Goal: Task Accomplishment & Management: Manage account settings

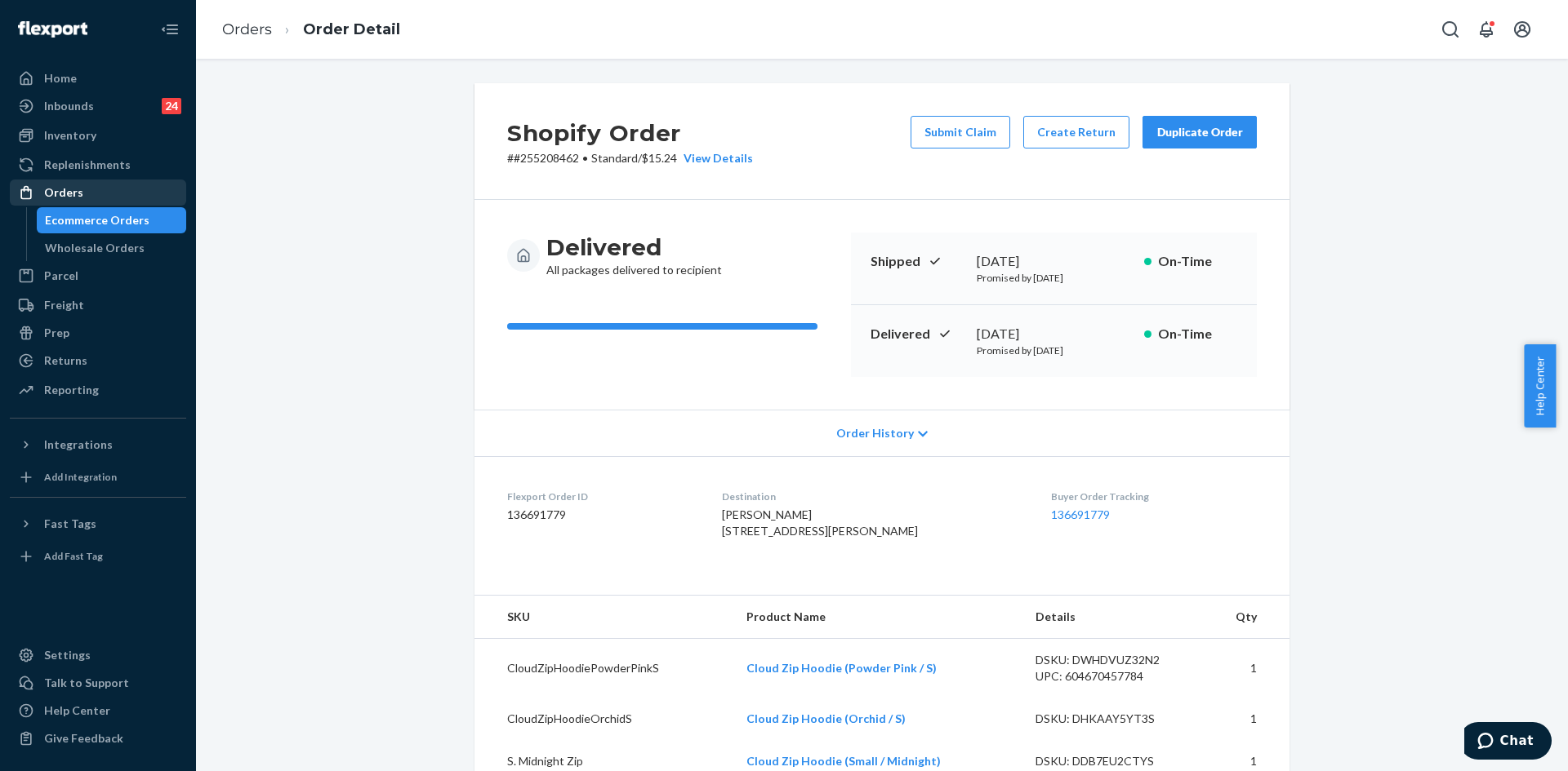
click at [78, 190] on div "Orders" at bounding box center [64, 193] width 39 height 16
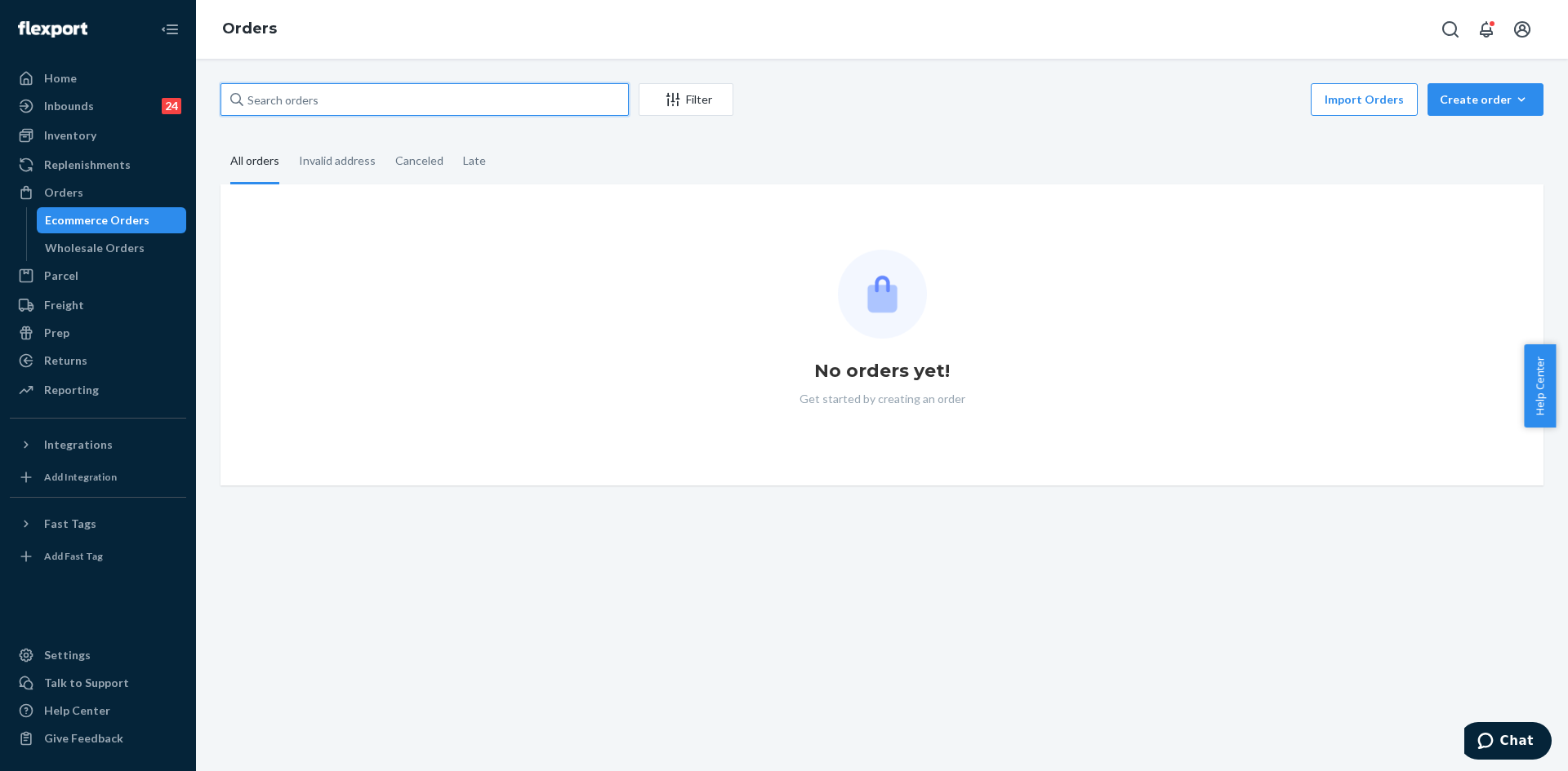
click at [459, 105] on input "text" at bounding box center [425, 99] width 408 height 33
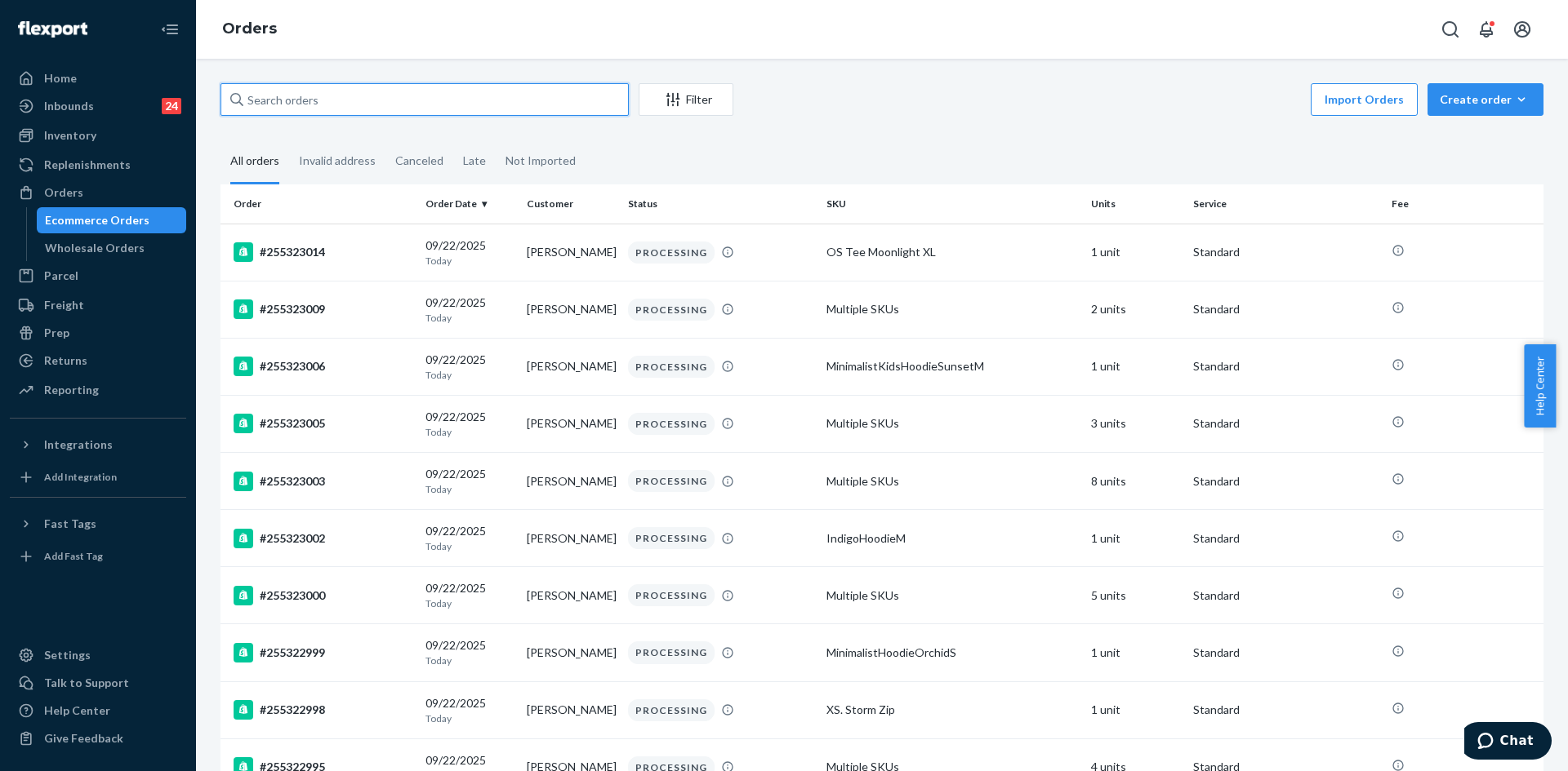
paste input "254479320 Complete"
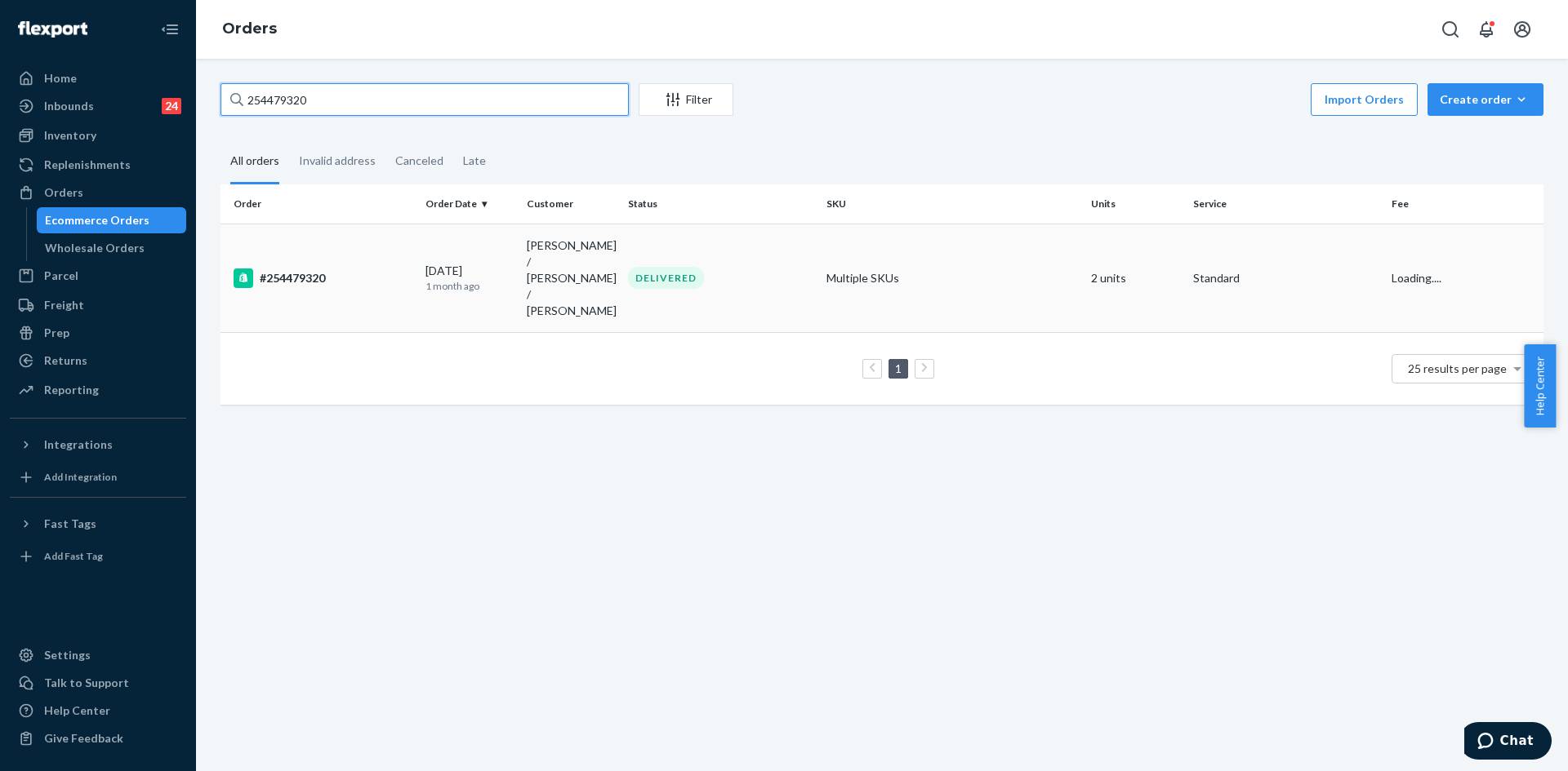
type input "254479320"
click at [774, 275] on td "DELIVERED" at bounding box center [720, 277] width 199 height 109
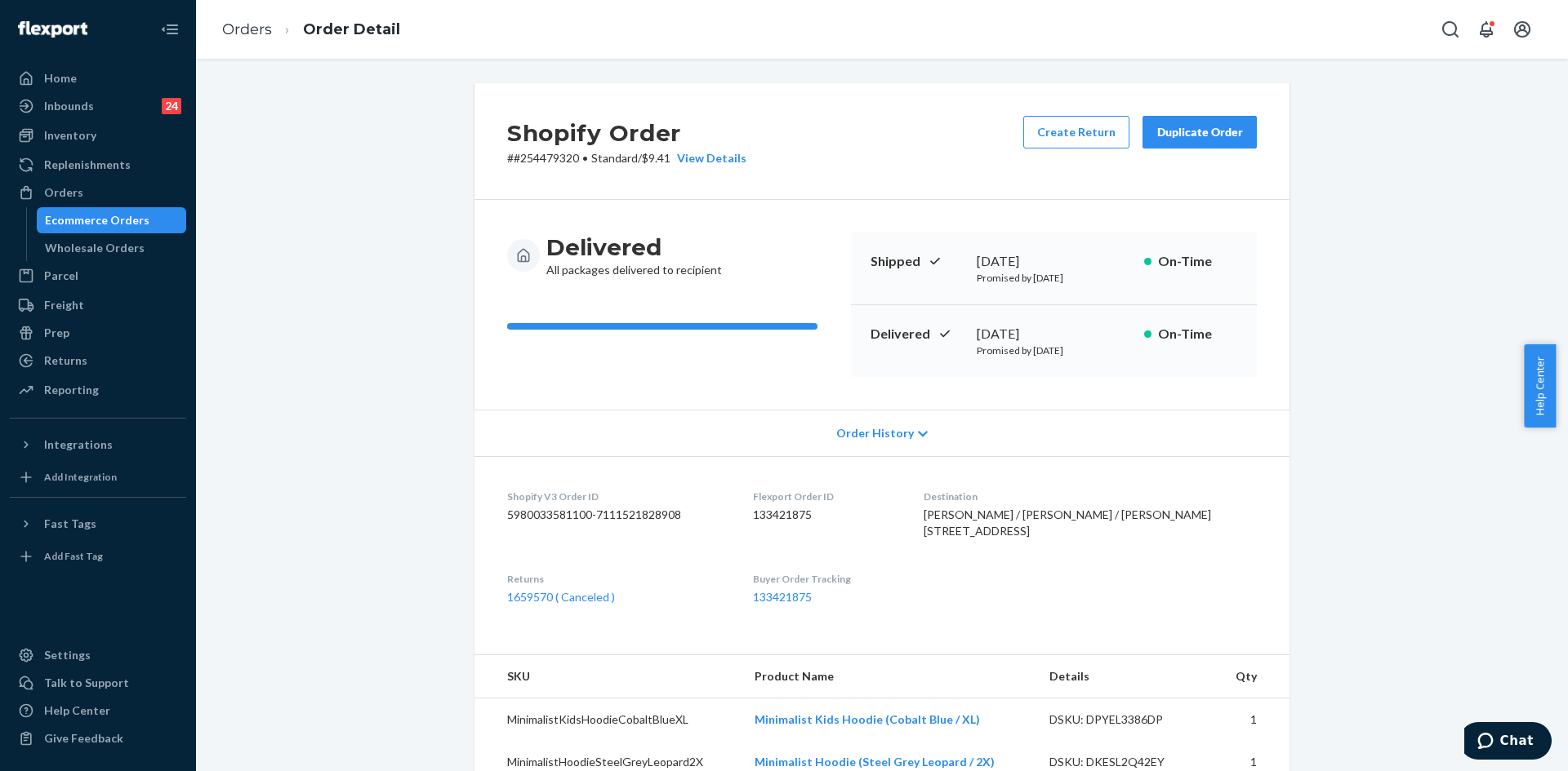
drag, startPoint x: 1224, startPoint y: 128, endPoint x: 1205, endPoint y: 123, distance: 19.6
click at [1224, 128] on div "Duplicate Order" at bounding box center [1200, 132] width 87 height 16
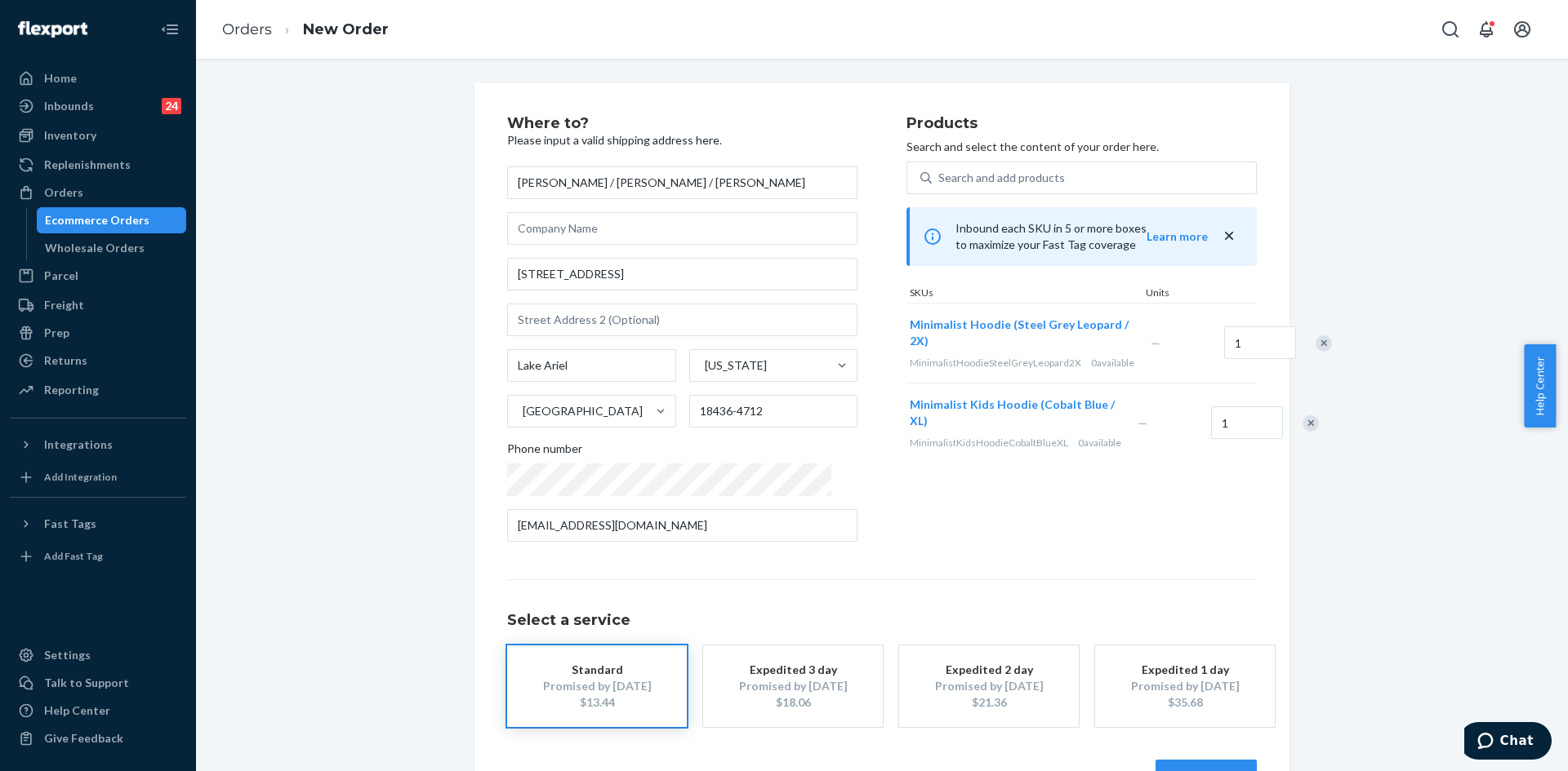
click at [1315, 351] on div "Remove Item" at bounding box center [1323, 344] width 16 height 16
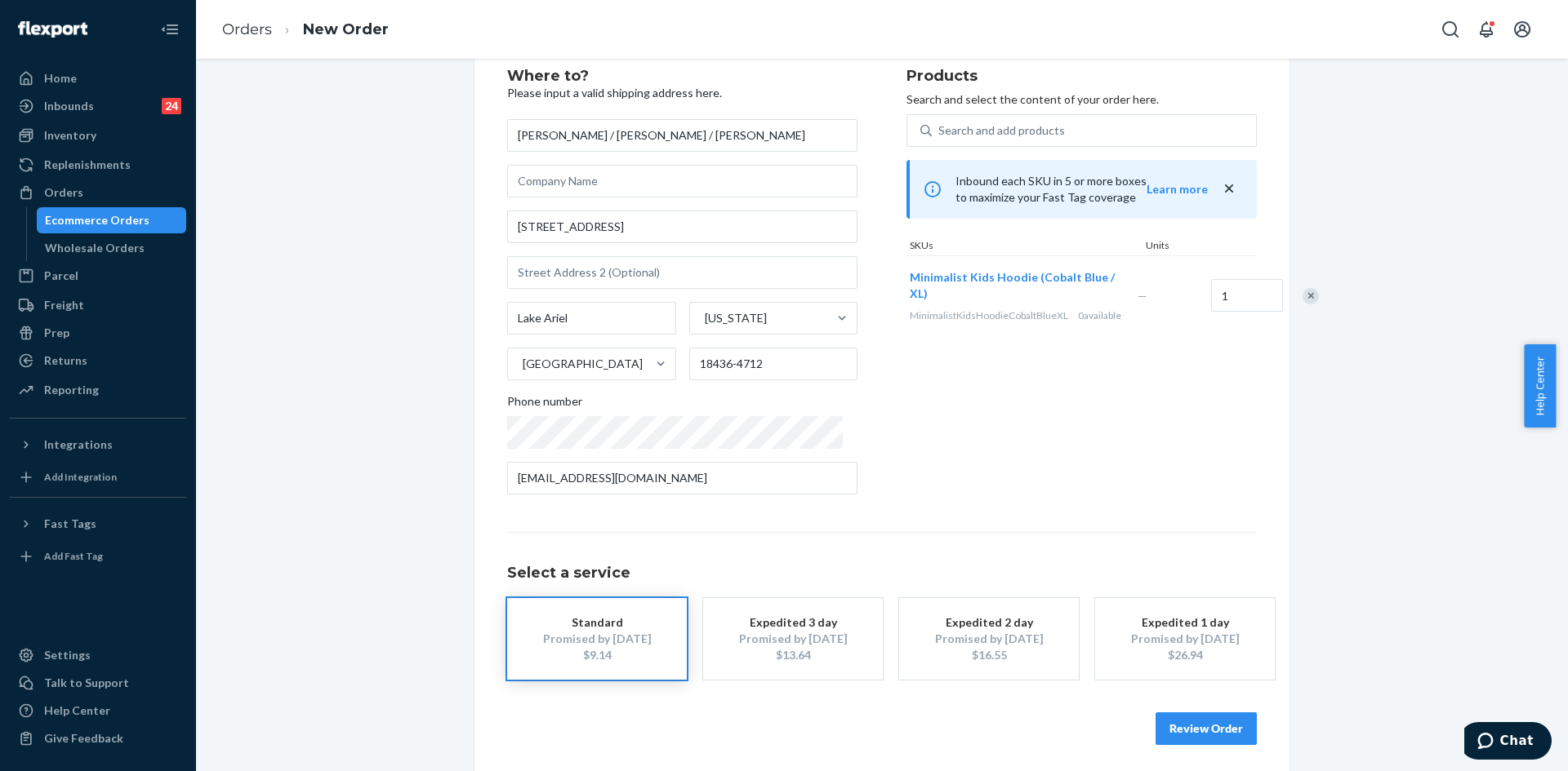
scroll to position [54, 0]
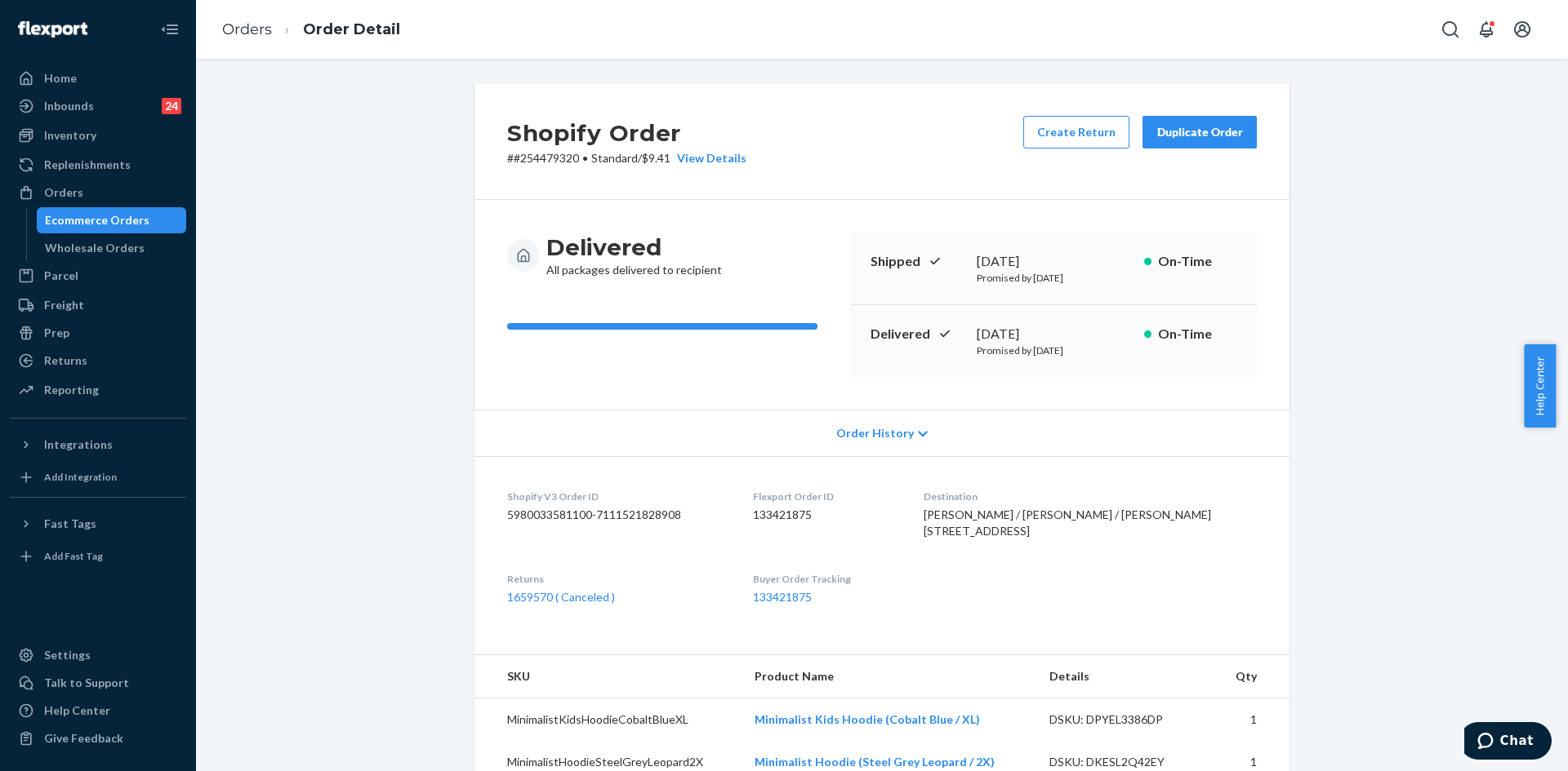
click at [1179, 129] on div "Duplicate Order" at bounding box center [1200, 132] width 87 height 16
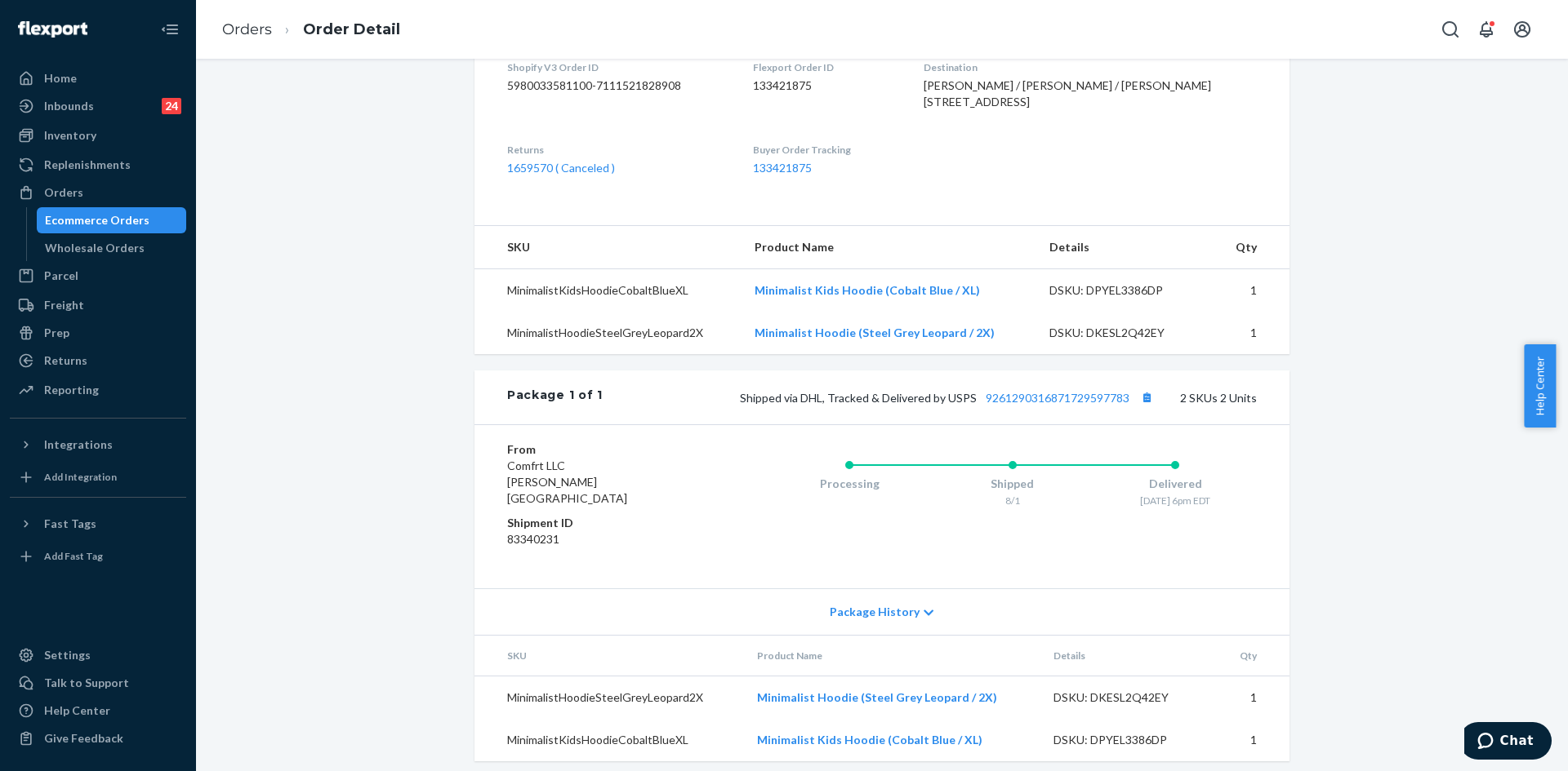
scroll to position [456, 0]
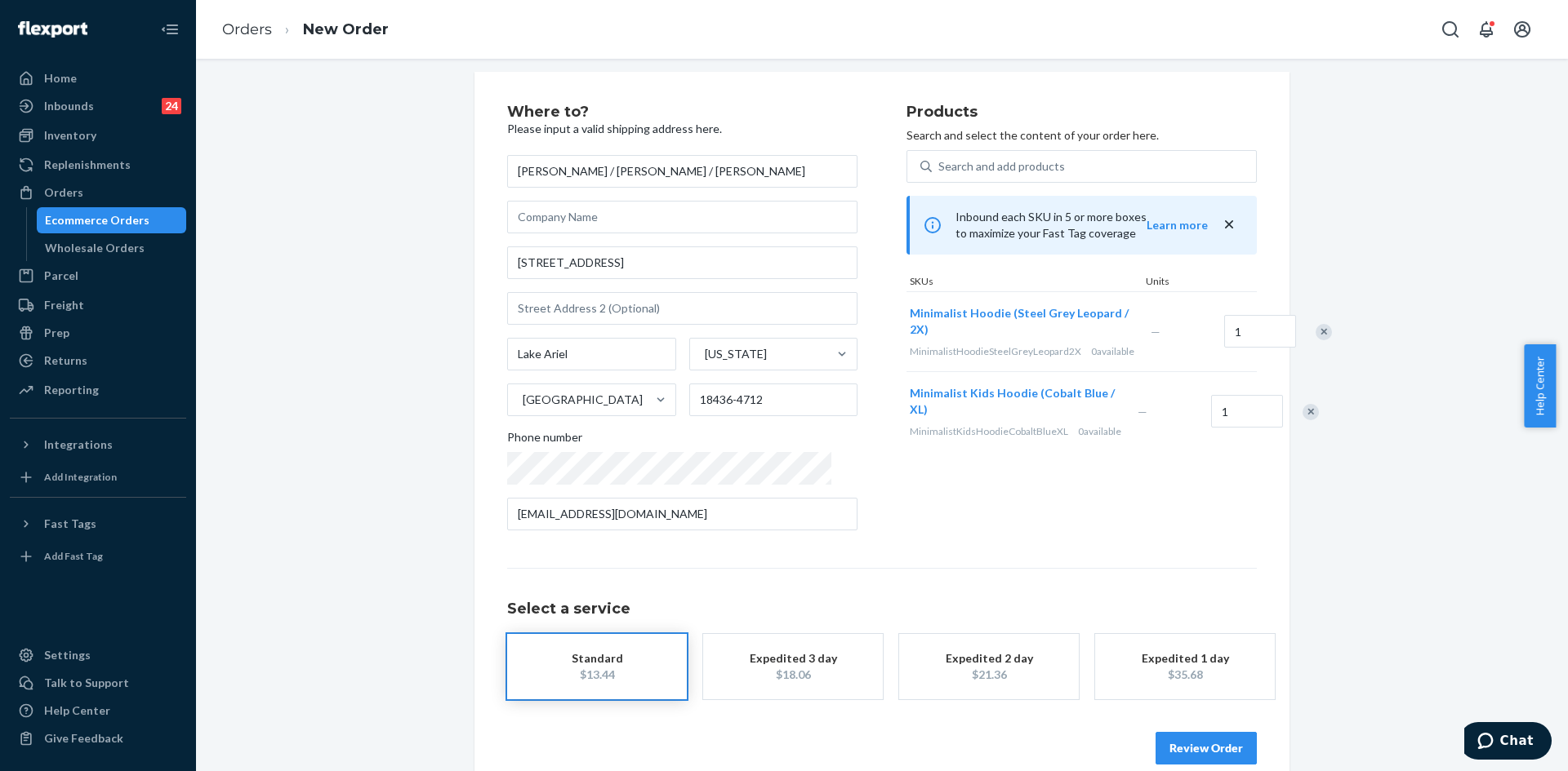
scroll to position [38, 0]
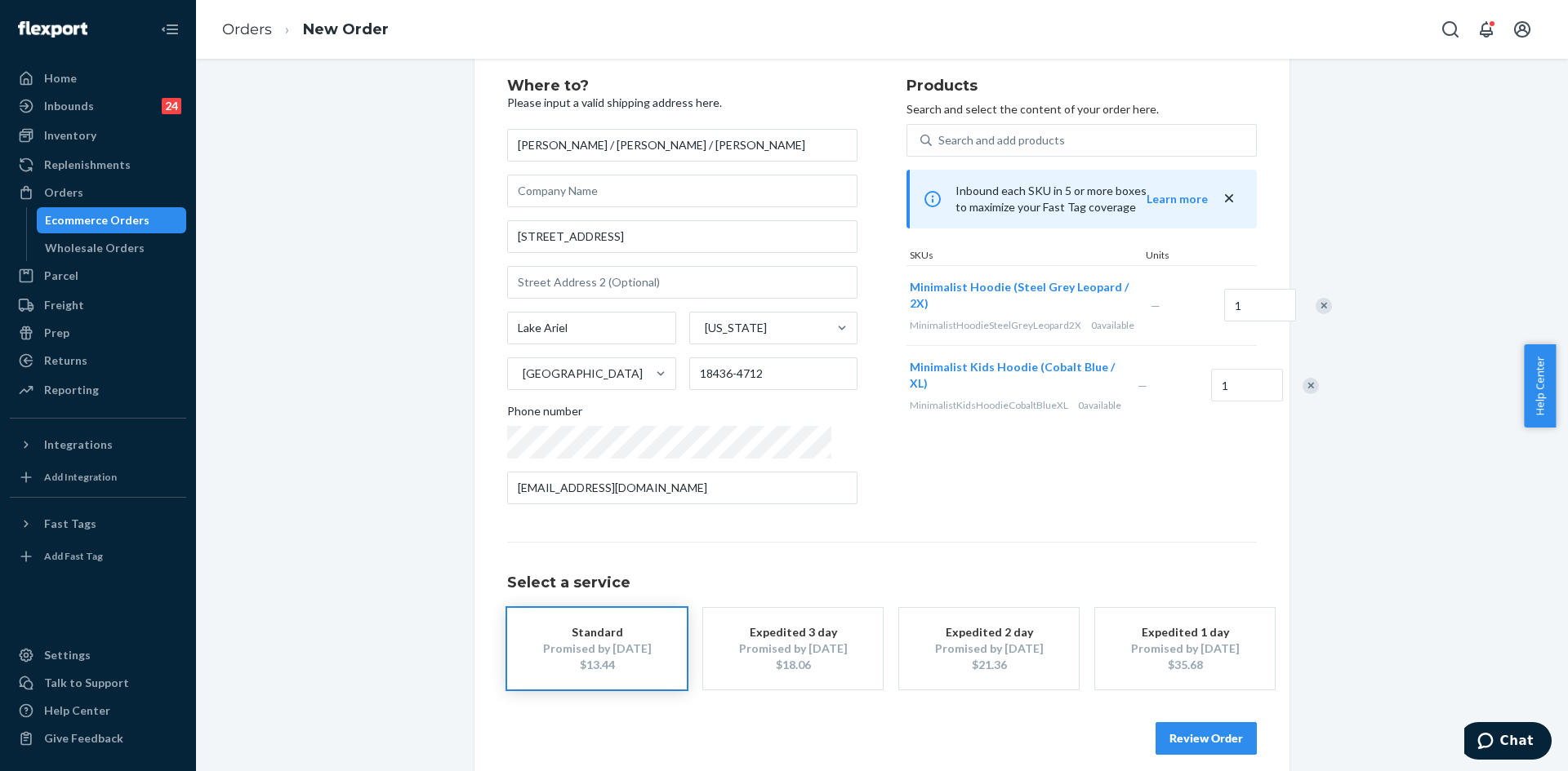
click at [1302, 394] on div "Remove Item" at bounding box center [1310, 386] width 16 height 16
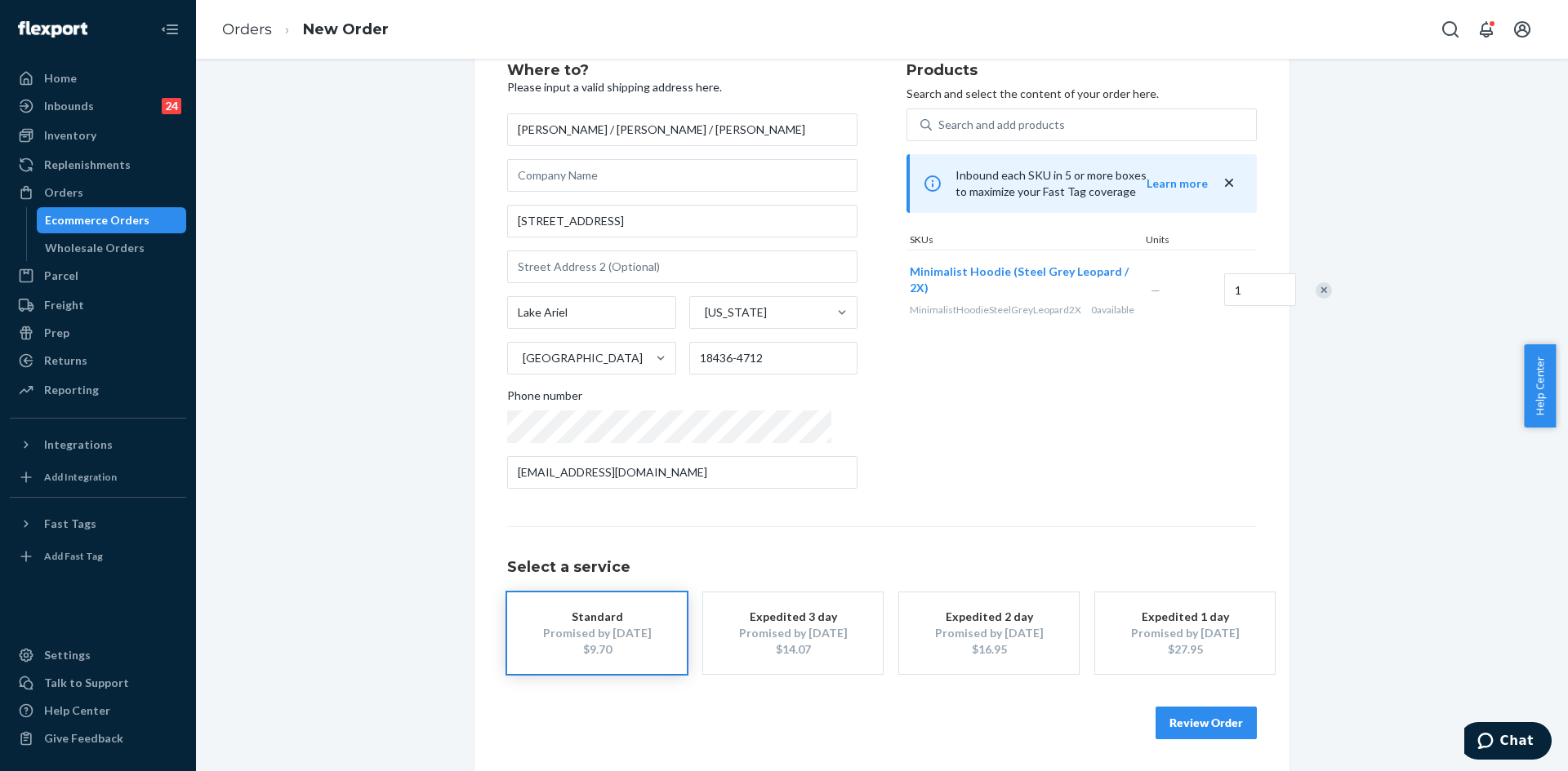
scroll to position [54, 0]
click at [1187, 729] on button "Review Order" at bounding box center [1206, 722] width 102 height 33
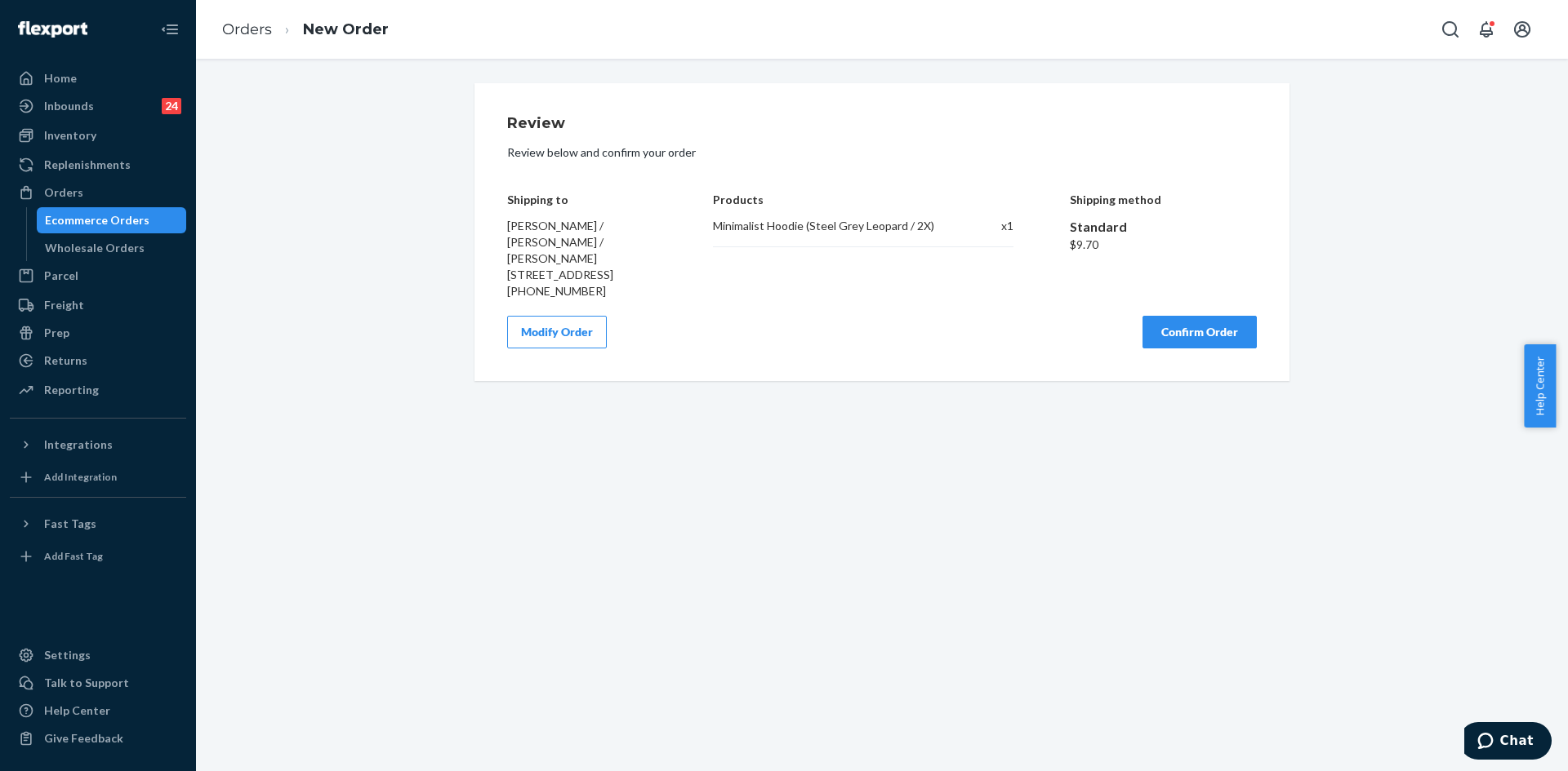
scroll to position [0, 0]
click at [1173, 316] on button "Confirm Order" at bounding box center [1199, 332] width 114 height 33
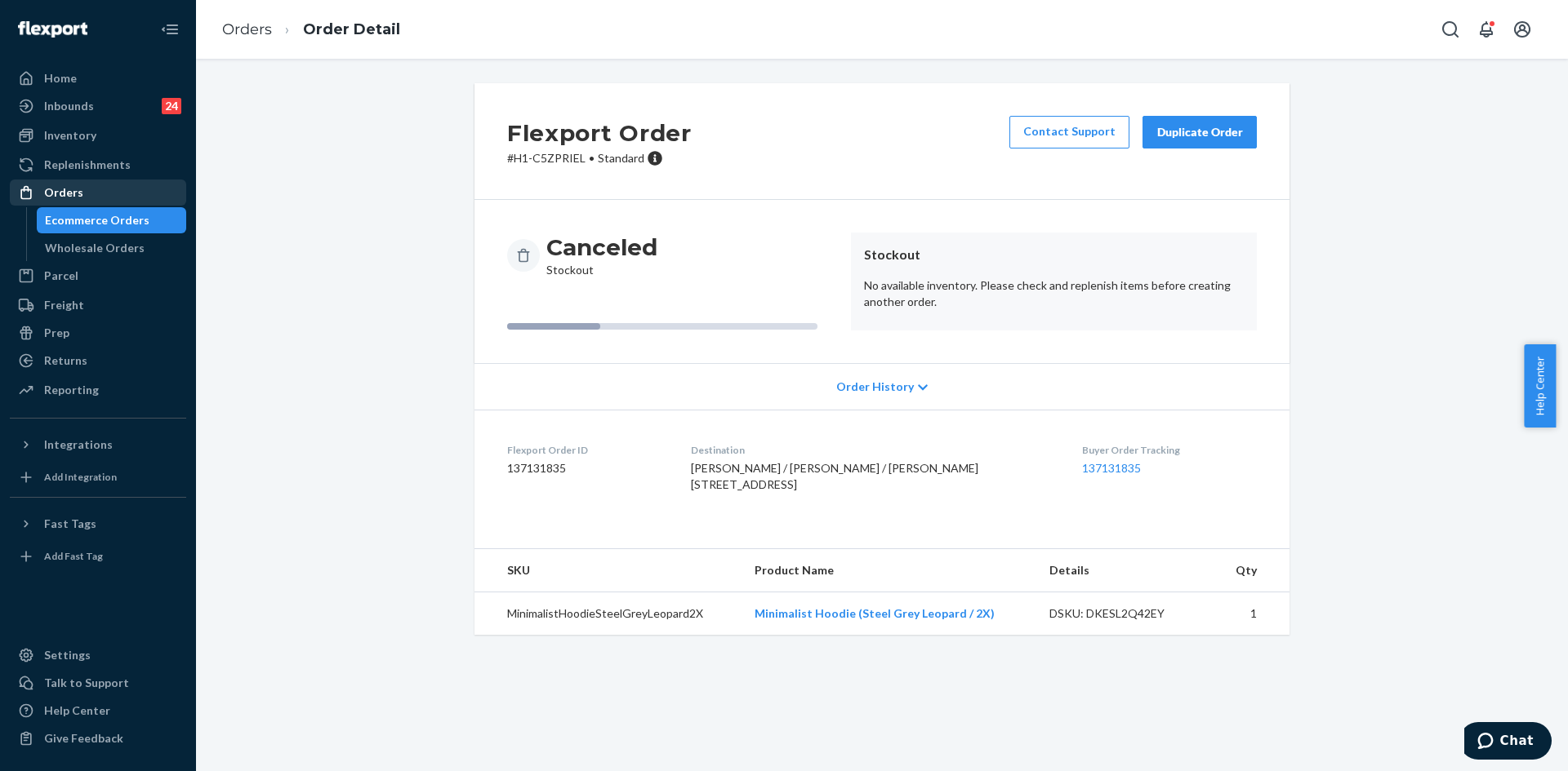
click at [115, 197] on div "Orders" at bounding box center [98, 193] width 173 height 23
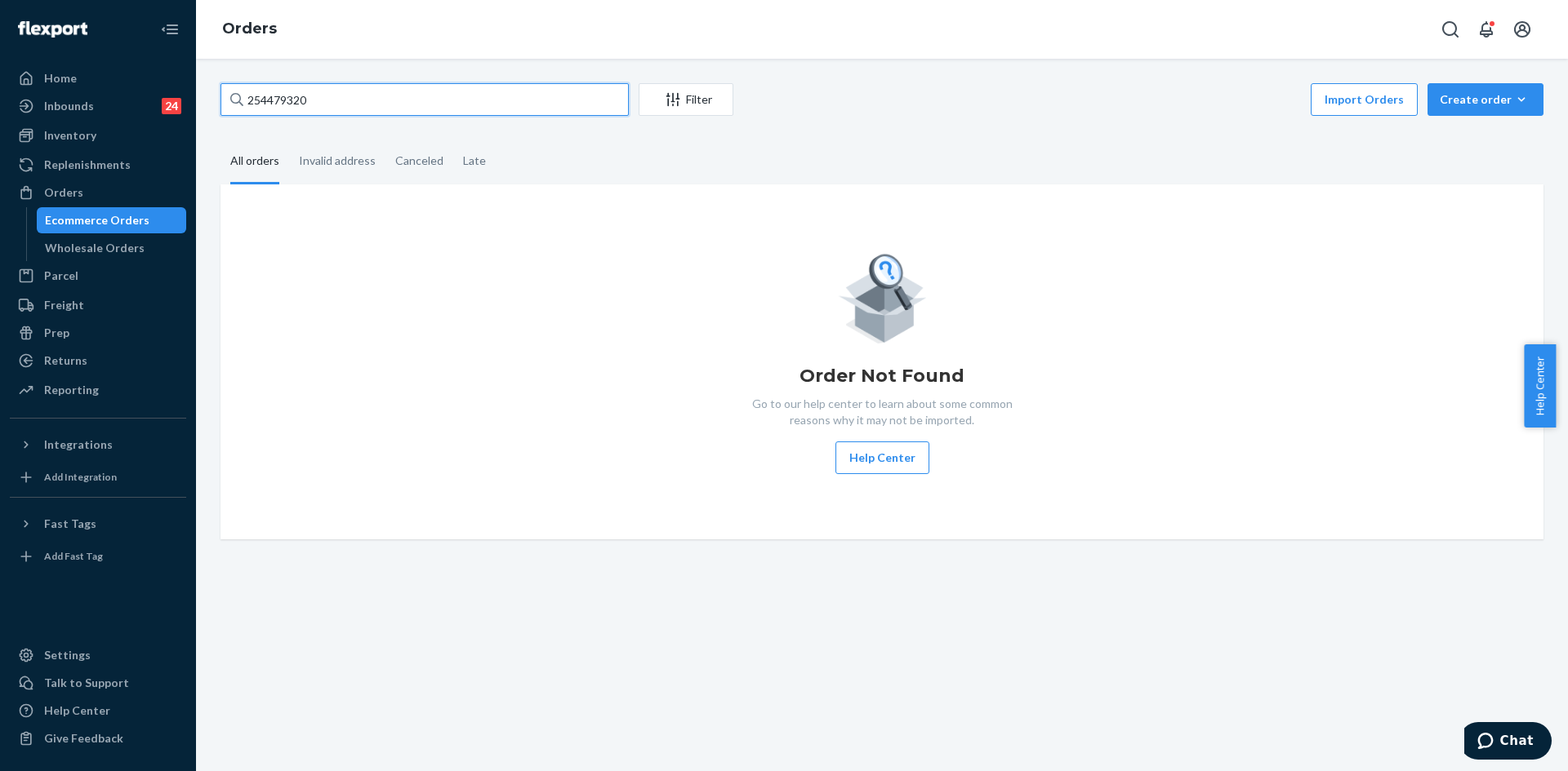
click at [392, 102] on input "254479320" at bounding box center [425, 99] width 408 height 33
paste input "998505 Complete"
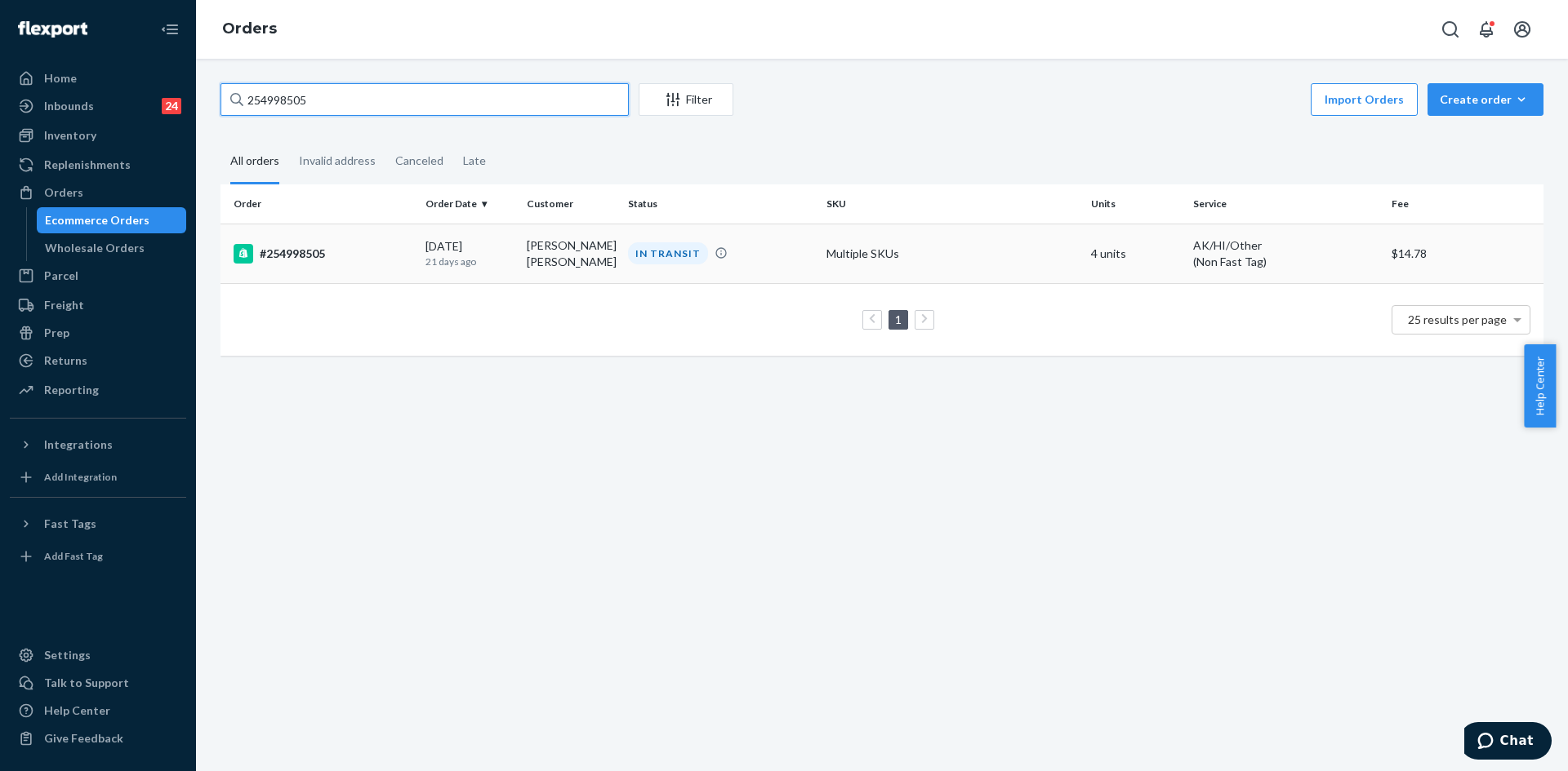
type input "254998505"
click at [750, 264] on div "IN TRANSIT" at bounding box center [720, 253] width 192 height 22
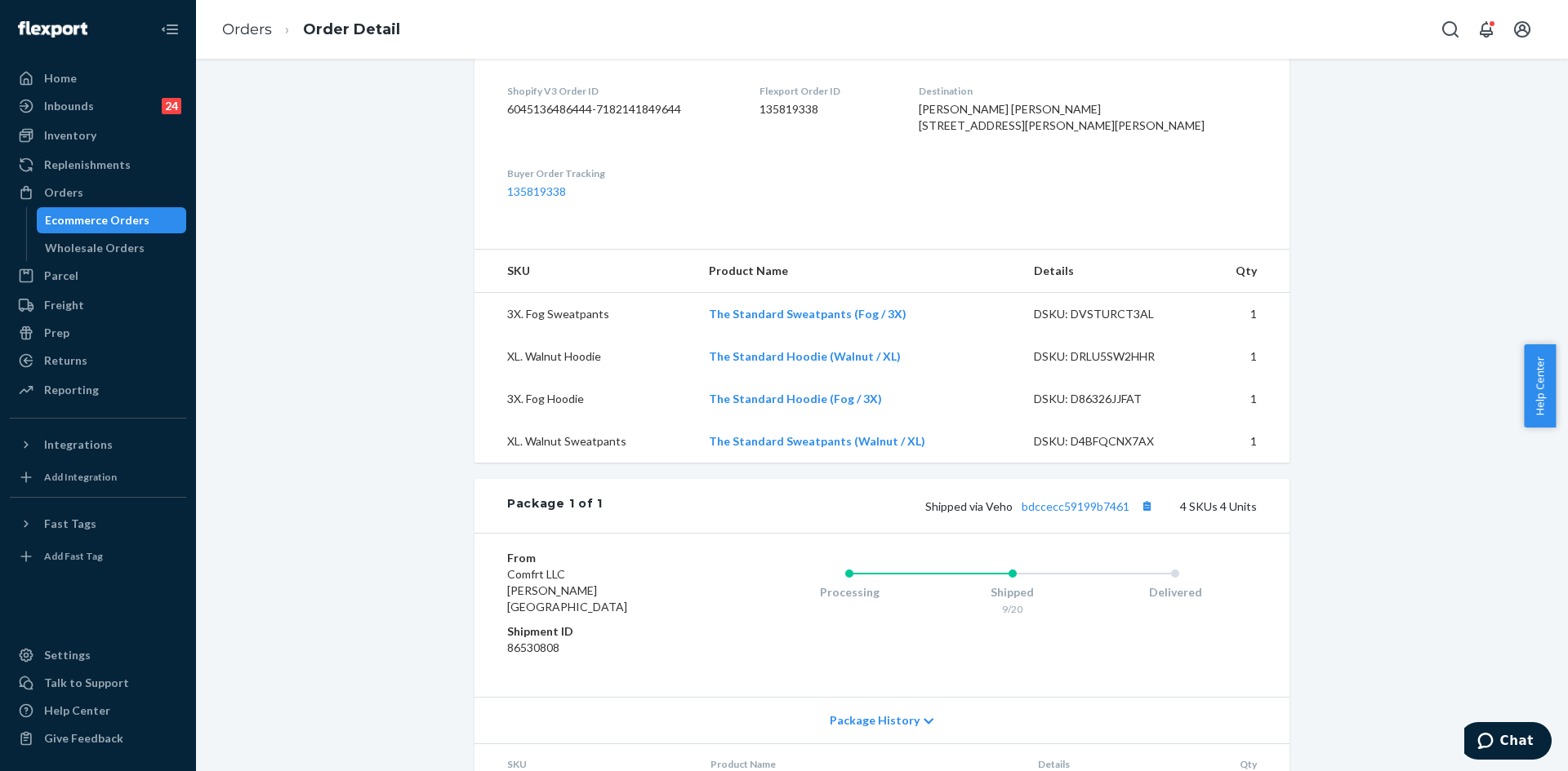
scroll to position [408, 0]
click at [1115, 511] on link "bdccecc59199b7461" at bounding box center [1075, 504] width 108 height 14
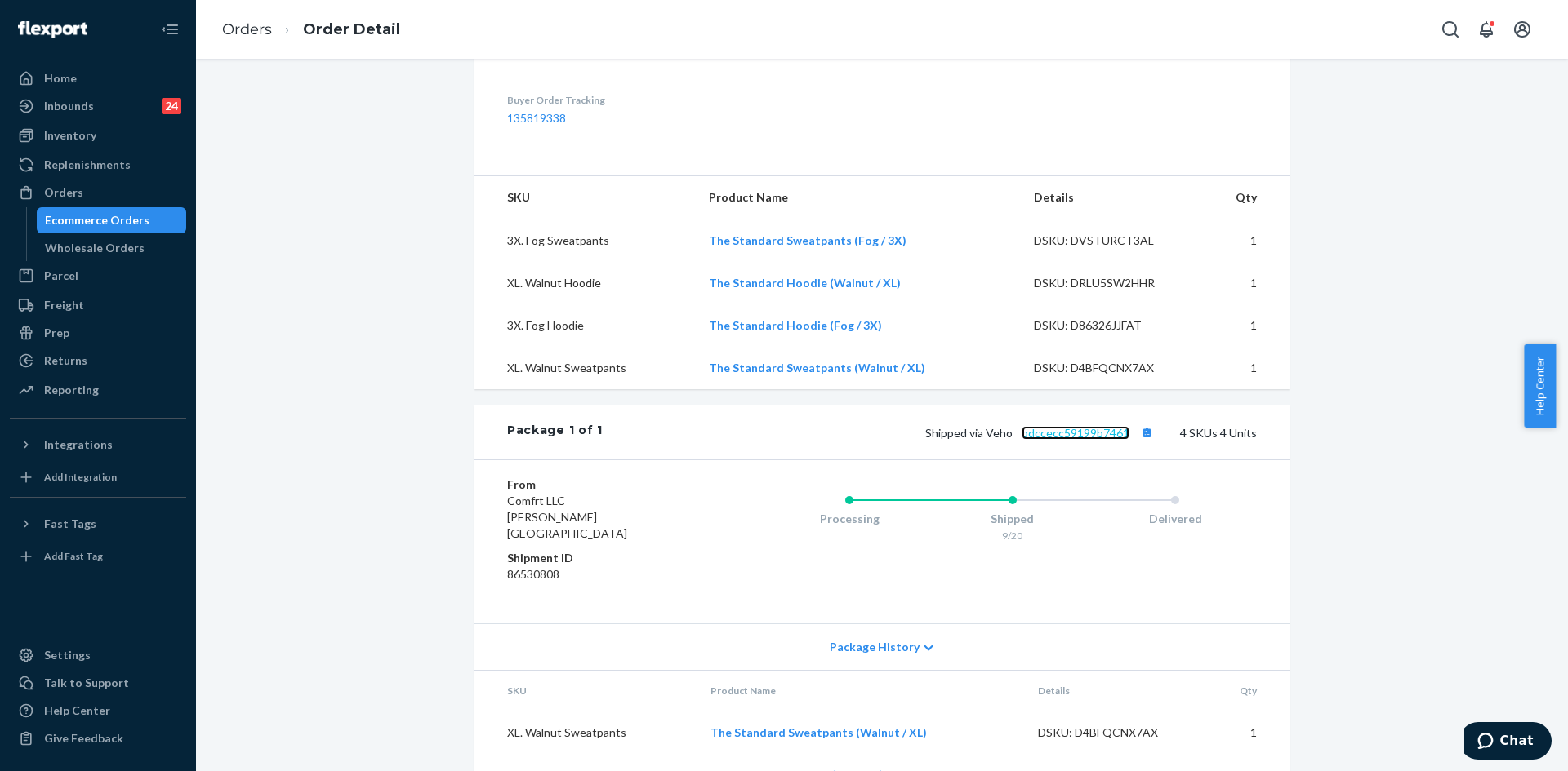
scroll to position [490, 0]
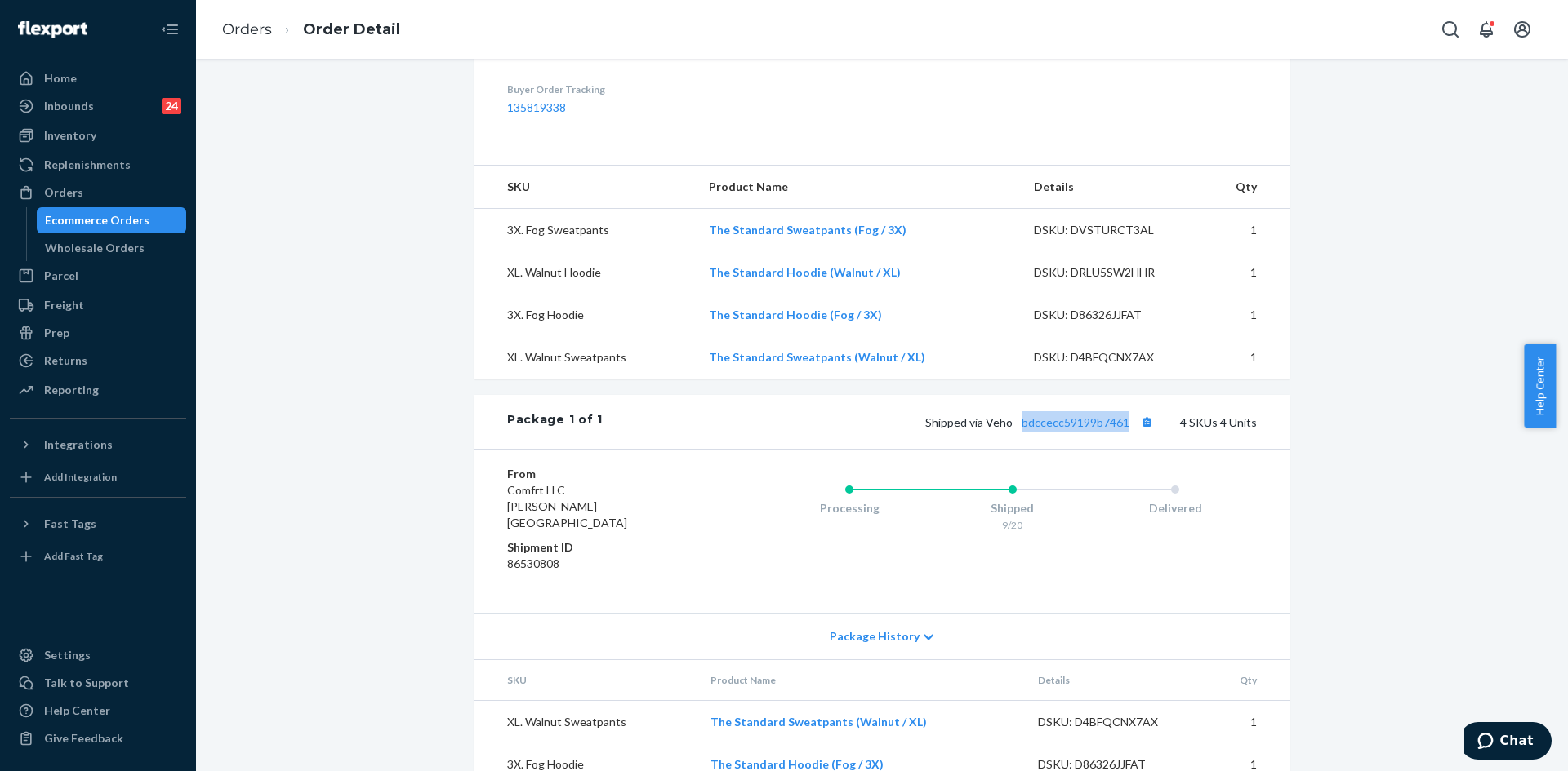
drag, startPoint x: 1132, startPoint y: 453, endPoint x: 1017, endPoint y: 457, distance: 115.1
click at [1017, 429] on span "Shipped via Veho bdccecc59199b7461" at bounding box center [1041, 422] width 232 height 14
copy link "bdccecc59199b7461"
click at [1128, 433] on div "Shipped via Veho bdccecc59199b7461 4 SKUs 4 Units" at bounding box center [929, 422] width 654 height 21
drag, startPoint x: 1128, startPoint y: 457, endPoint x: 1019, endPoint y: 455, distance: 109.0
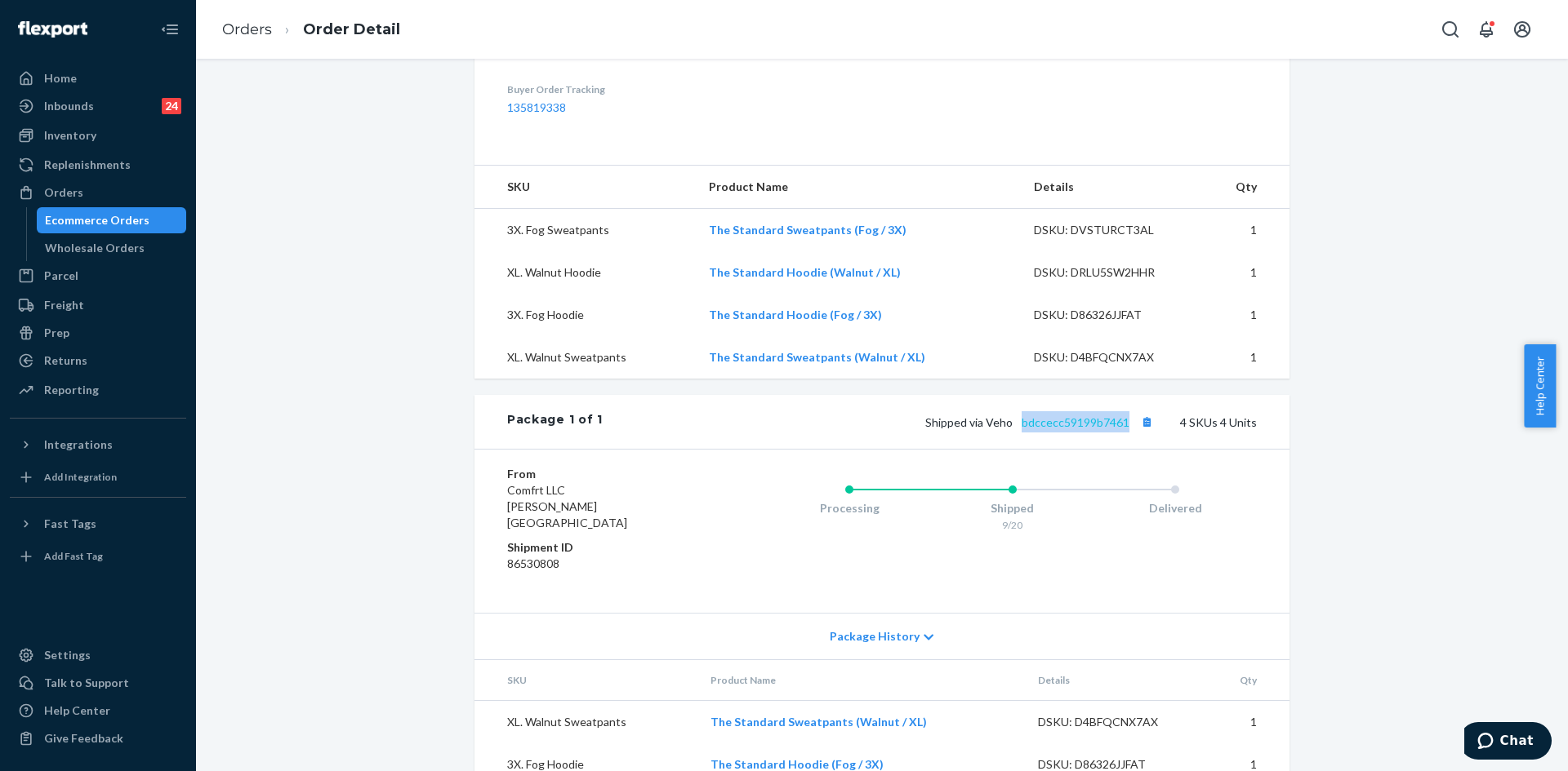
click at [1019, 429] on span "Shipped via Veho bdccecc59199b7461" at bounding box center [1041, 422] width 232 height 14
copy link "bdccecc59199b7461"
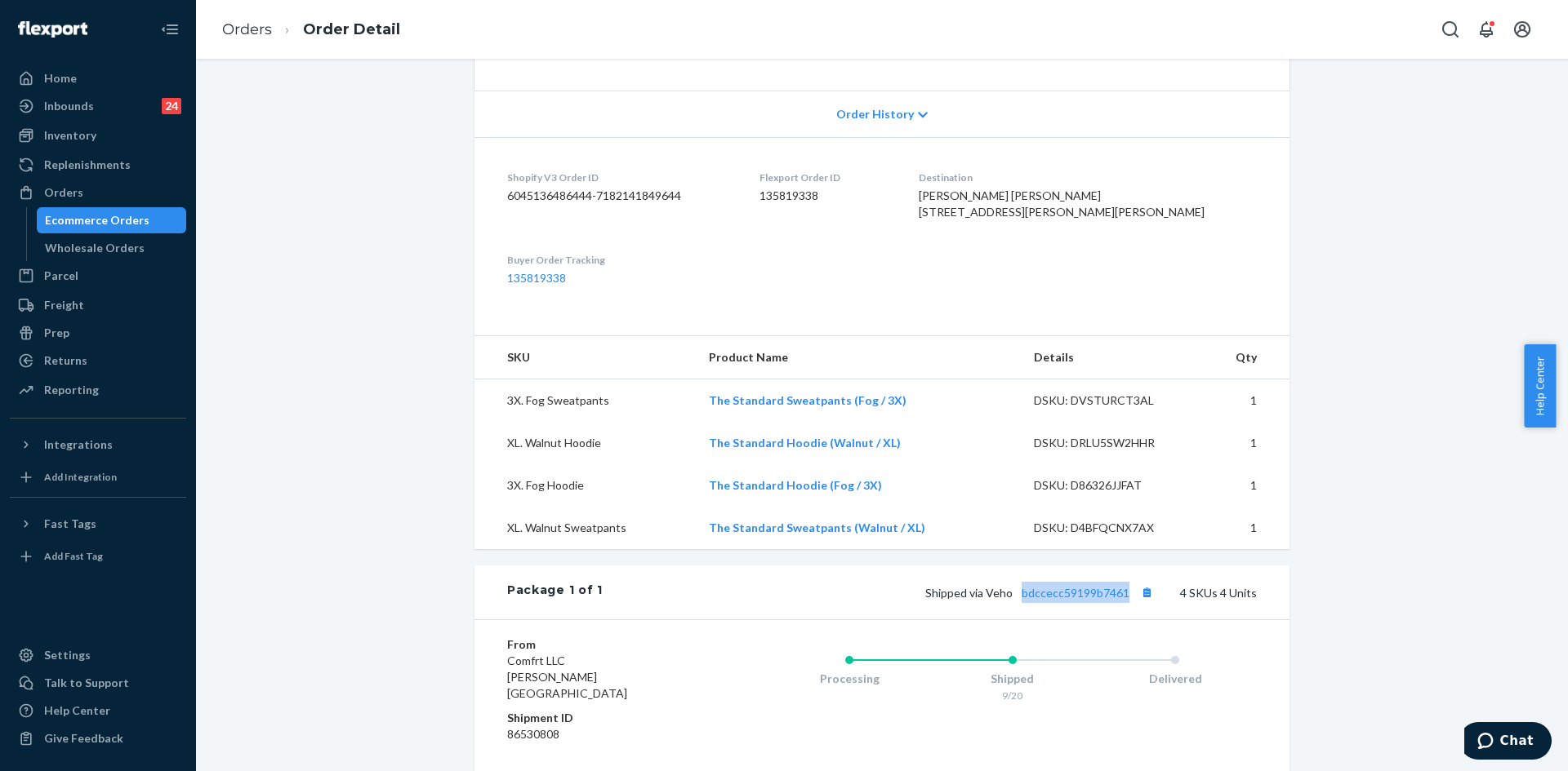
scroll to position [327, 0]
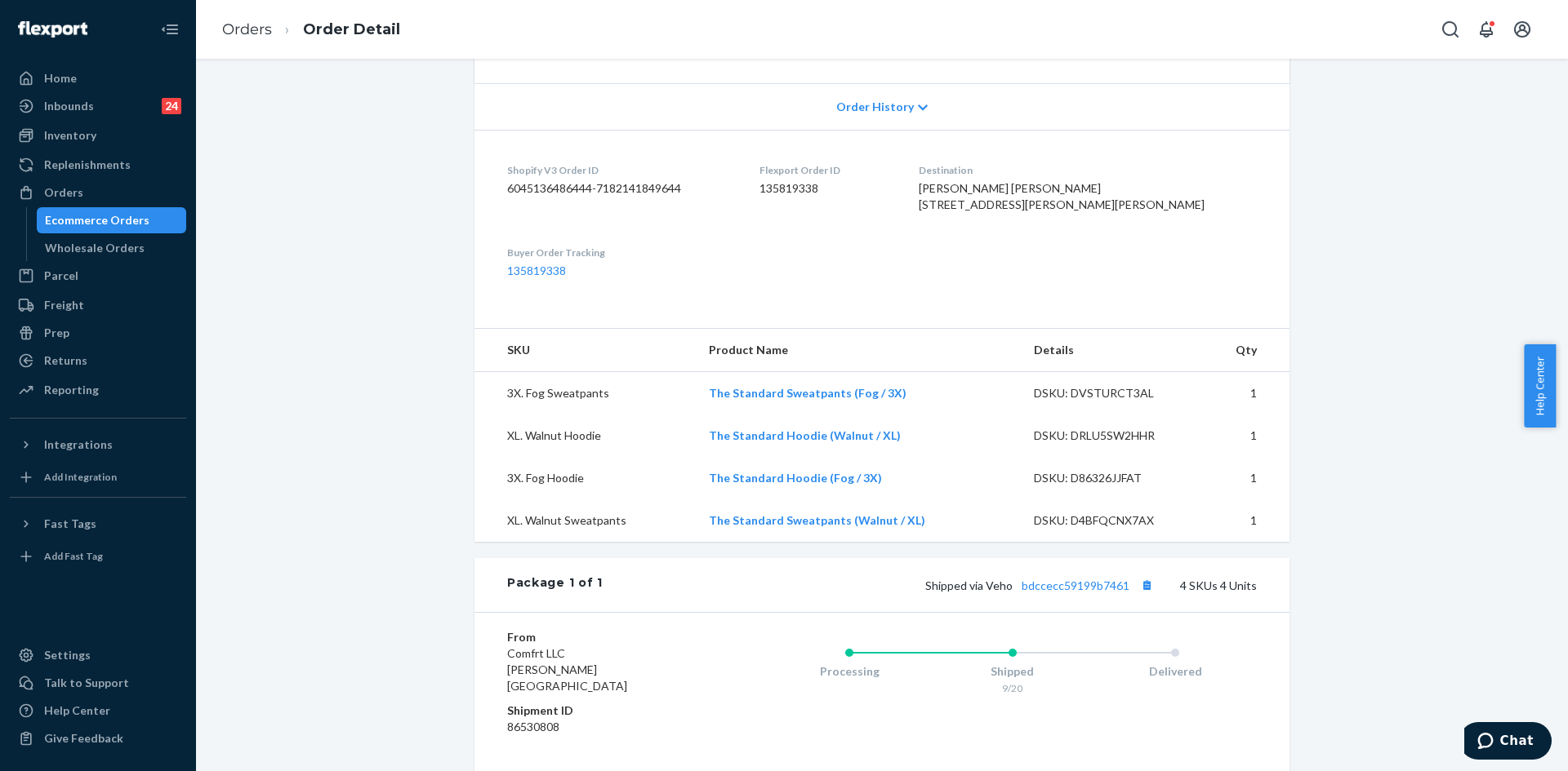
drag, startPoint x: 1439, startPoint y: 499, endPoint x: 1435, endPoint y: 506, distance: 8.1
click at [1439, 500] on div "Shopify Order # #254998505 • Standard / $14.78 View Details Contact Support Cre…" at bounding box center [882, 405] width 1347 height 1297
click at [144, 187] on div "Orders" at bounding box center [98, 193] width 173 height 23
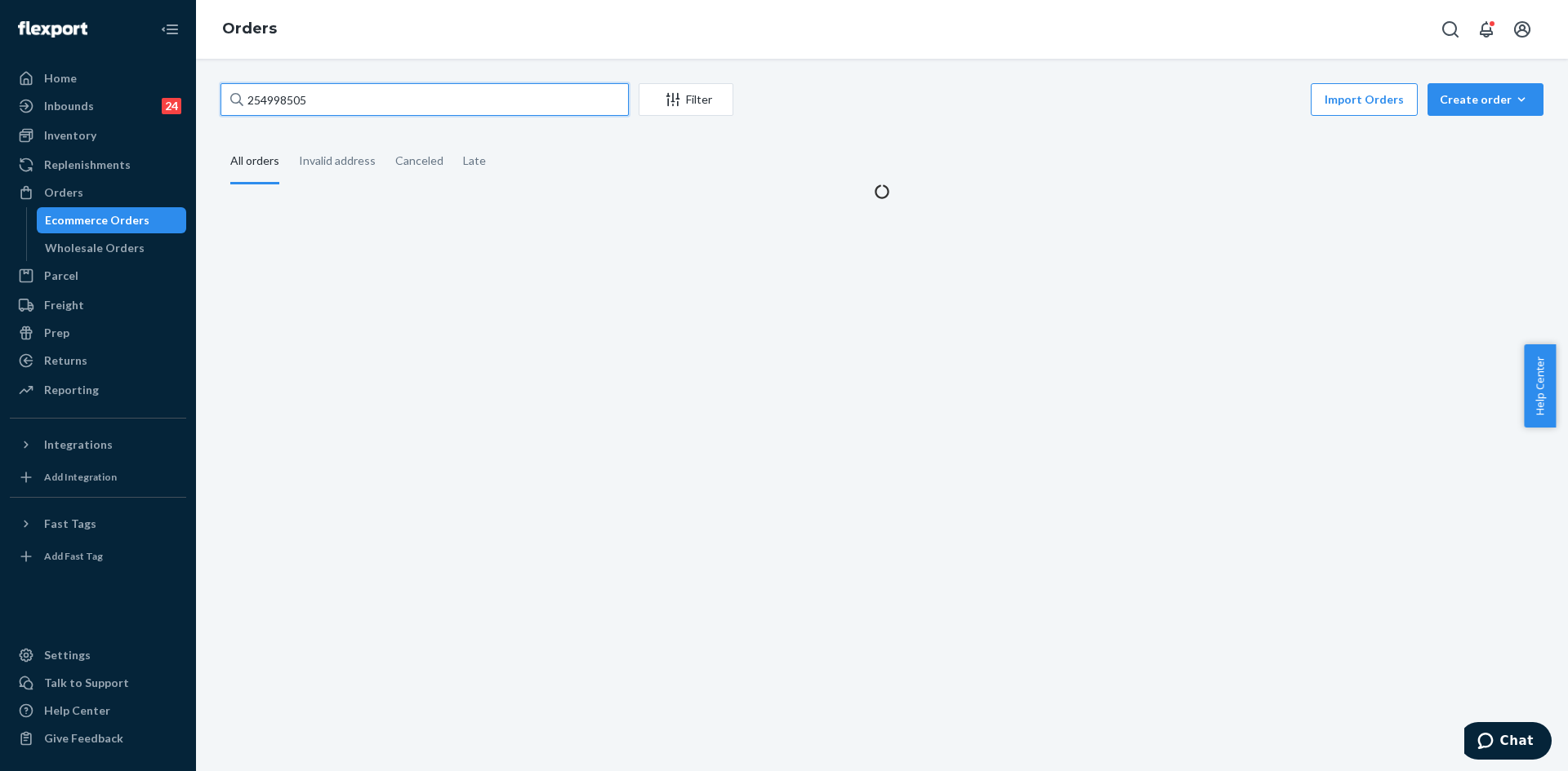
click at [449, 97] on input "254998505" at bounding box center [425, 99] width 408 height 33
paste input "44362 Complete"
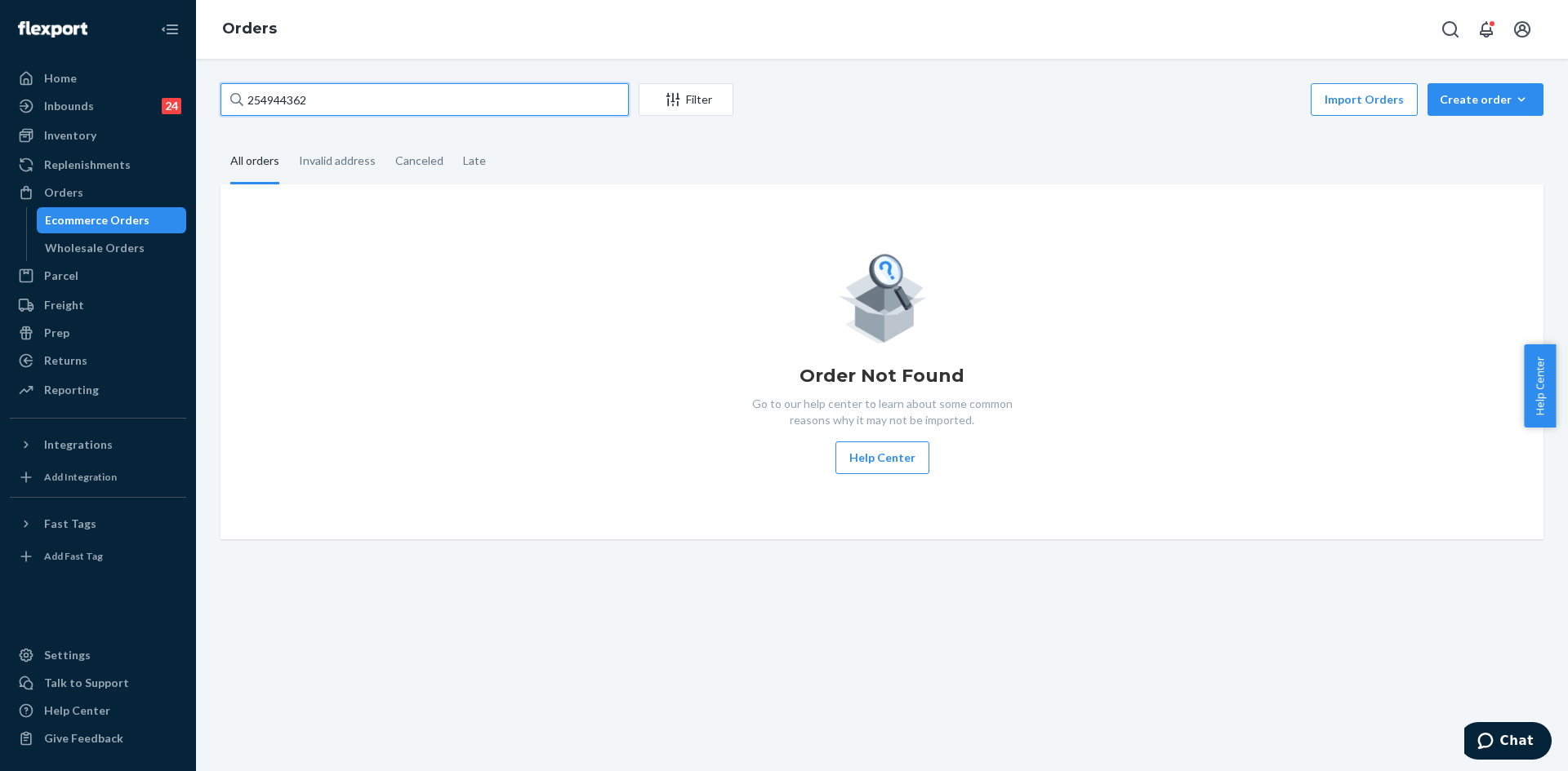
click at [436, 92] on input "254944362" at bounding box center [425, 99] width 408 height 33
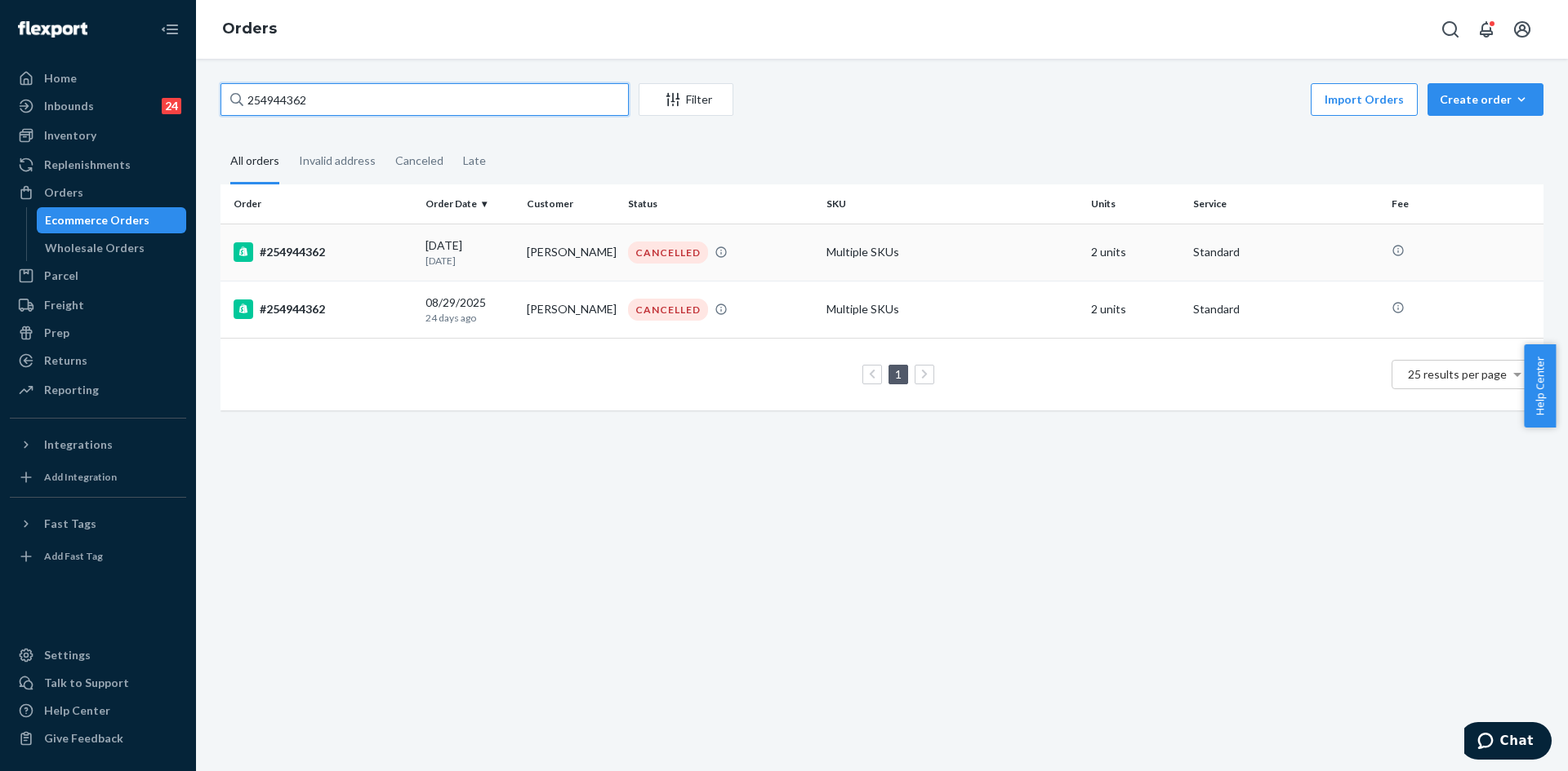
type input "254944362"
click at [383, 269] on td "#254944362" at bounding box center [320, 252] width 199 height 57
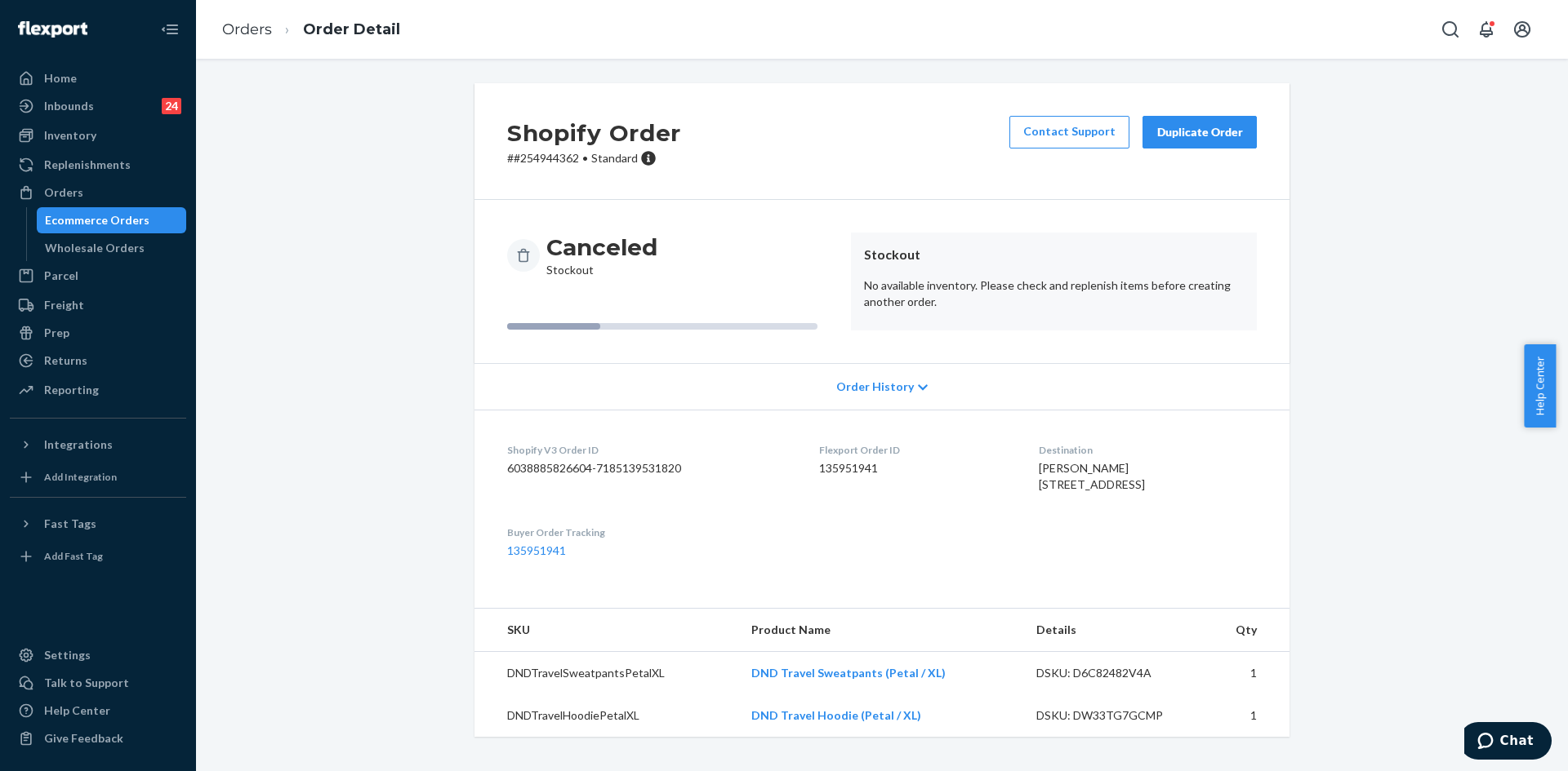
scroll to position [18, 0]
drag, startPoint x: 936, startPoint y: 688, endPoint x: 742, endPoint y: 692, distance: 194.0
click at [742, 692] on td "DND Travel Sweatpants (Petal / XL)" at bounding box center [882, 674] width 286 height 43
copy link "DND Travel Sweatpants (Petal / XL)"
click at [88, 133] on div "Inventory" at bounding box center [70, 135] width 52 height 16
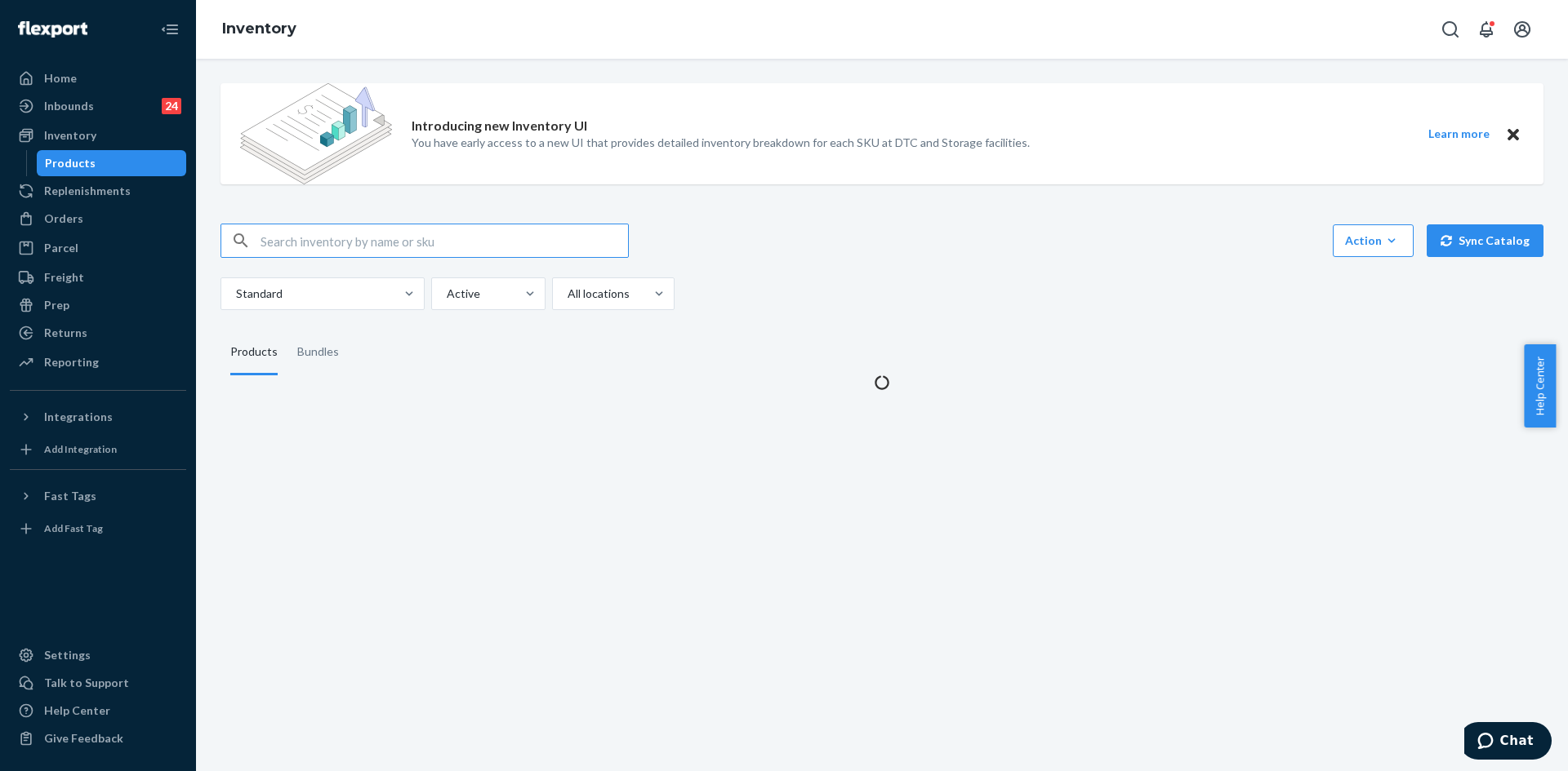
click at [399, 246] on input "text" at bounding box center [444, 240] width 367 height 33
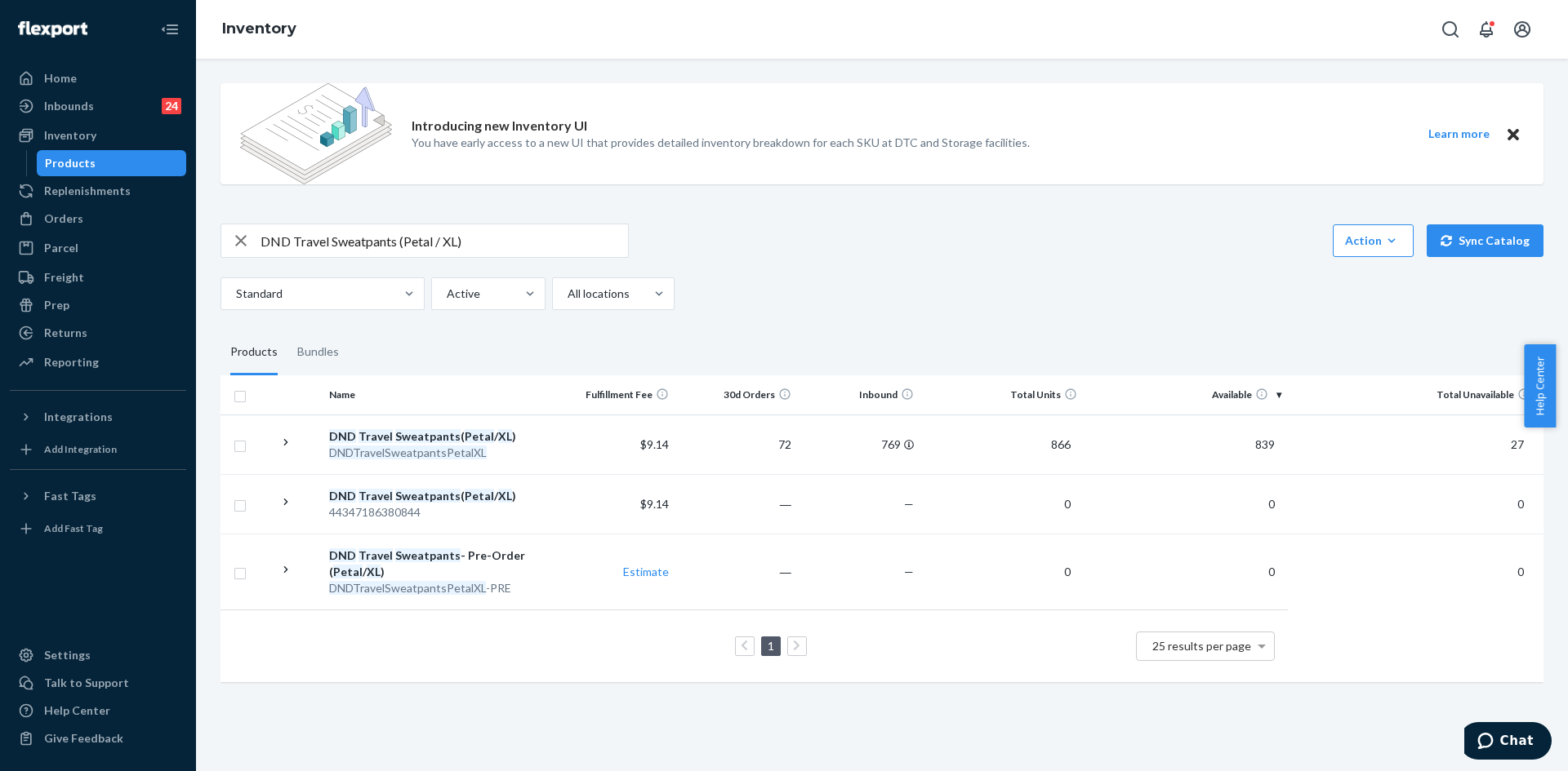
click at [486, 243] on input "DND Travel Sweatpants (Petal / XL)" at bounding box center [444, 240] width 367 height 33
paste input "Airplane Mode Travel Sweatpants Petal / XL"
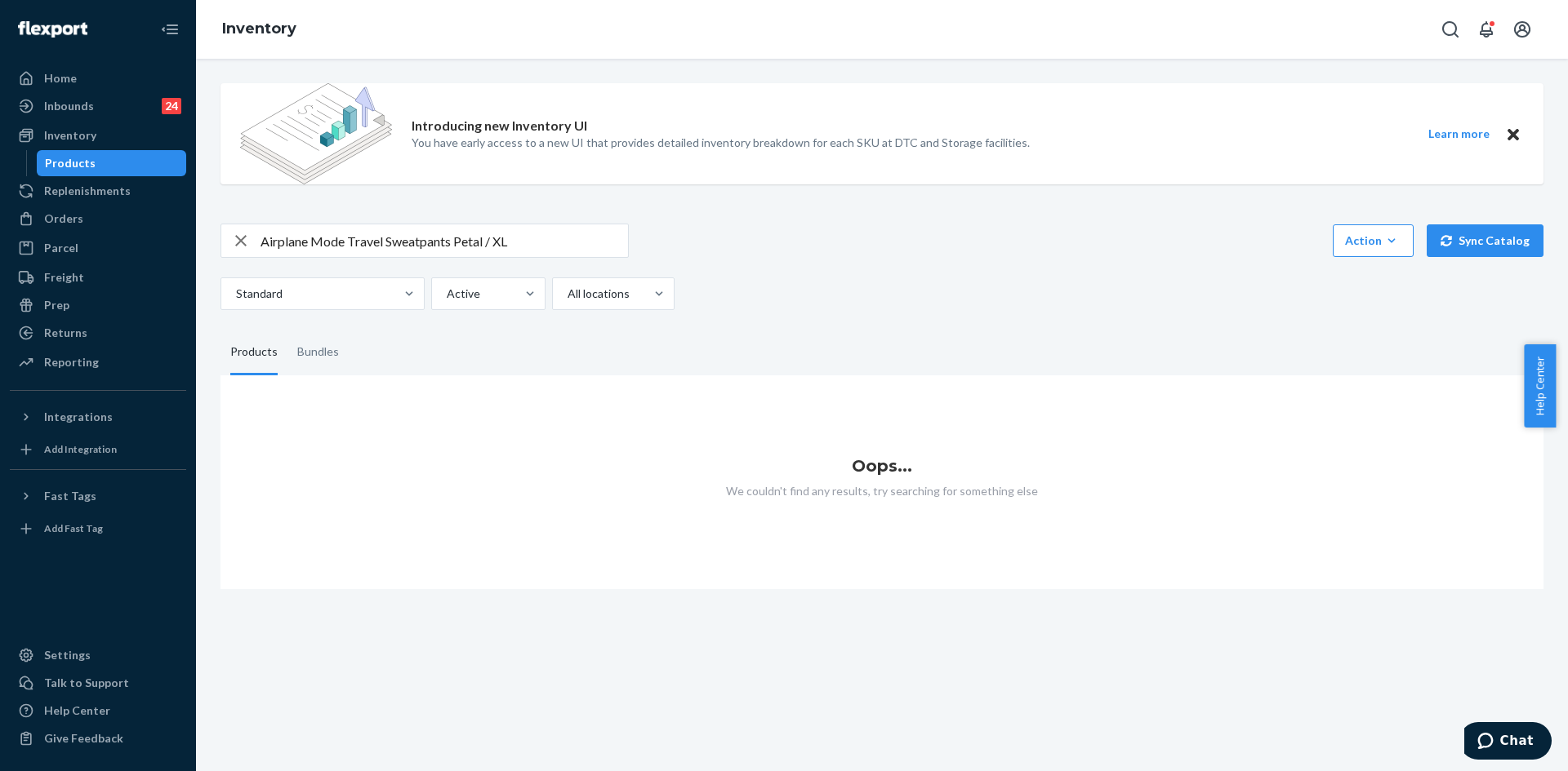
click at [527, 245] on input "Airplane Mode Travel Sweatpants Petal / XL" at bounding box center [444, 240] width 367 height 33
click at [527, 246] on input "Airplane Mode Travel Sweatpants Petal / XL" at bounding box center [444, 240] width 367 height 33
paste input "DNDTravelSweatpantsPetal"
type input "DNDTravelSweatpantsPetalXL"
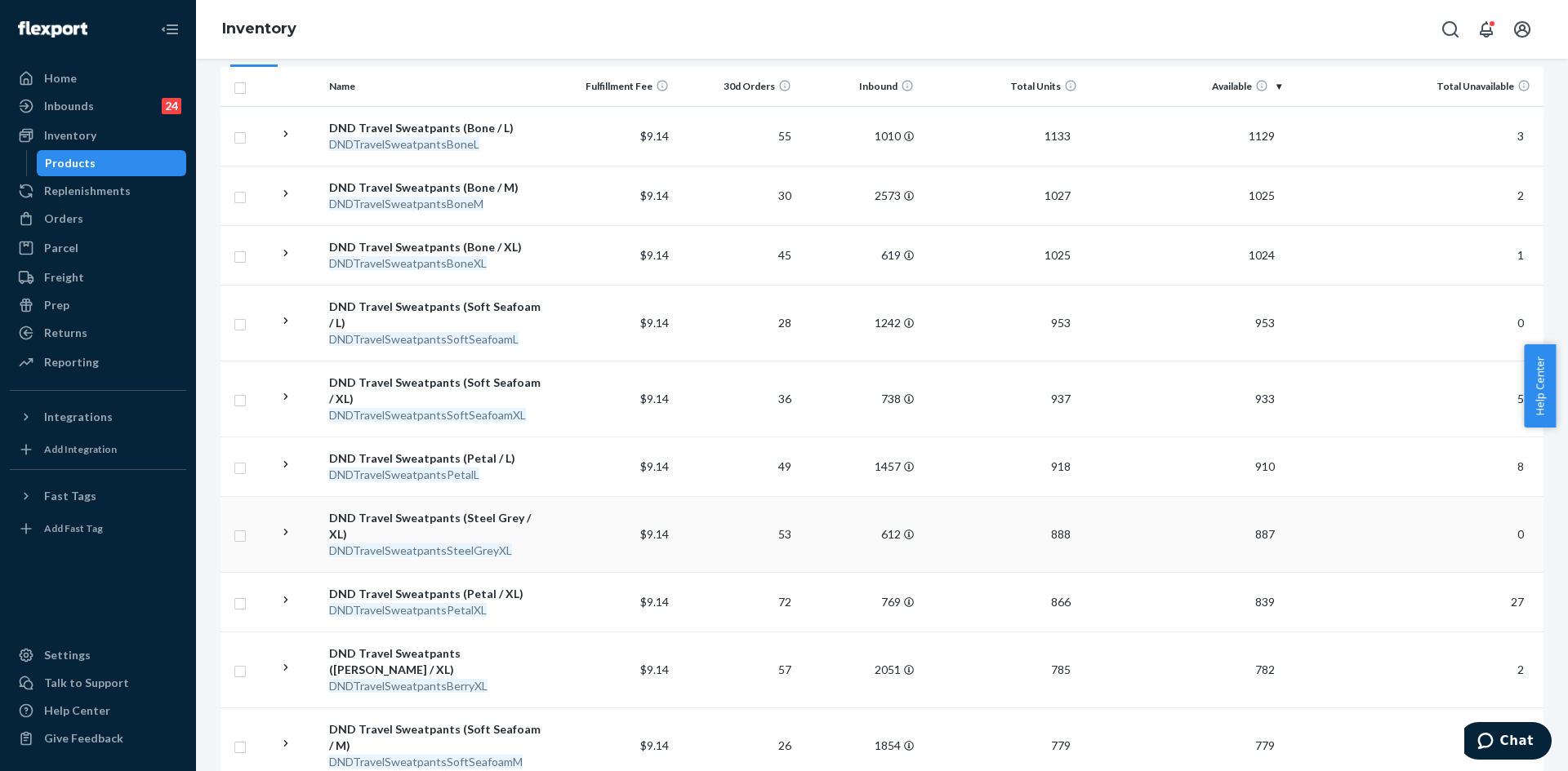
scroll to position [327, 0]
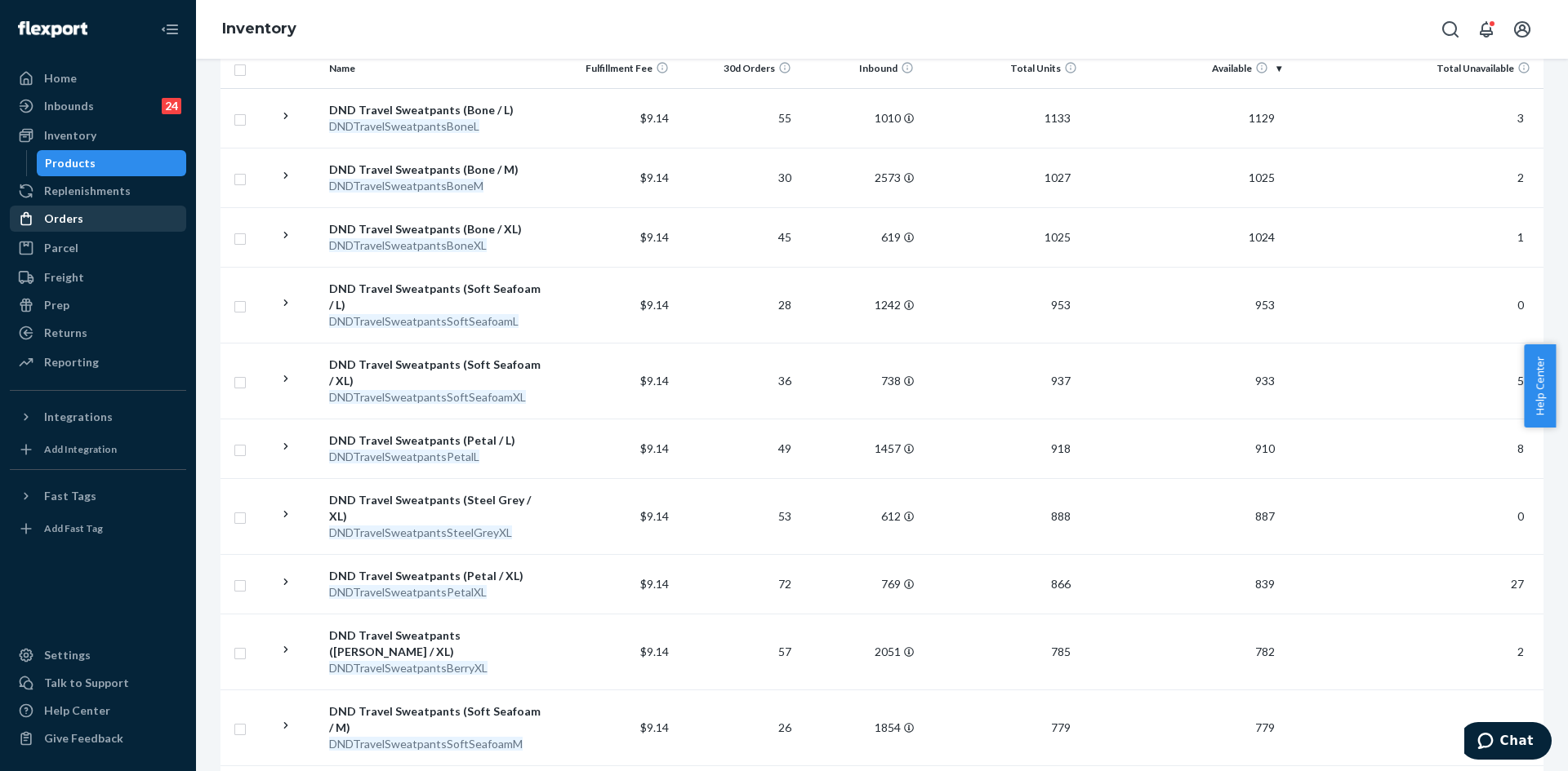
click at [104, 212] on div "Orders" at bounding box center [98, 219] width 173 height 23
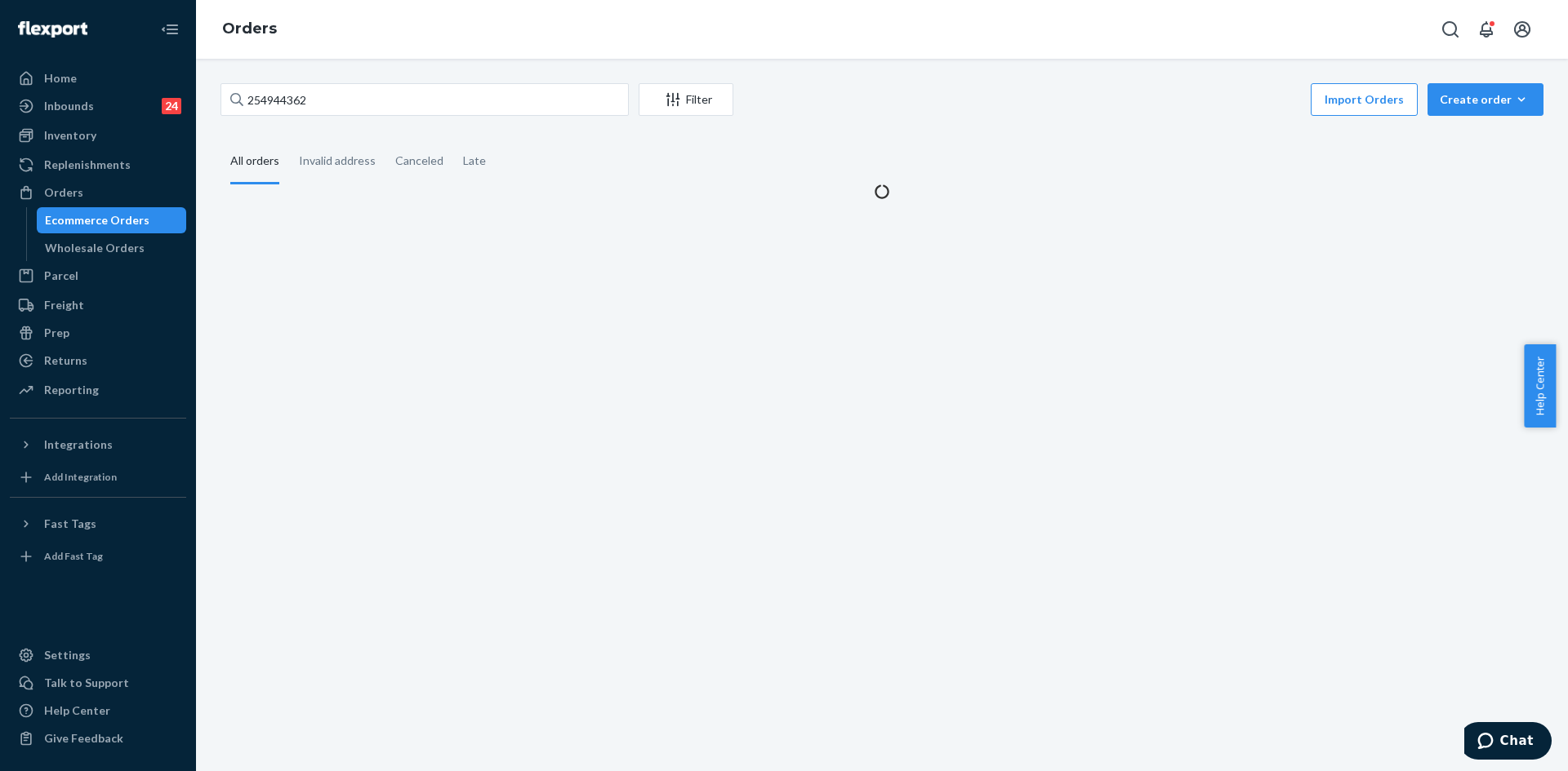
click at [402, 82] on div "254944362 Filter Import Orders Create order Ecommerce order Removal order All o…" at bounding box center [882, 415] width 1372 height 713
click at [402, 86] on div "254944362 Filter Import Orders Create order Ecommerce order Removal order All o…" at bounding box center [882, 415] width 1372 height 713
click at [402, 88] on input "254944362" at bounding box center [425, 99] width 408 height 33
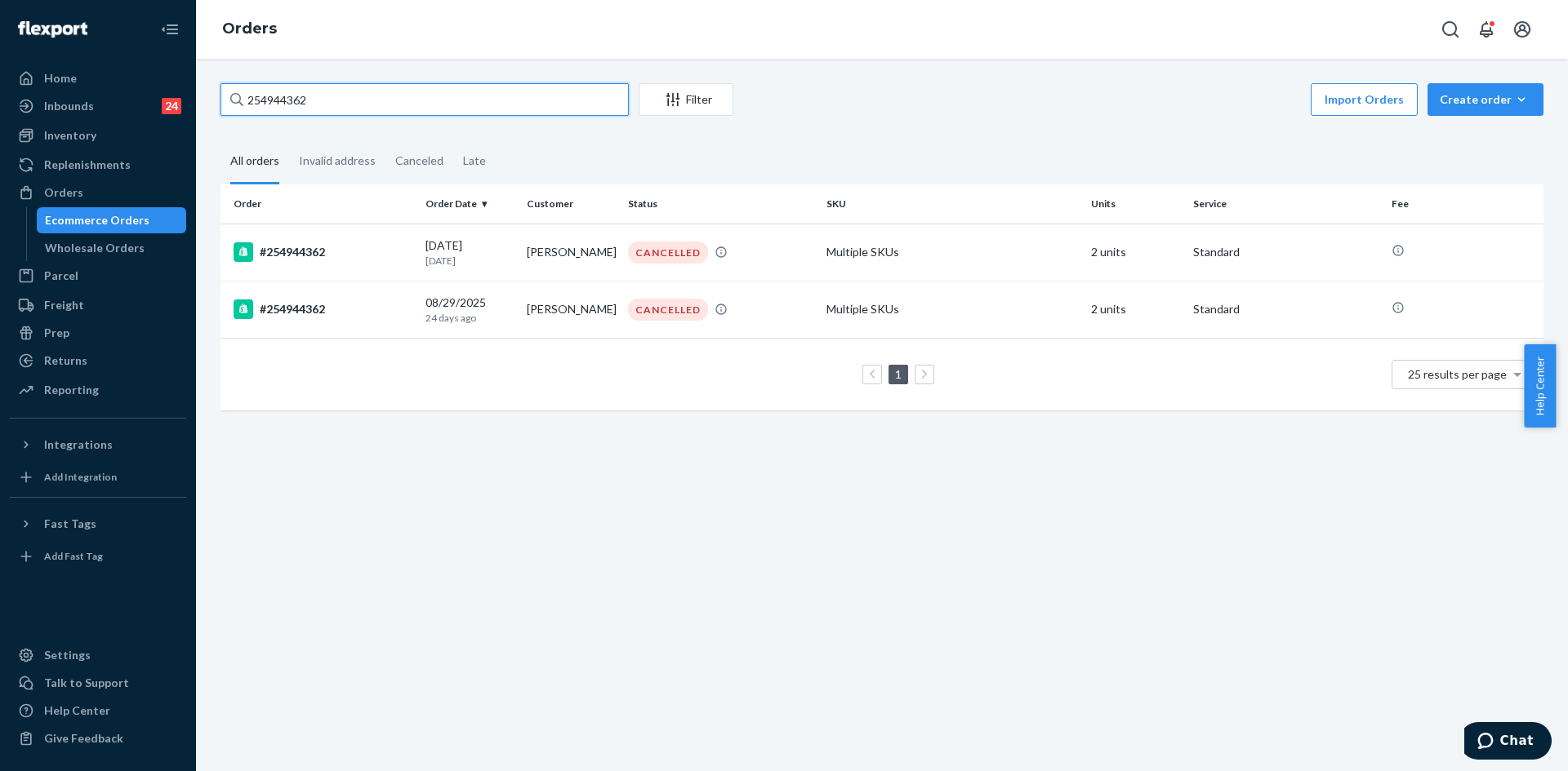
paste input "5123288"
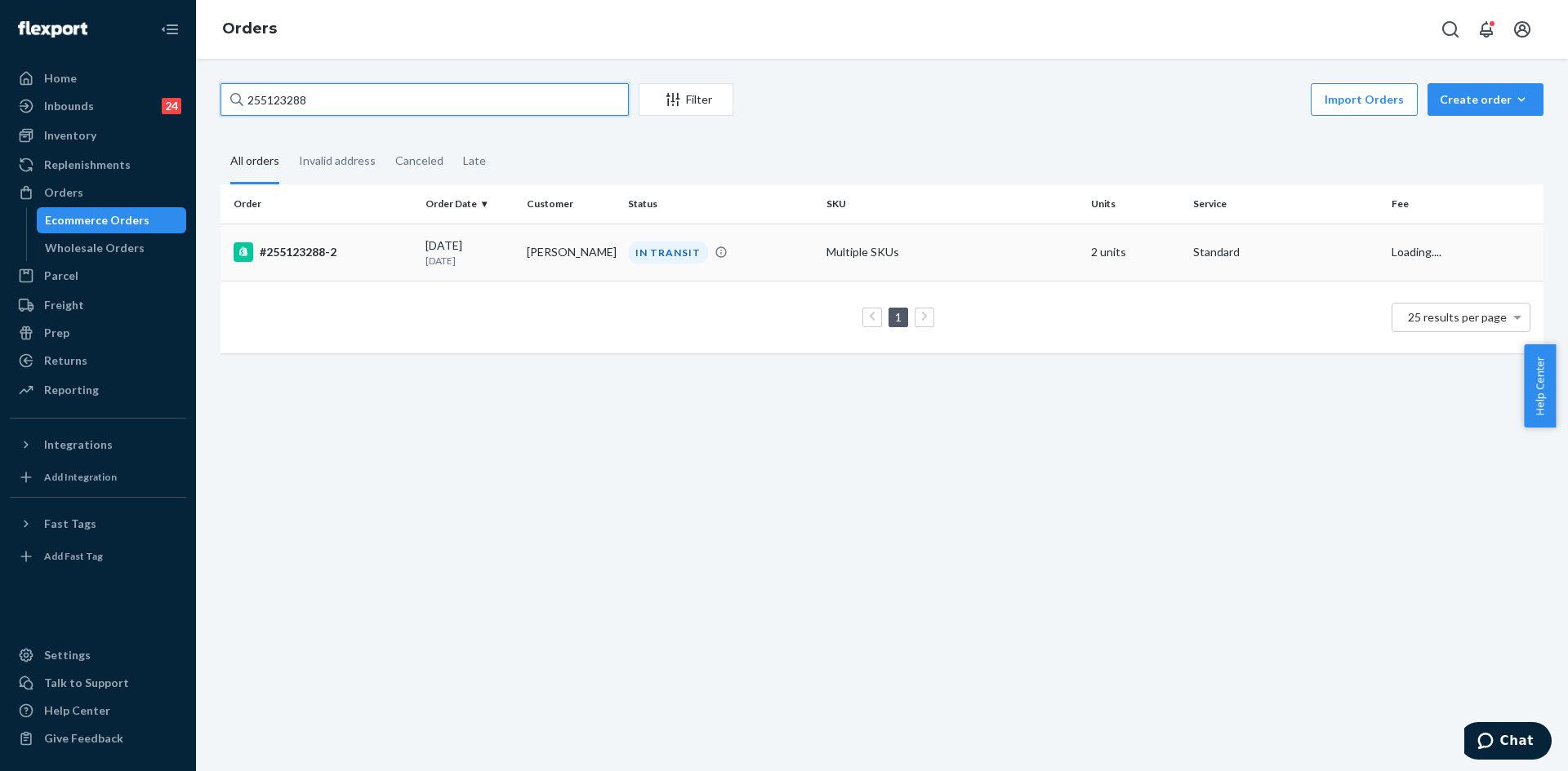
type input "255123288"
click at [782, 266] on td "IN TRANSIT" at bounding box center [720, 252] width 199 height 57
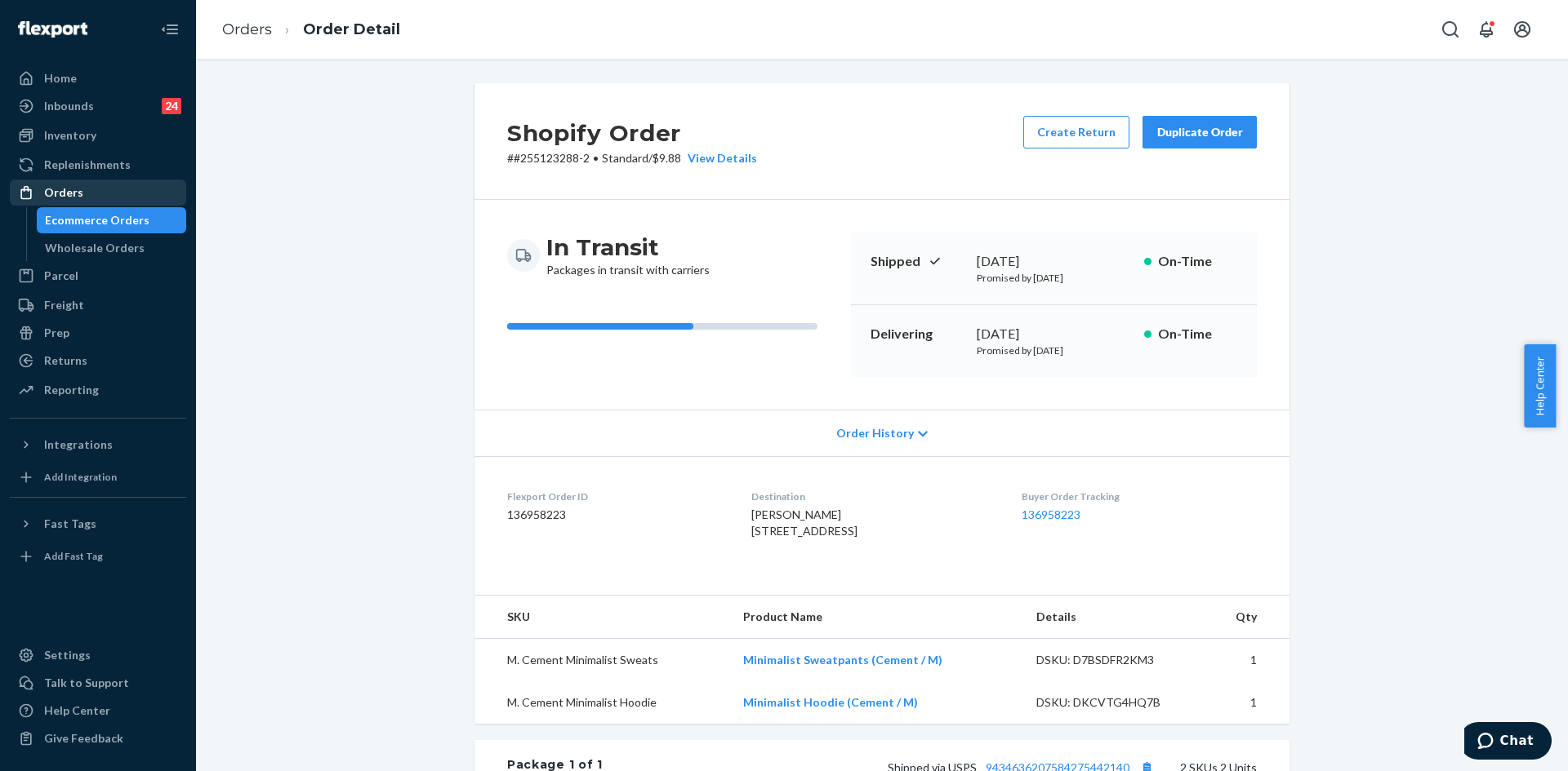
click at [134, 188] on div "Orders" at bounding box center [98, 193] width 173 height 23
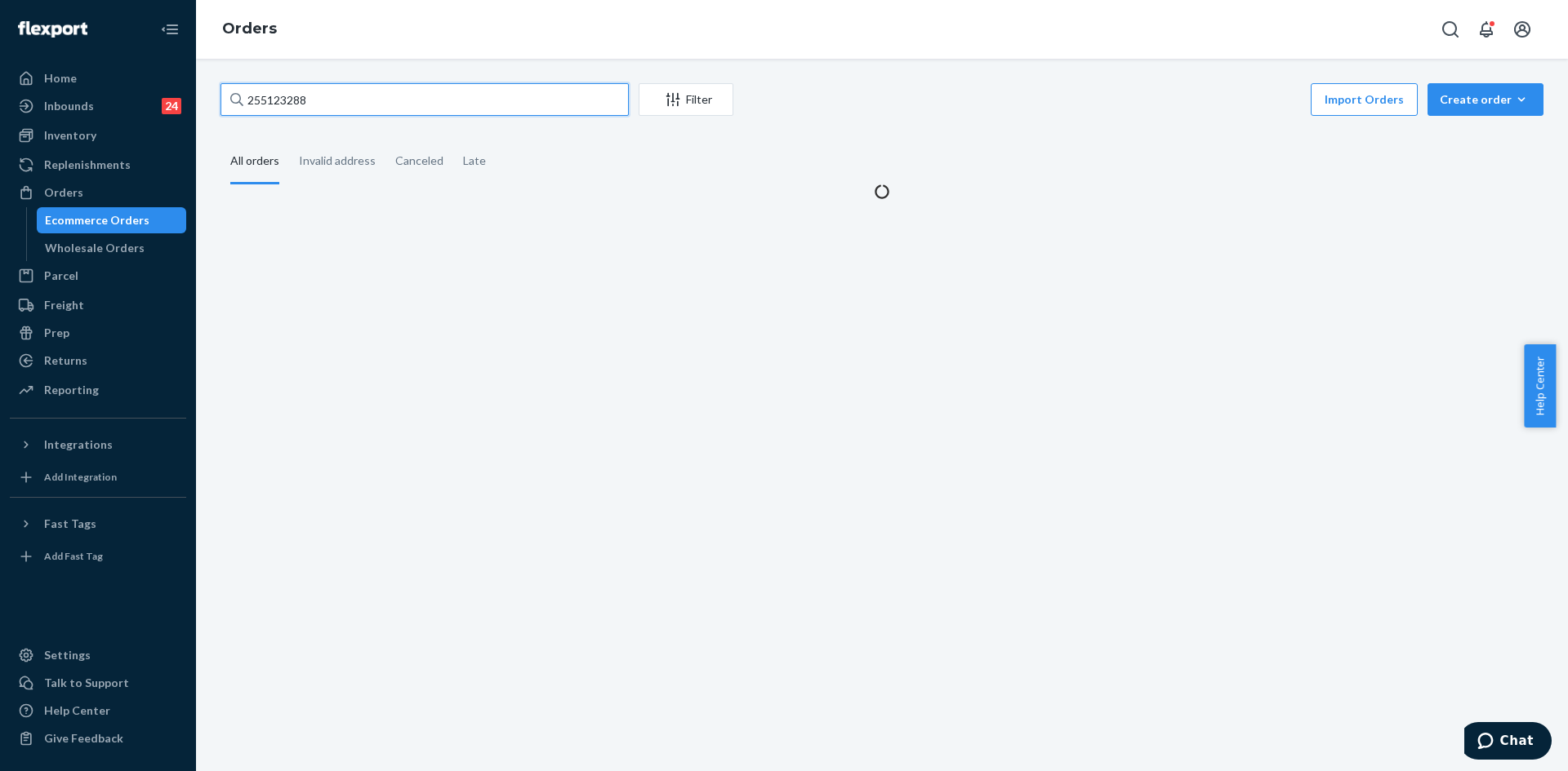
click at [439, 96] on input "255123288" at bounding box center [425, 99] width 408 height 33
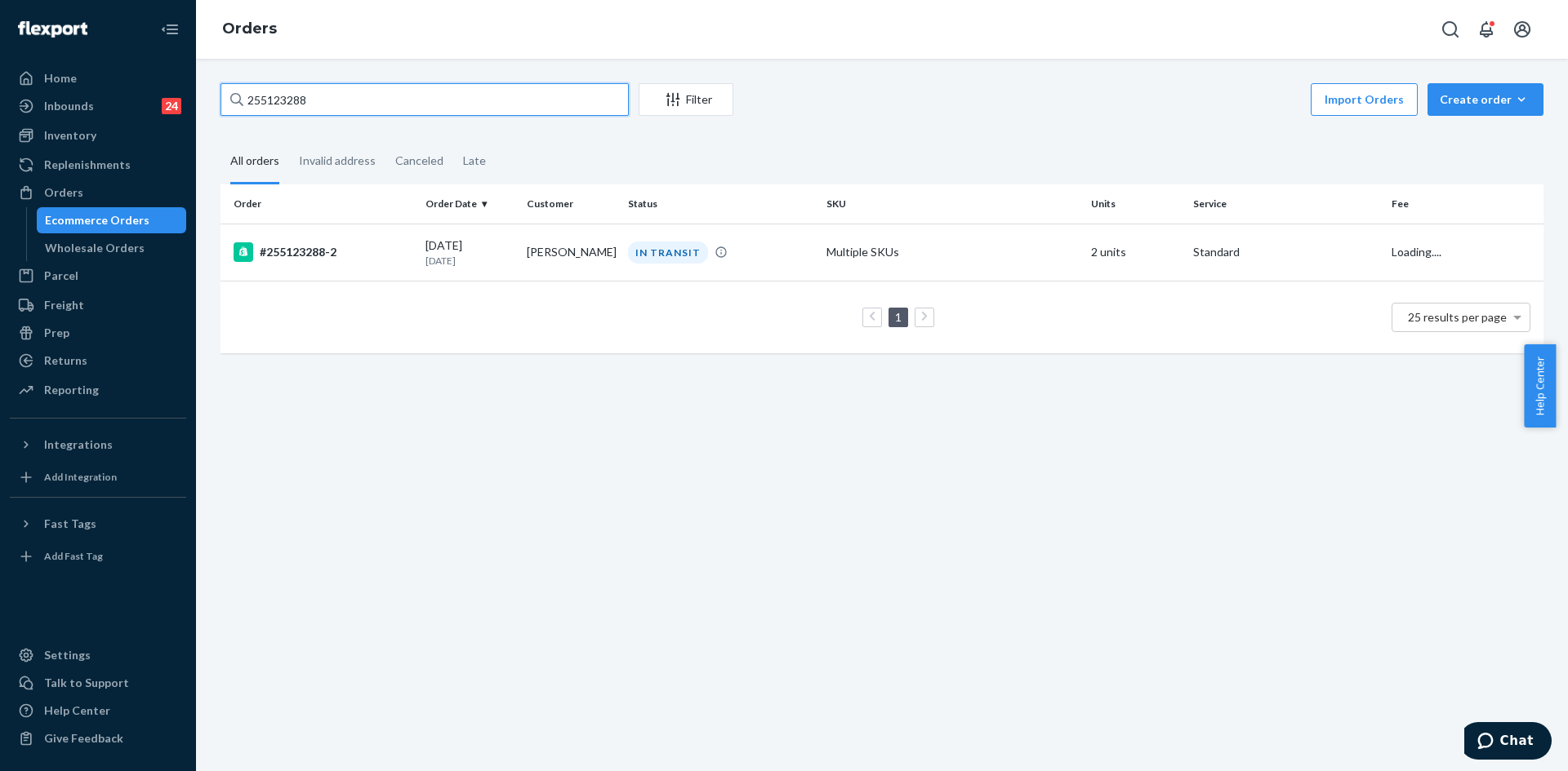
paste input "099182"
type input "255099182"
click at [595, 243] on td "China Green" at bounding box center [571, 252] width 102 height 57
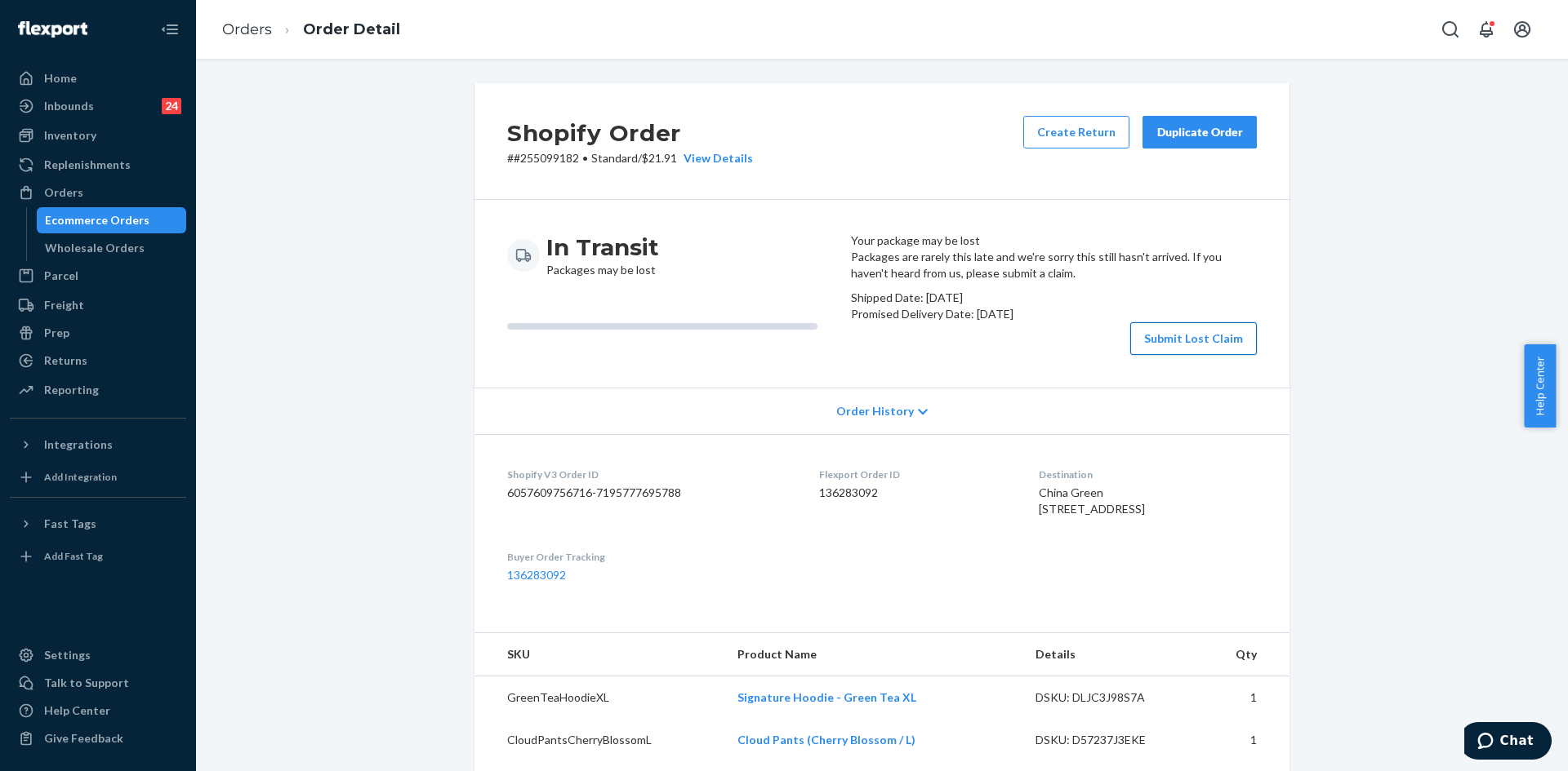
click at [1181, 355] on button "Submit Lost Claim" at bounding box center [1193, 338] width 126 height 33
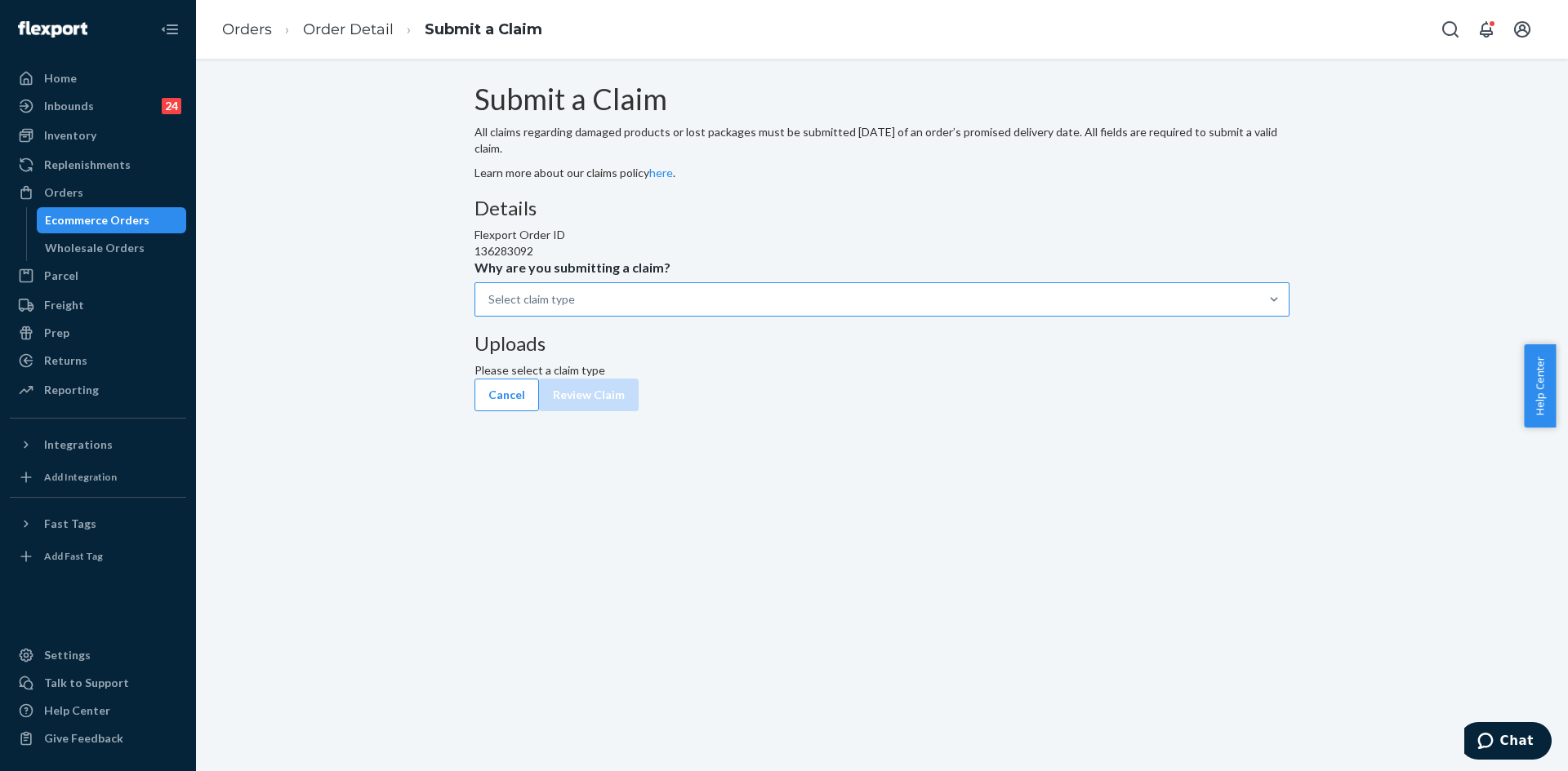
click at [1259, 316] on div at bounding box center [1273, 299] width 29 height 33
click at [490, 307] on input "Why are you submitting a claim? Select claim type" at bounding box center [489, 299] width 2 height 16
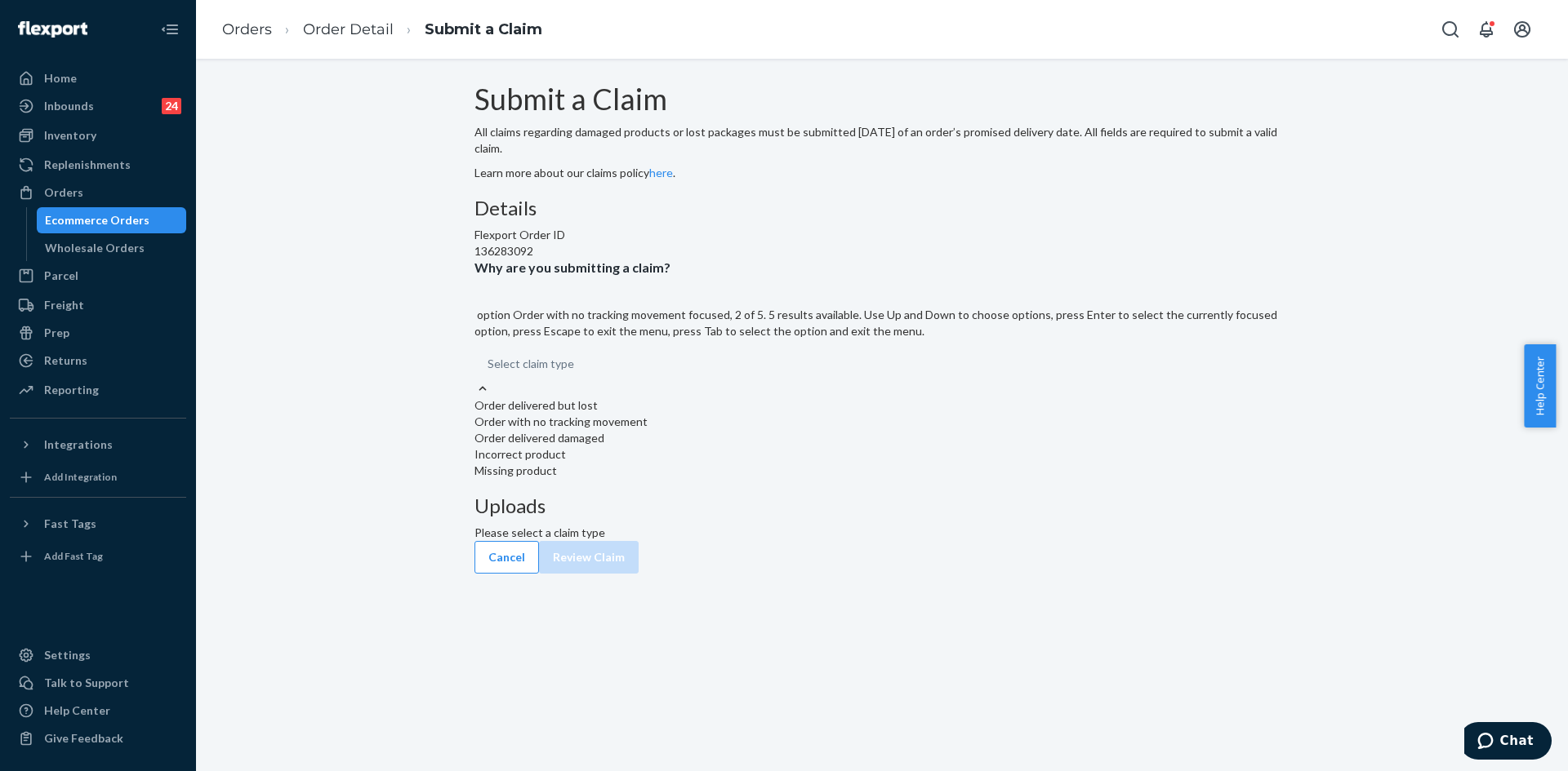
click at [774, 430] on div "Order with no tracking movement" at bounding box center [882, 422] width 814 height 16
click at [489, 372] on input "Why are you submitting a claim? option Order with no tracking movement focused,…" at bounding box center [489, 364] width 2 height 16
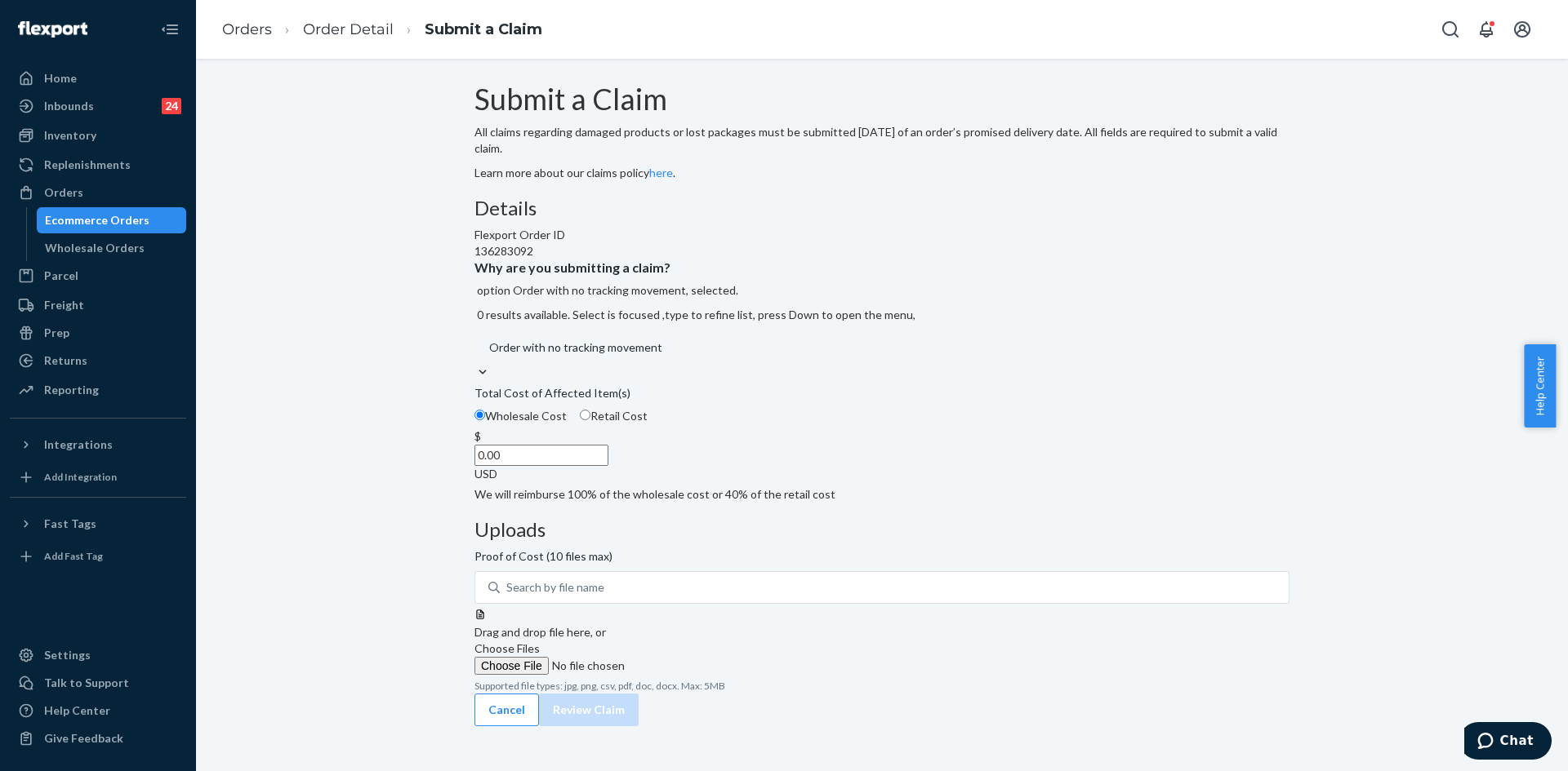
click at [609, 466] on input "0.00" at bounding box center [542, 456] width 134 height 21
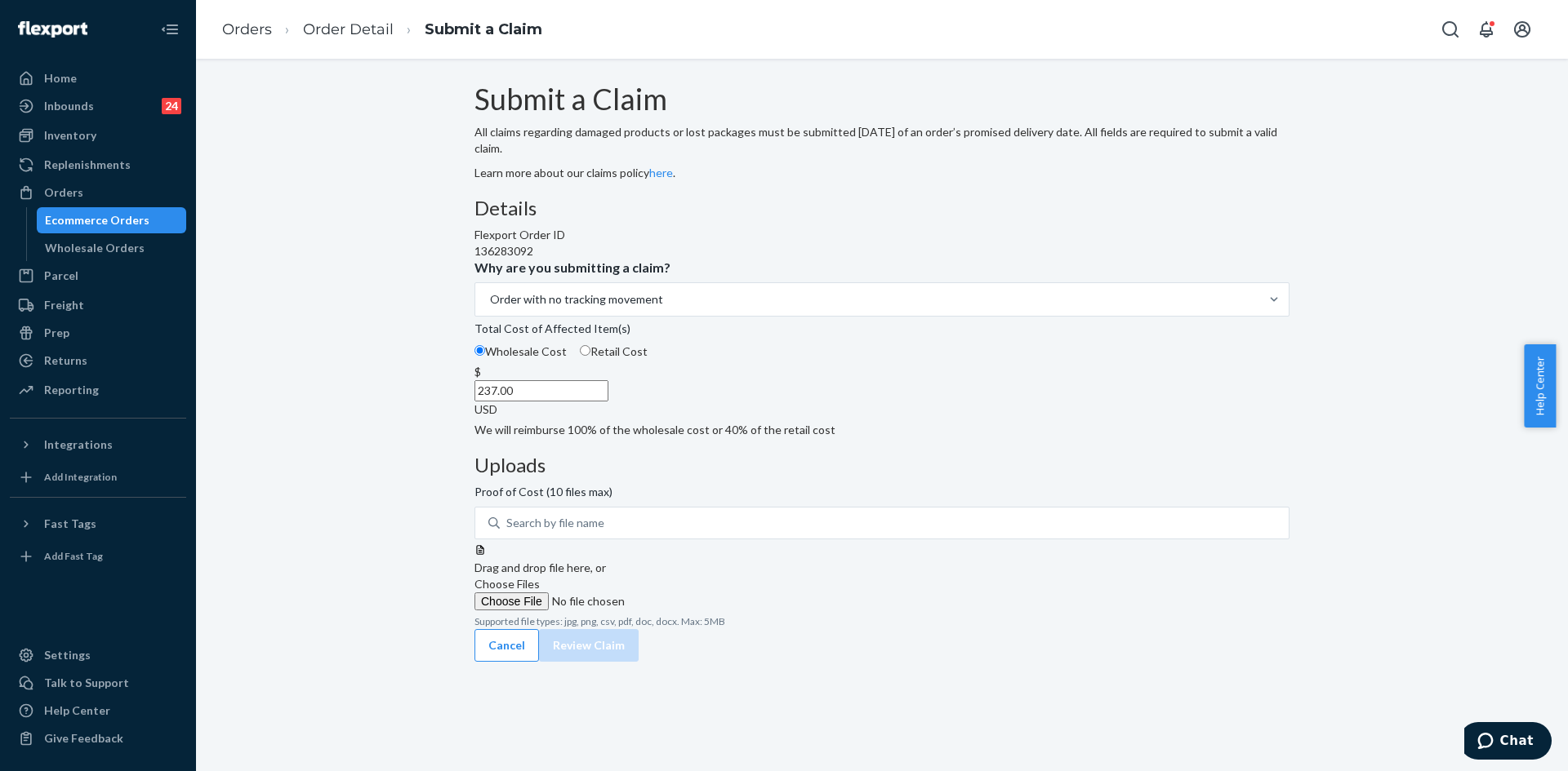
type input "237.00"
click at [540, 577] on span "Choose Files" at bounding box center [507, 584] width 65 height 14
click at [696, 593] on input "Choose Files" at bounding box center [585, 601] width 222 height 18
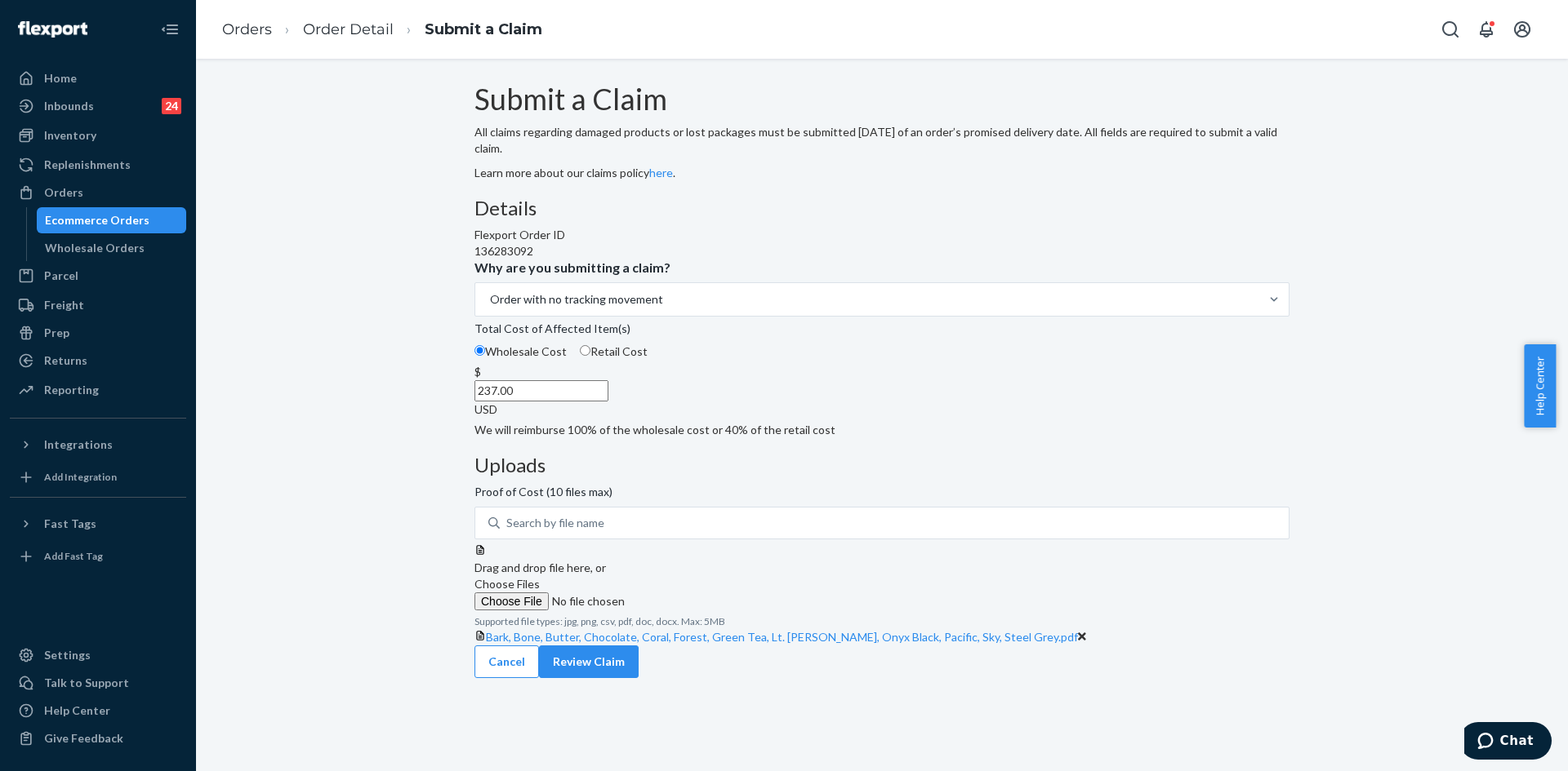
click at [540, 577] on span "Choose Files" at bounding box center [507, 584] width 65 height 14
click at [696, 593] on input "Choose Files" at bounding box center [585, 601] width 222 height 18
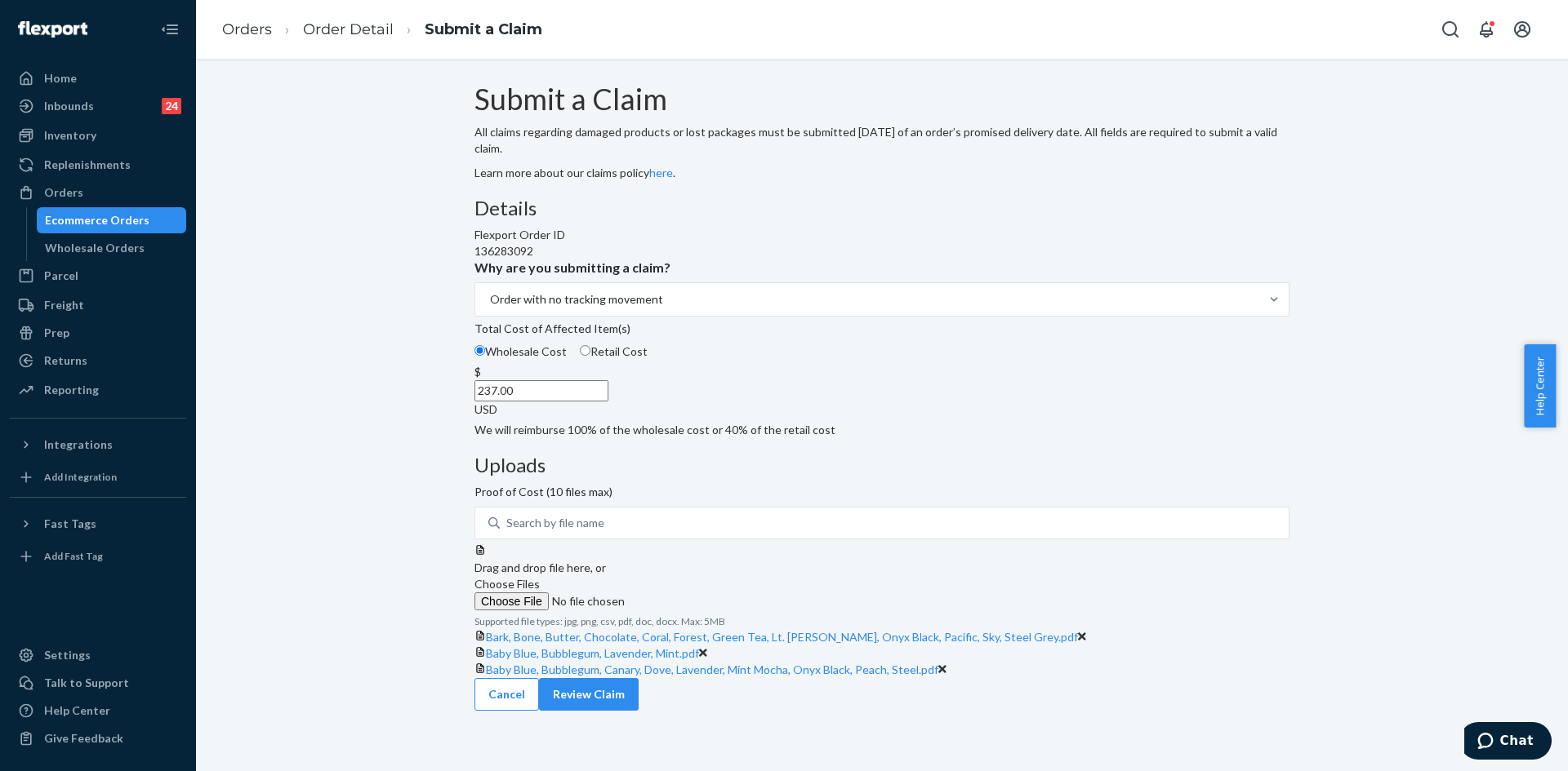
click at [540, 577] on span "Choose Files" at bounding box center [507, 584] width 65 height 14
click at [696, 593] on input "Choose Files" at bounding box center [585, 601] width 222 height 18
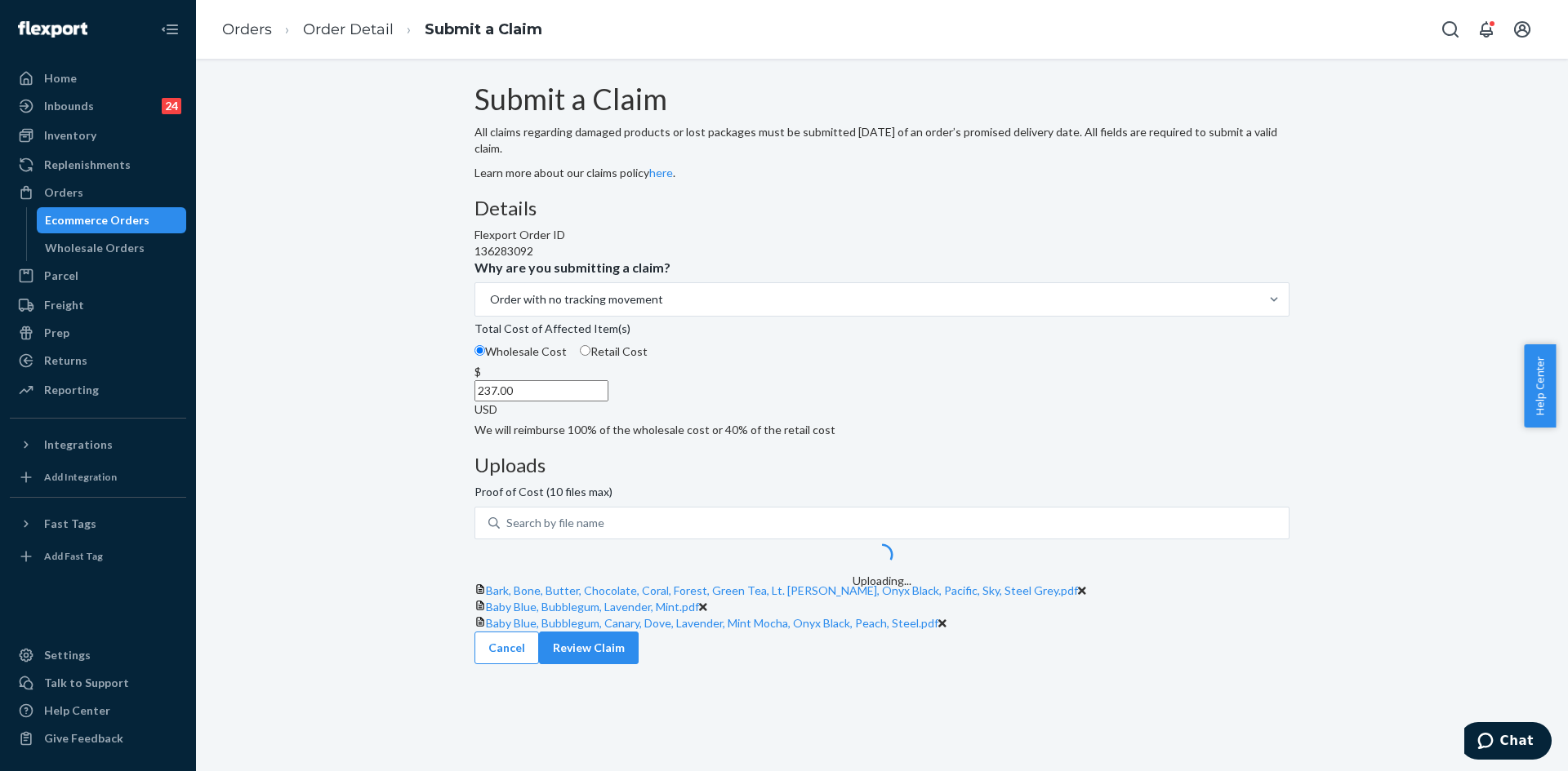
scroll to position [82, 0]
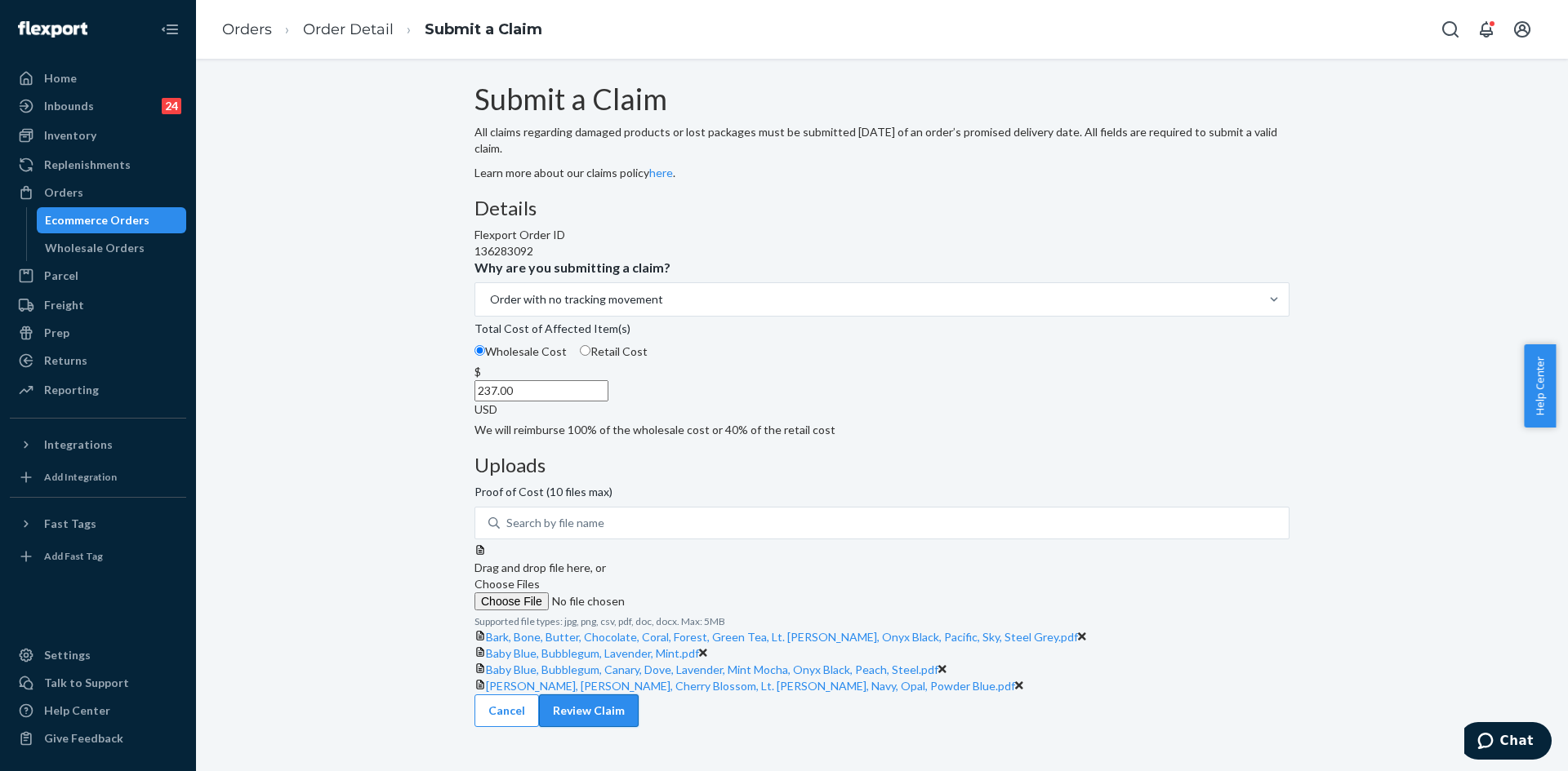
click at [639, 728] on button "Review Claim" at bounding box center [588, 711] width 100 height 33
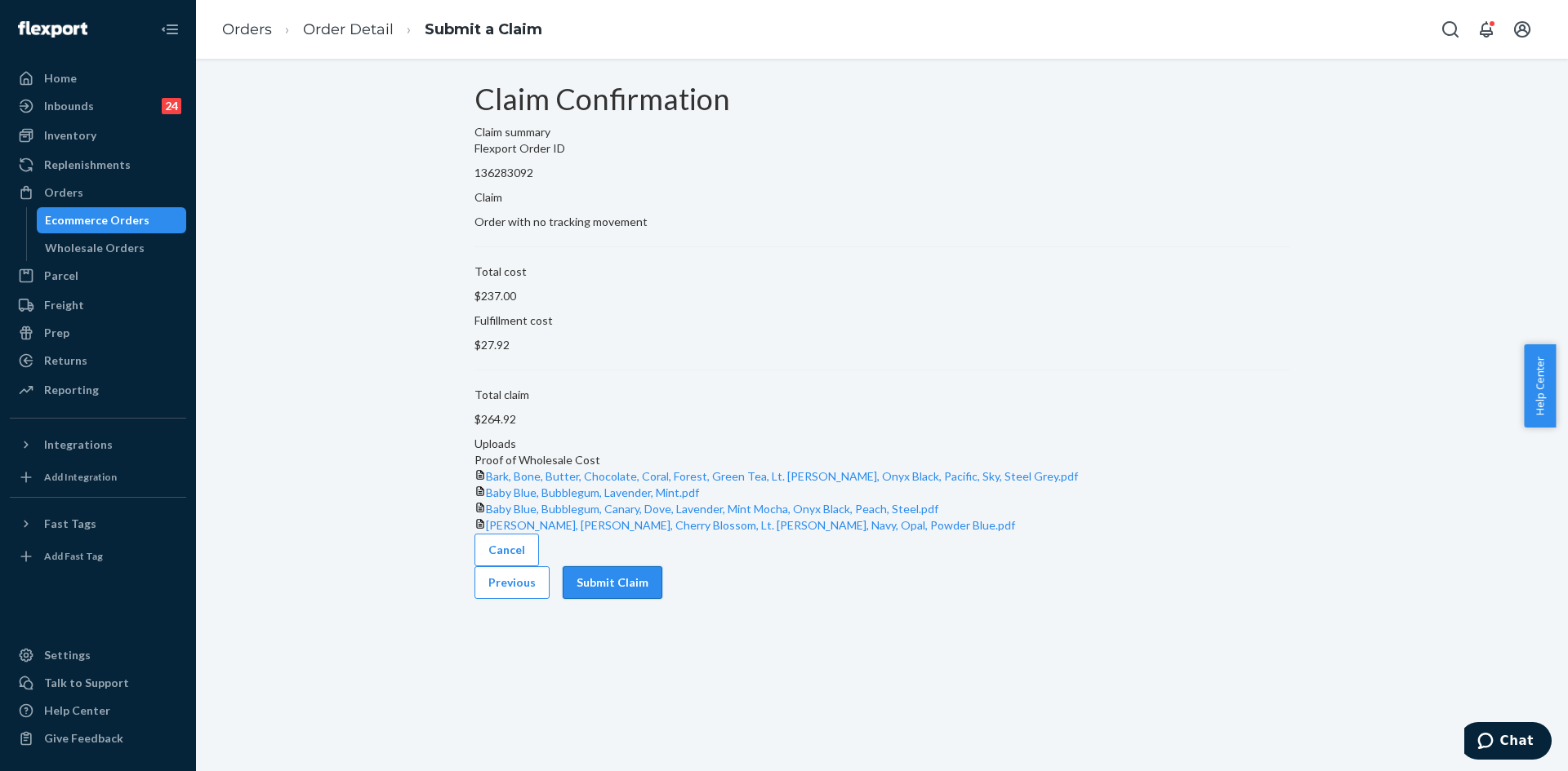
click at [663, 599] on button "Submit Claim" at bounding box center [612, 582] width 100 height 33
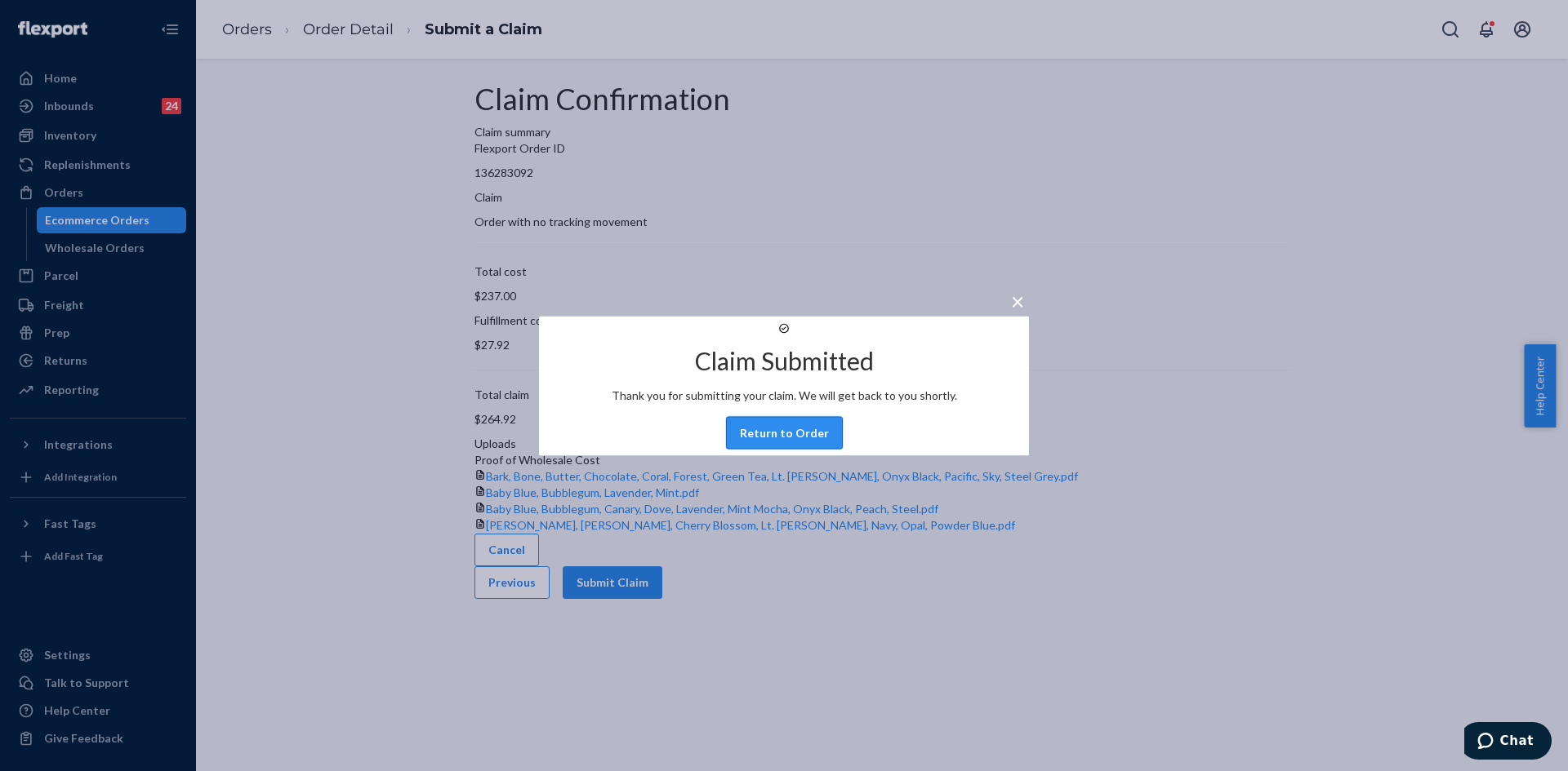
click at [750, 449] on button "Return to Order" at bounding box center [784, 432] width 117 height 33
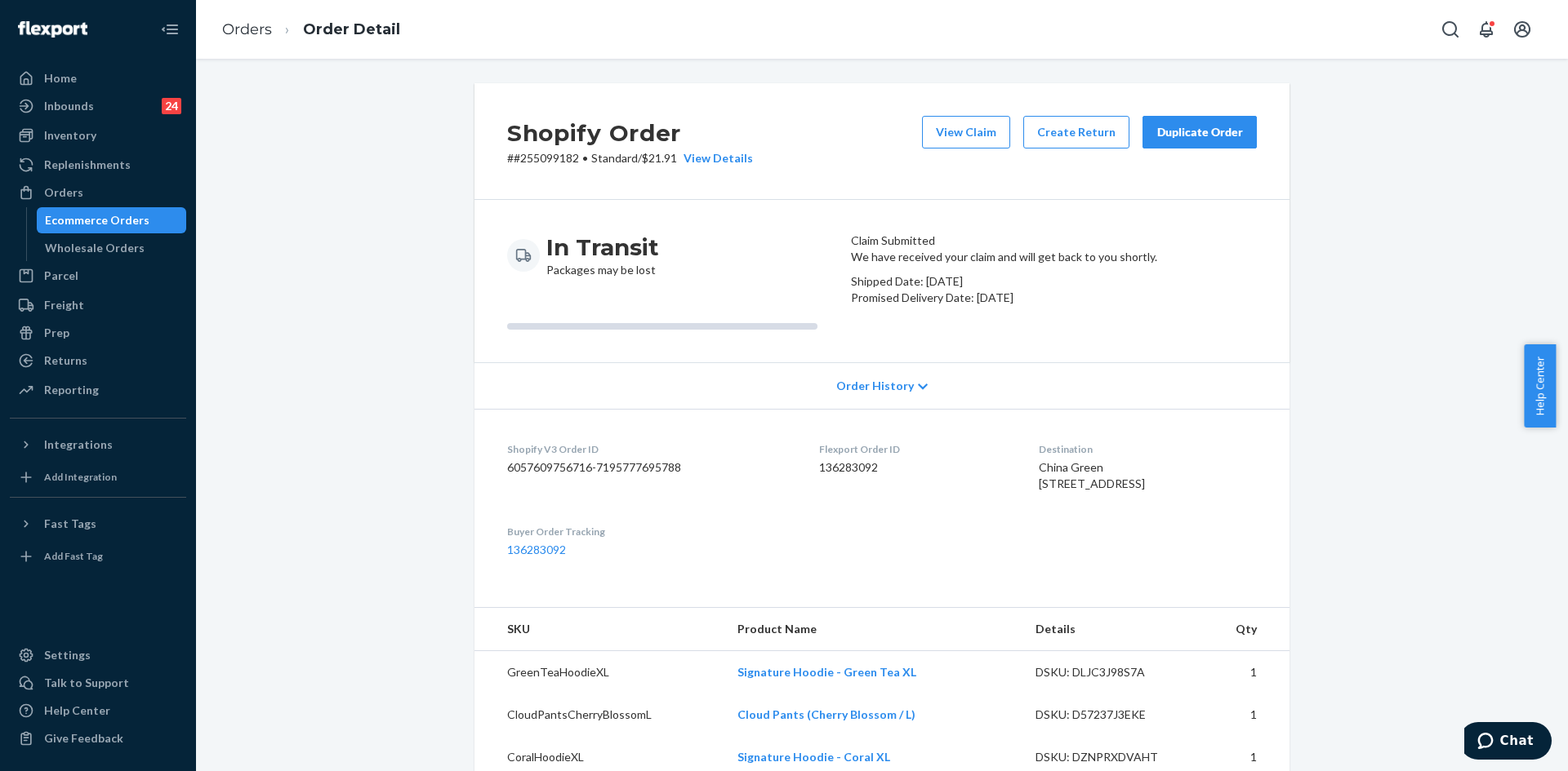
click at [1178, 137] on div "Duplicate Order" at bounding box center [1200, 132] width 87 height 16
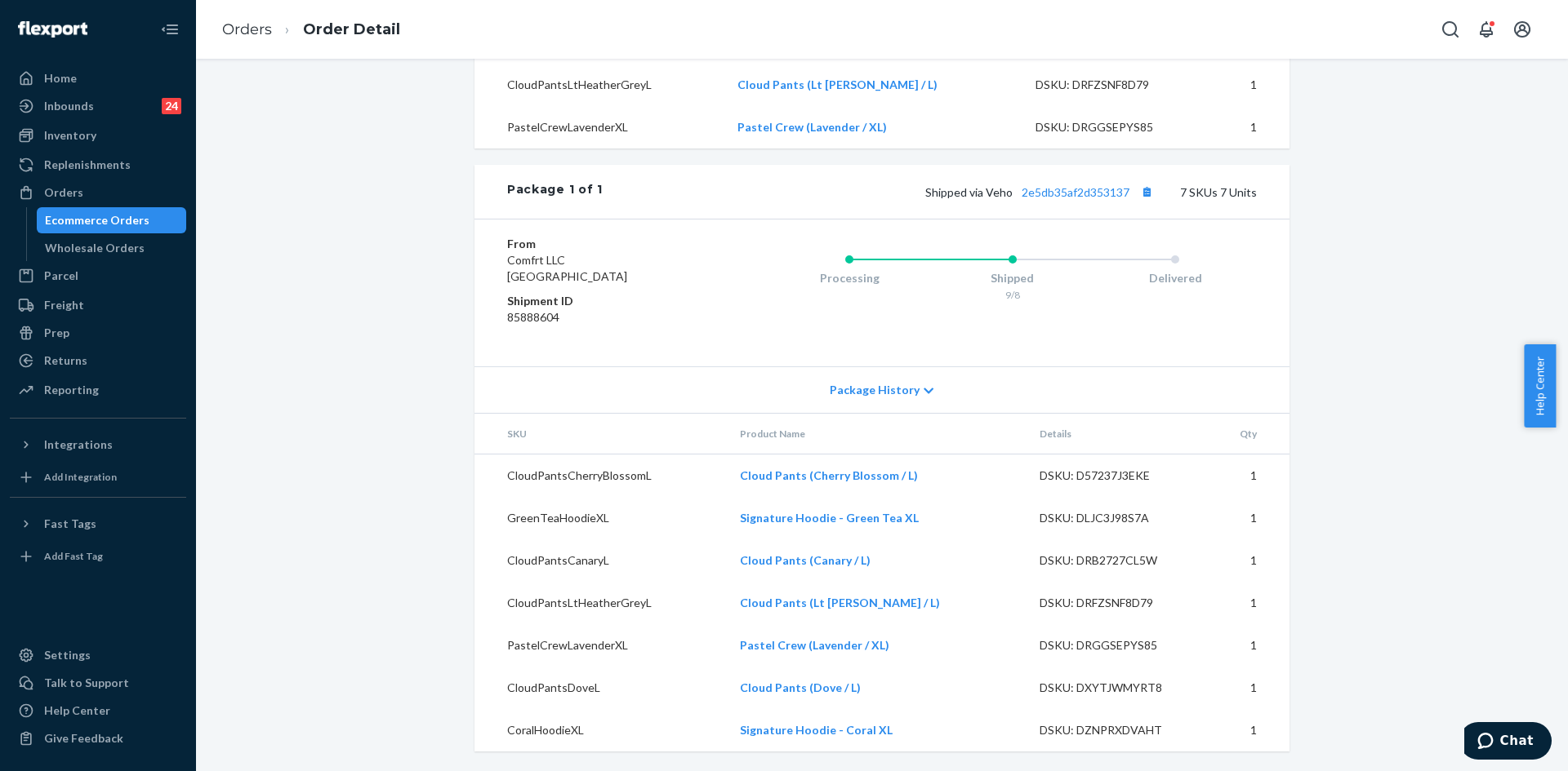
scroll to position [883, 0]
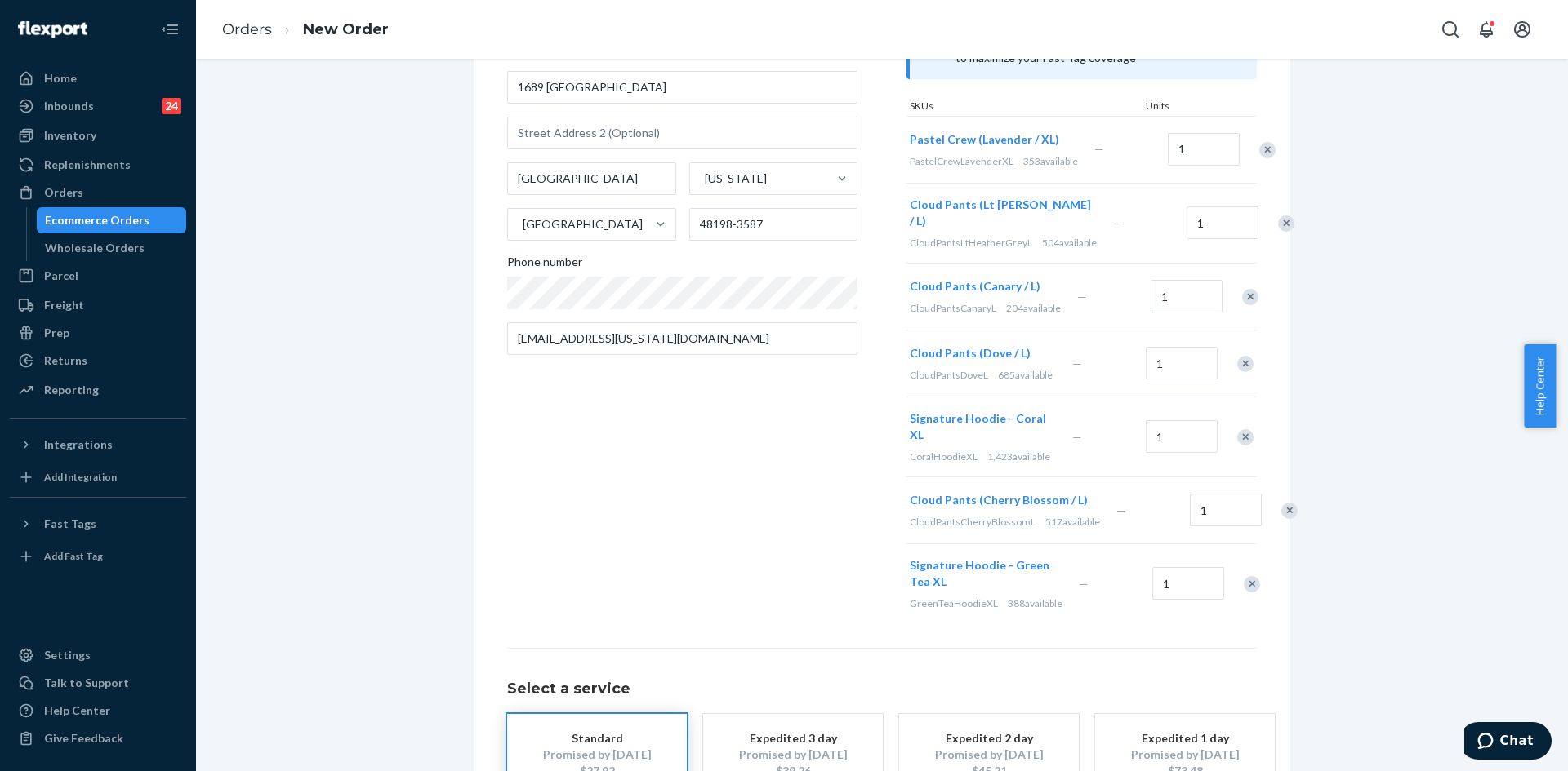
scroll to position [373, 0]
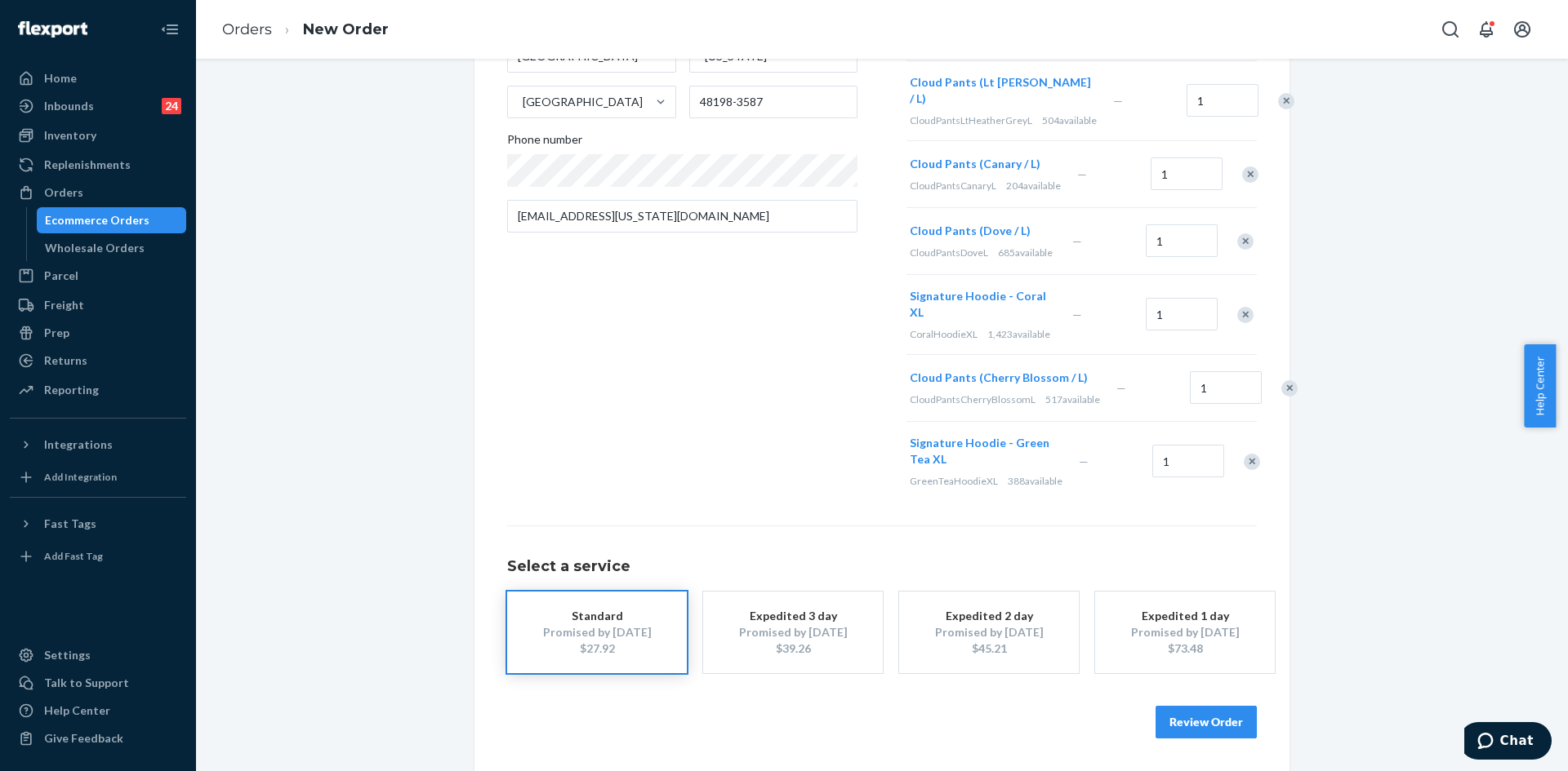
drag, startPoint x: 1183, startPoint y: 732, endPoint x: 1200, endPoint y: 678, distance: 56.6
click at [1183, 732] on button "Review Order" at bounding box center [1206, 722] width 102 height 33
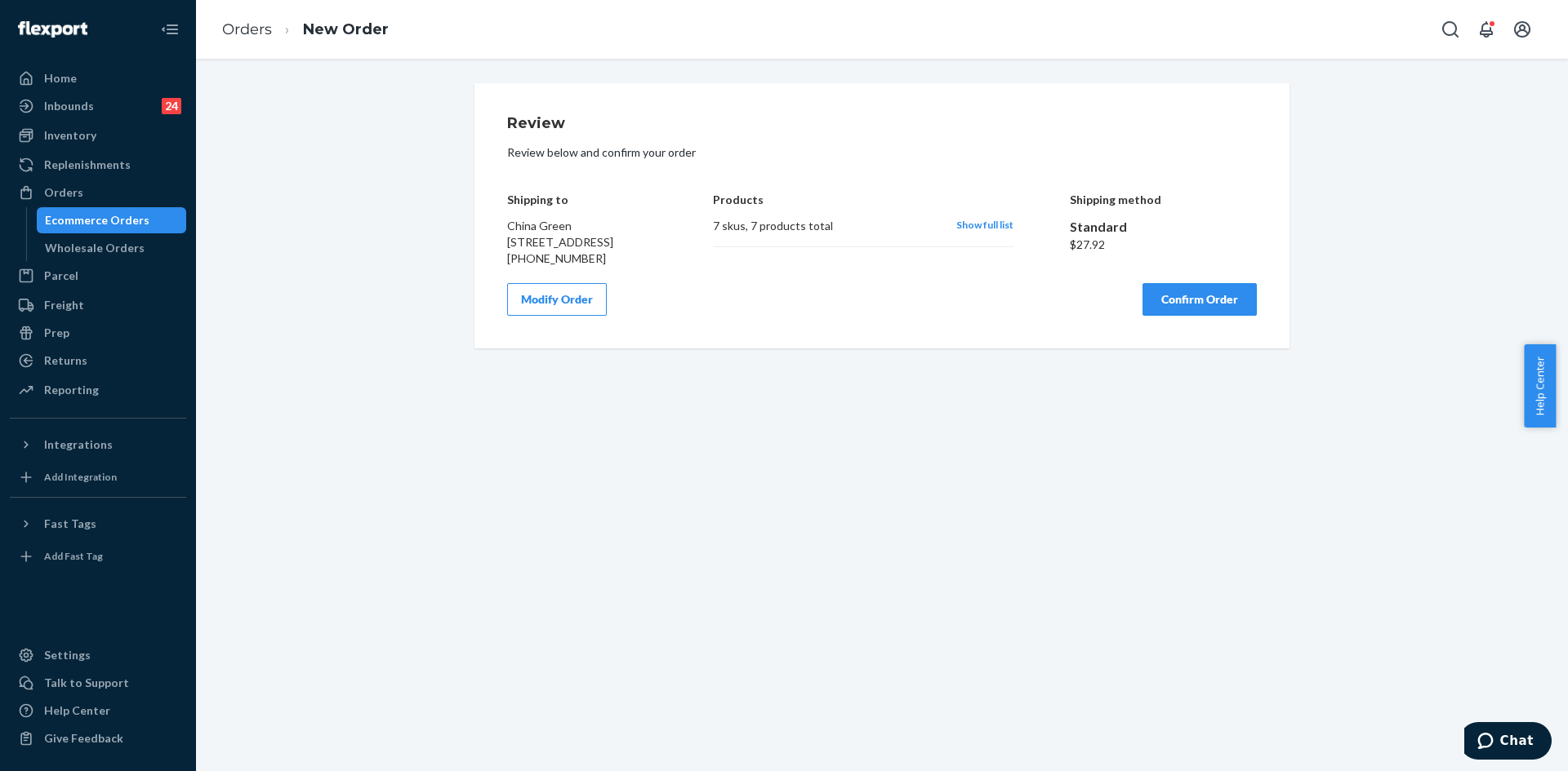
click at [1203, 316] on button "Confirm Order" at bounding box center [1199, 299] width 114 height 33
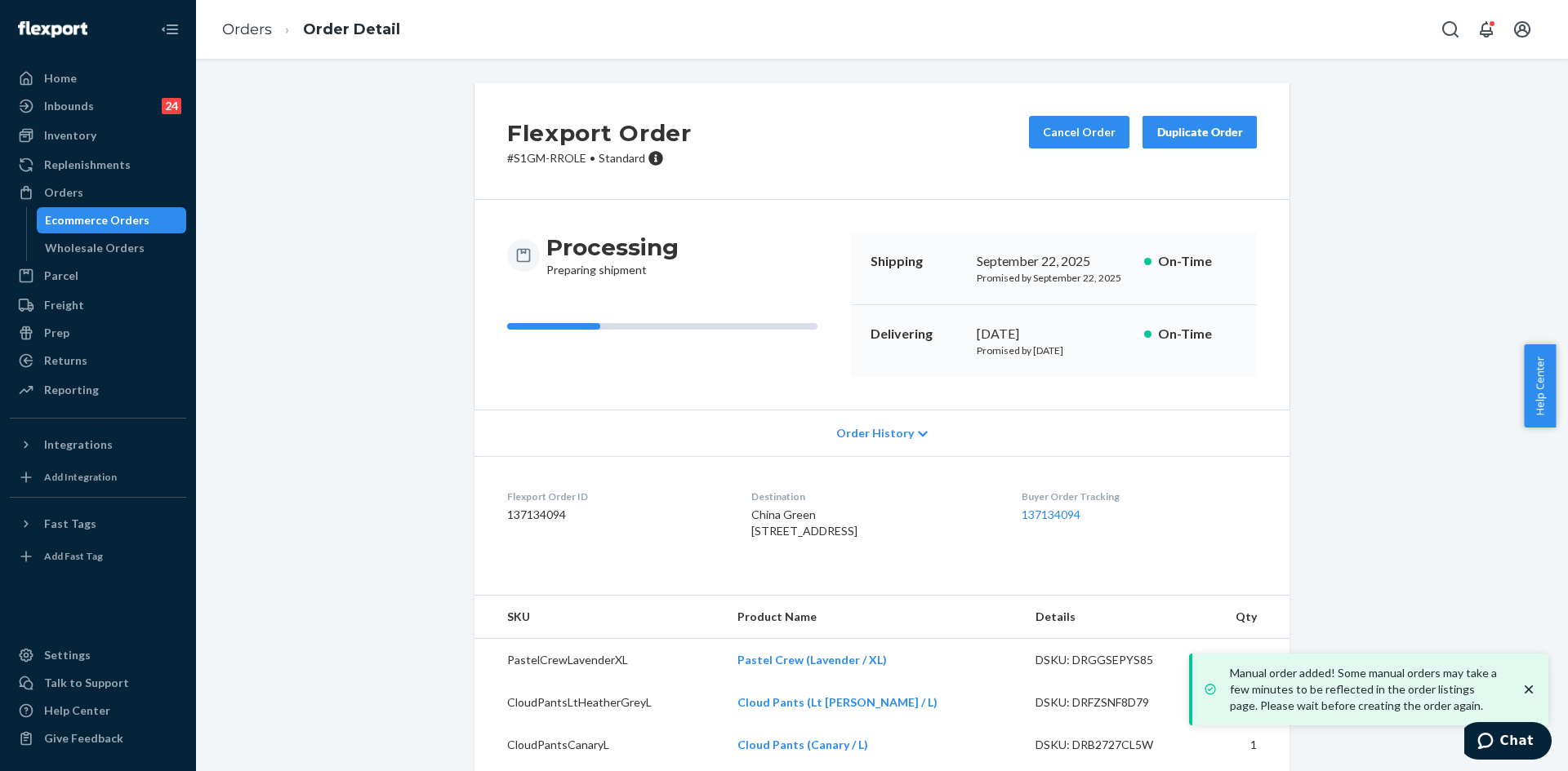
click at [589, 158] on span "•" at bounding box center [592, 158] width 5 height 14
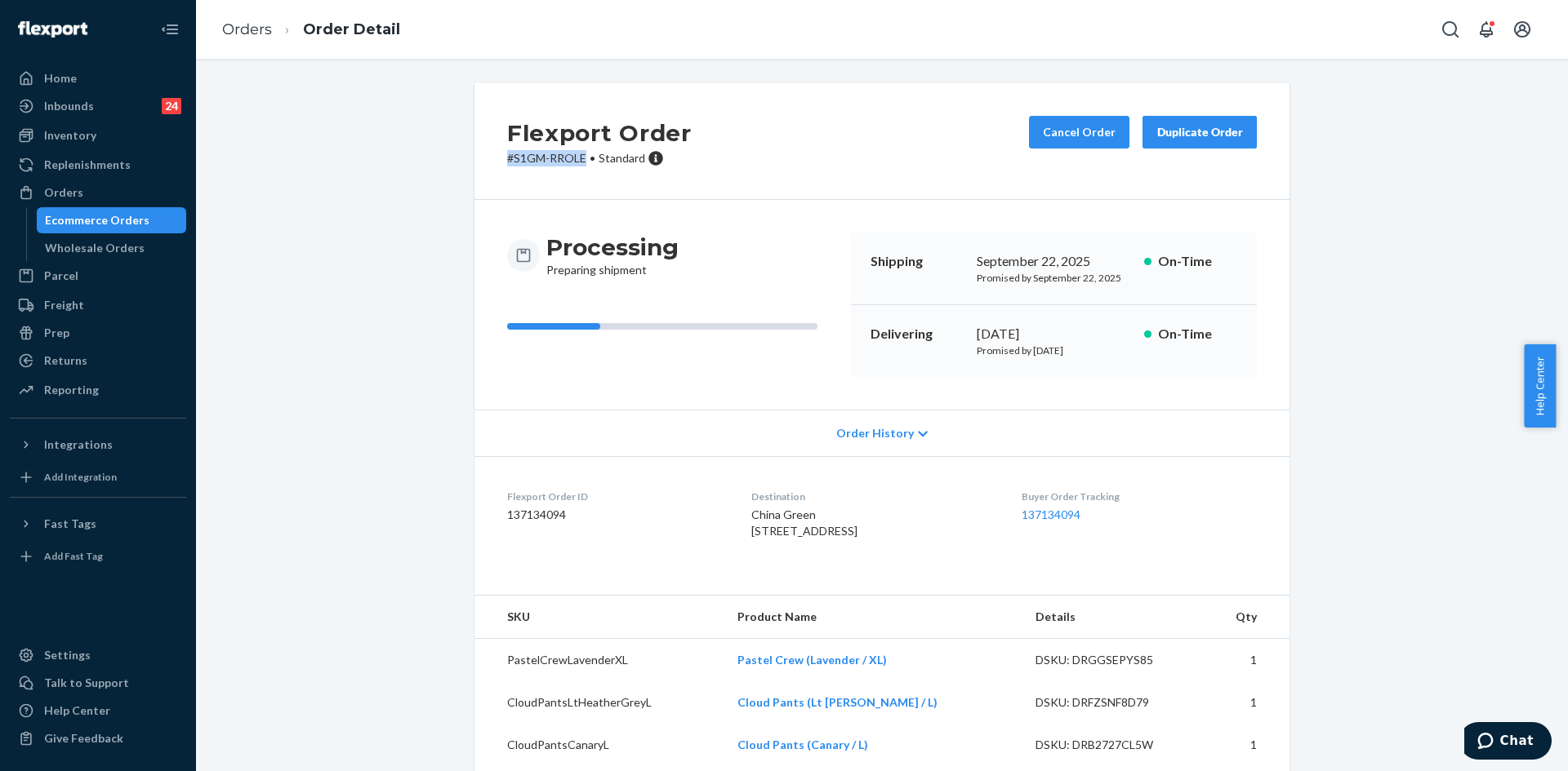
drag, startPoint x: 579, startPoint y: 158, endPoint x: 501, endPoint y: 156, distance: 78.0
click at [507, 156] on p "# S1GM-RROLE • Standard" at bounding box center [599, 158] width 185 height 16
copy p "# S1GM-RROLE"
click at [101, 189] on div "Orders" at bounding box center [98, 193] width 173 height 23
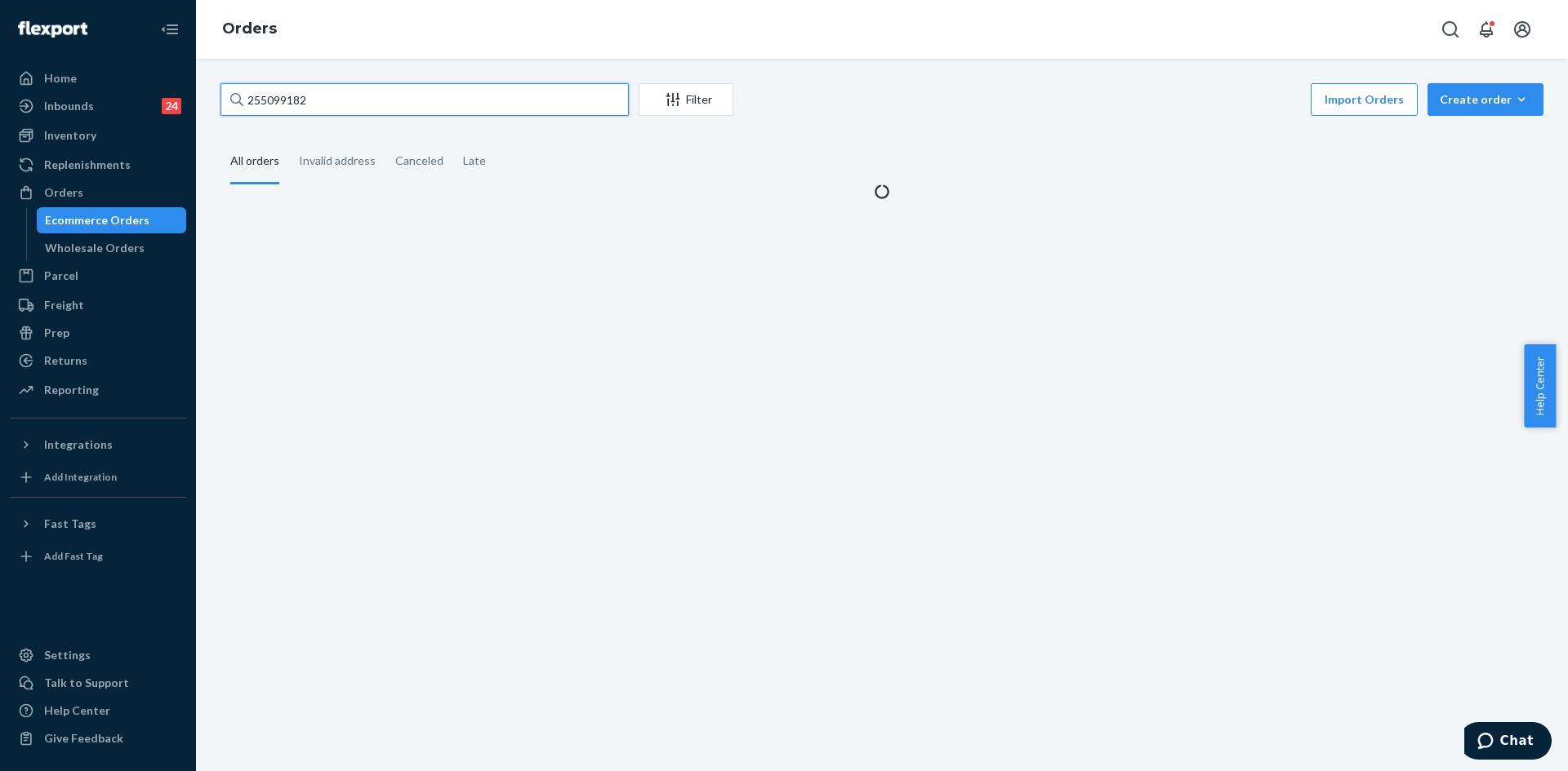
click at [366, 97] on input "255099182" at bounding box center [425, 99] width 408 height 33
paste input "#SJW5RMNYSXE"
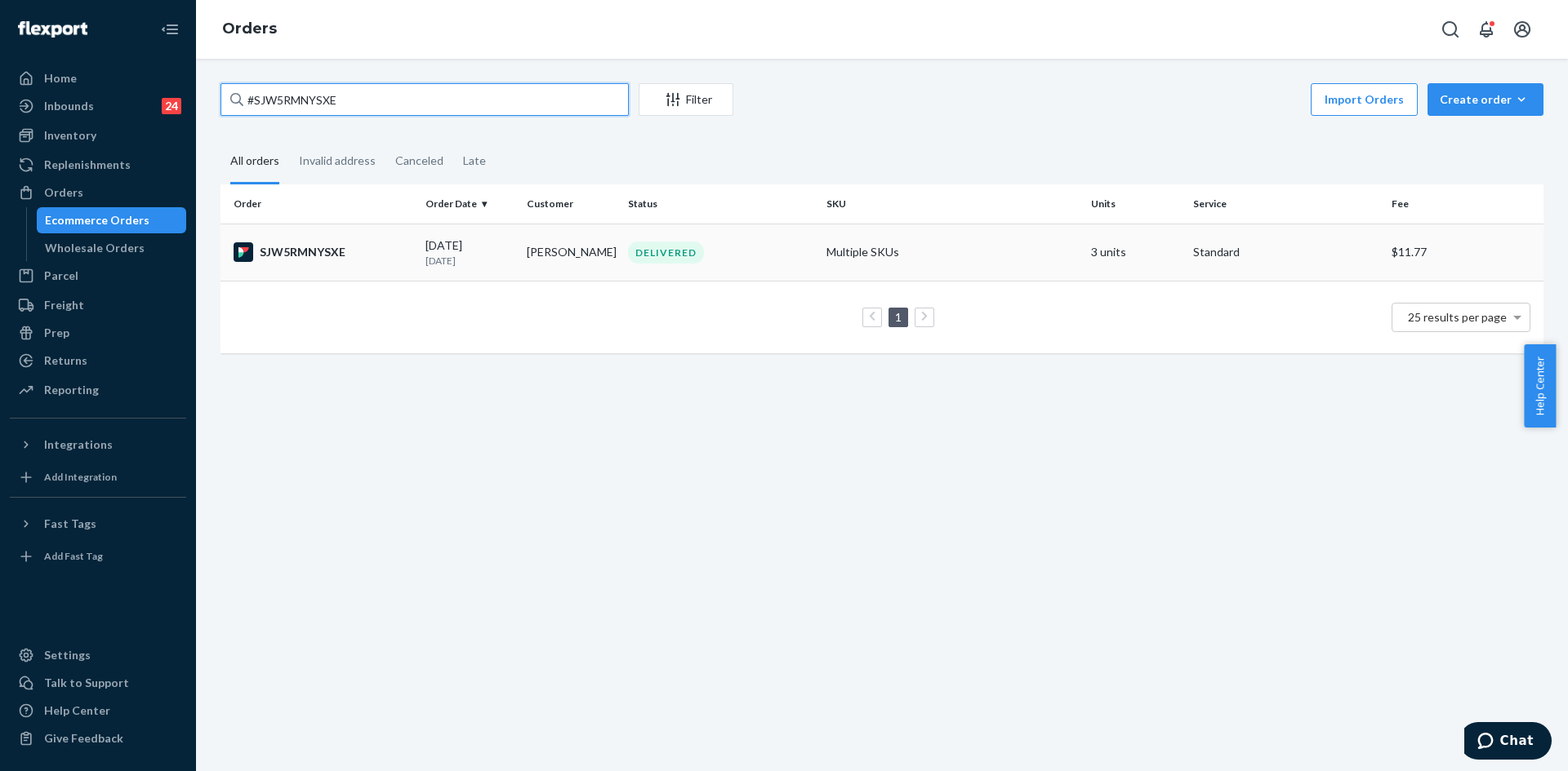
type input "#SJW5RMNYSXE"
click at [762, 267] on td "DELIVERED" at bounding box center [720, 252] width 199 height 57
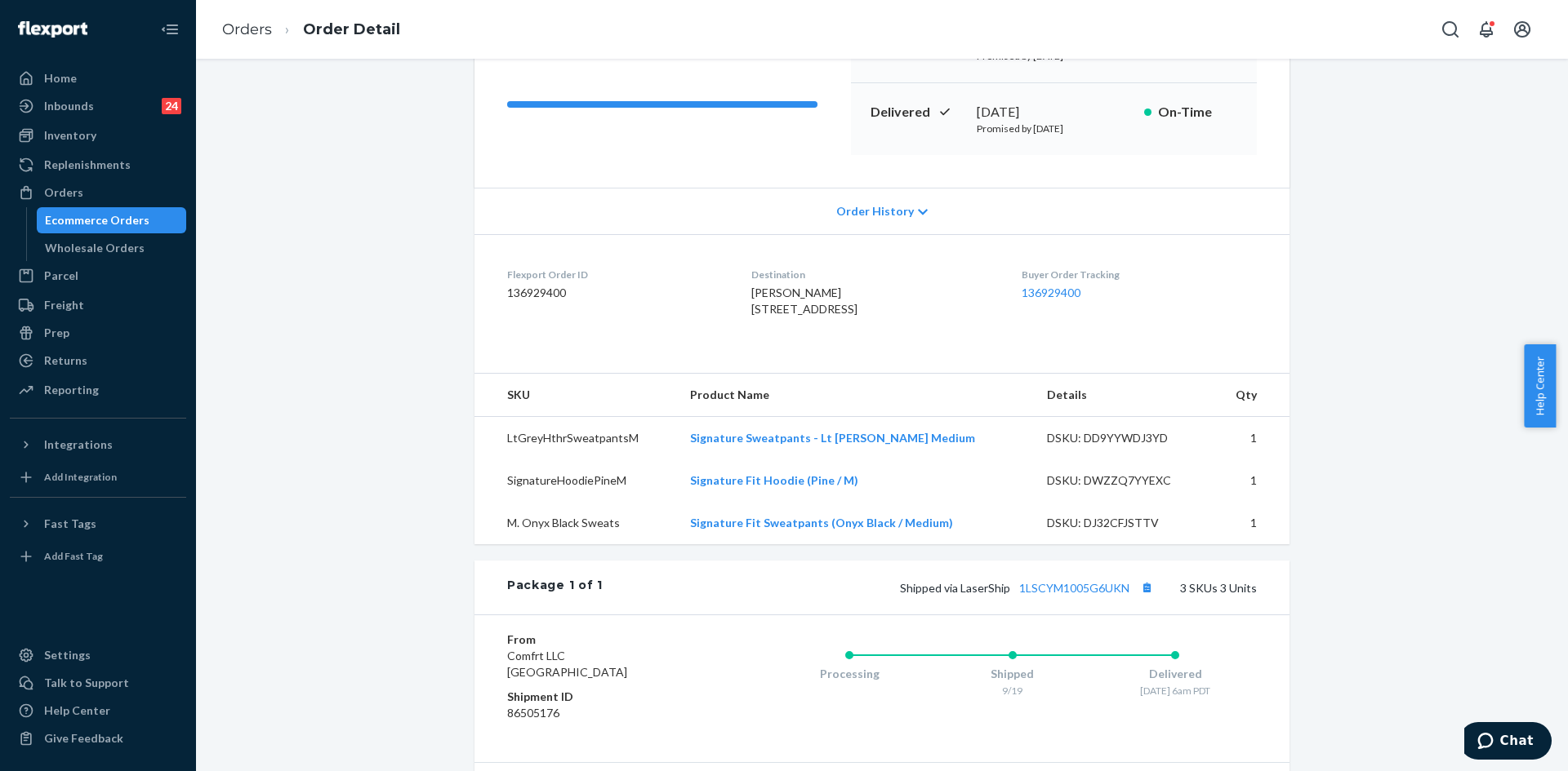
scroll to position [245, 0]
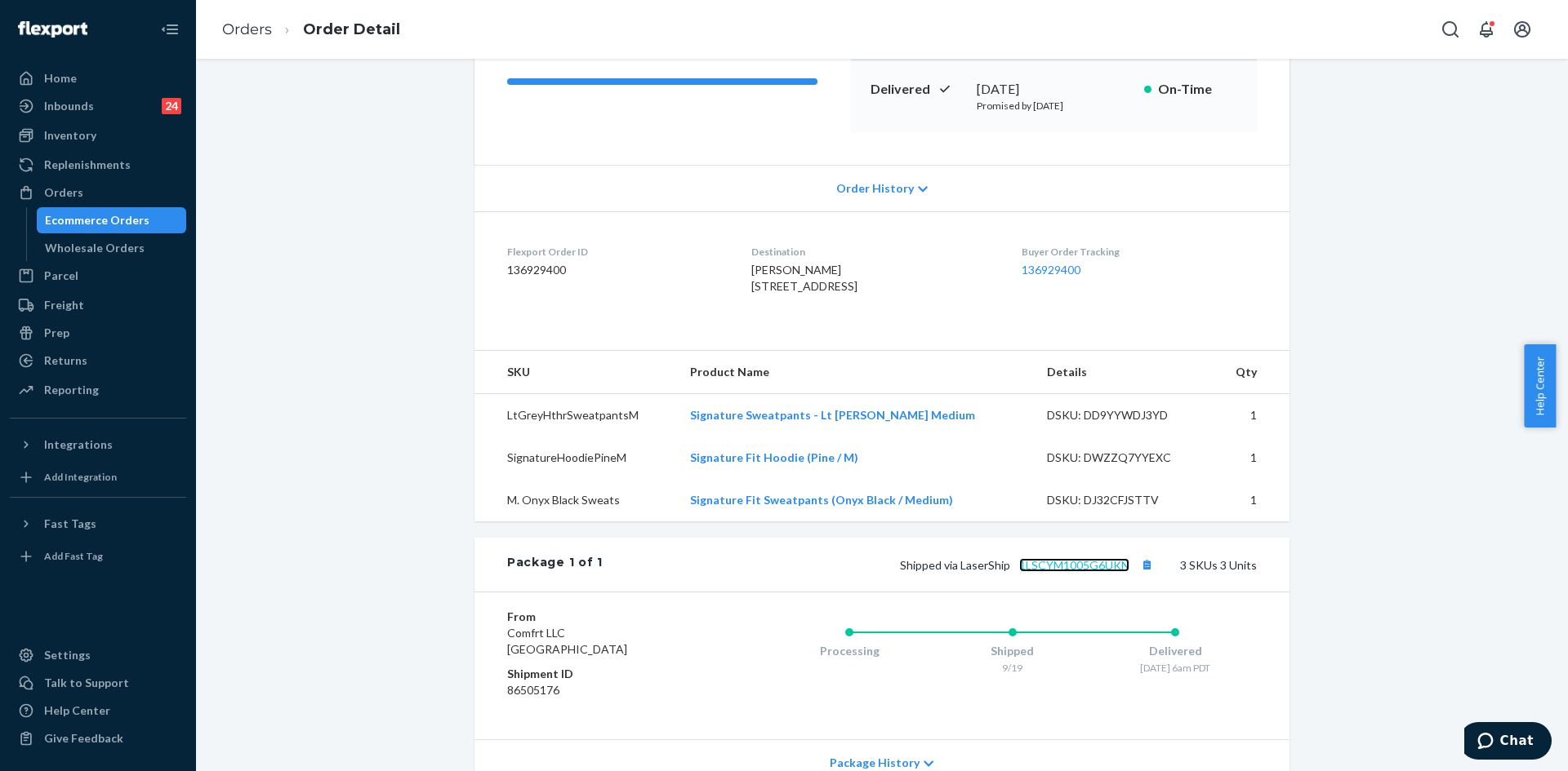
click at [1083, 572] on link "1LSCYM1005G6UKN" at bounding box center [1074, 565] width 110 height 14
